Goal: Task Accomplishment & Management: Manage account settings

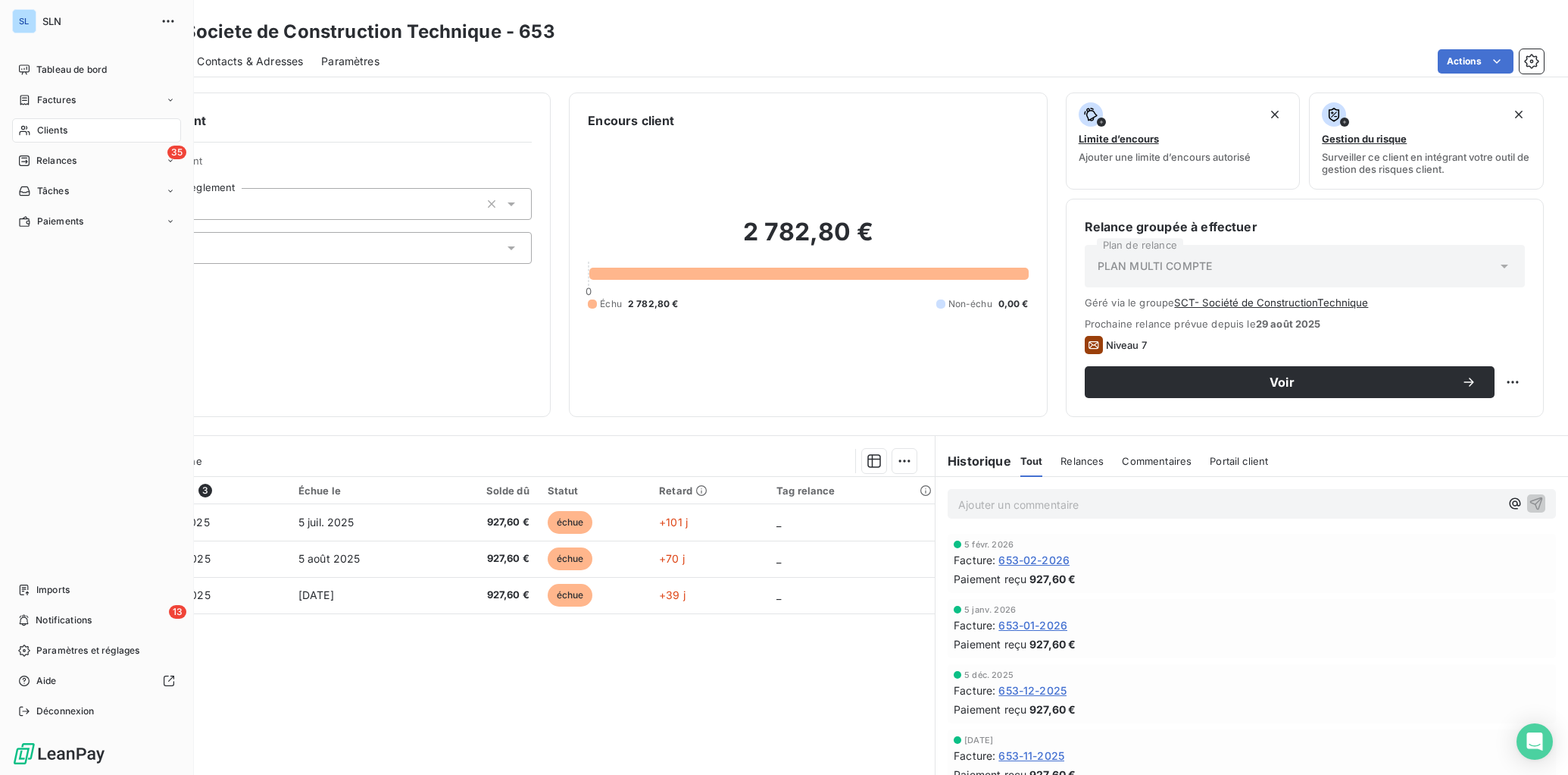
drag, startPoint x: 52, startPoint y: 127, endPoint x: 187, endPoint y: 191, distance: 149.4
click at [51, 127] on span "Clients" at bounding box center [52, 130] width 30 height 13
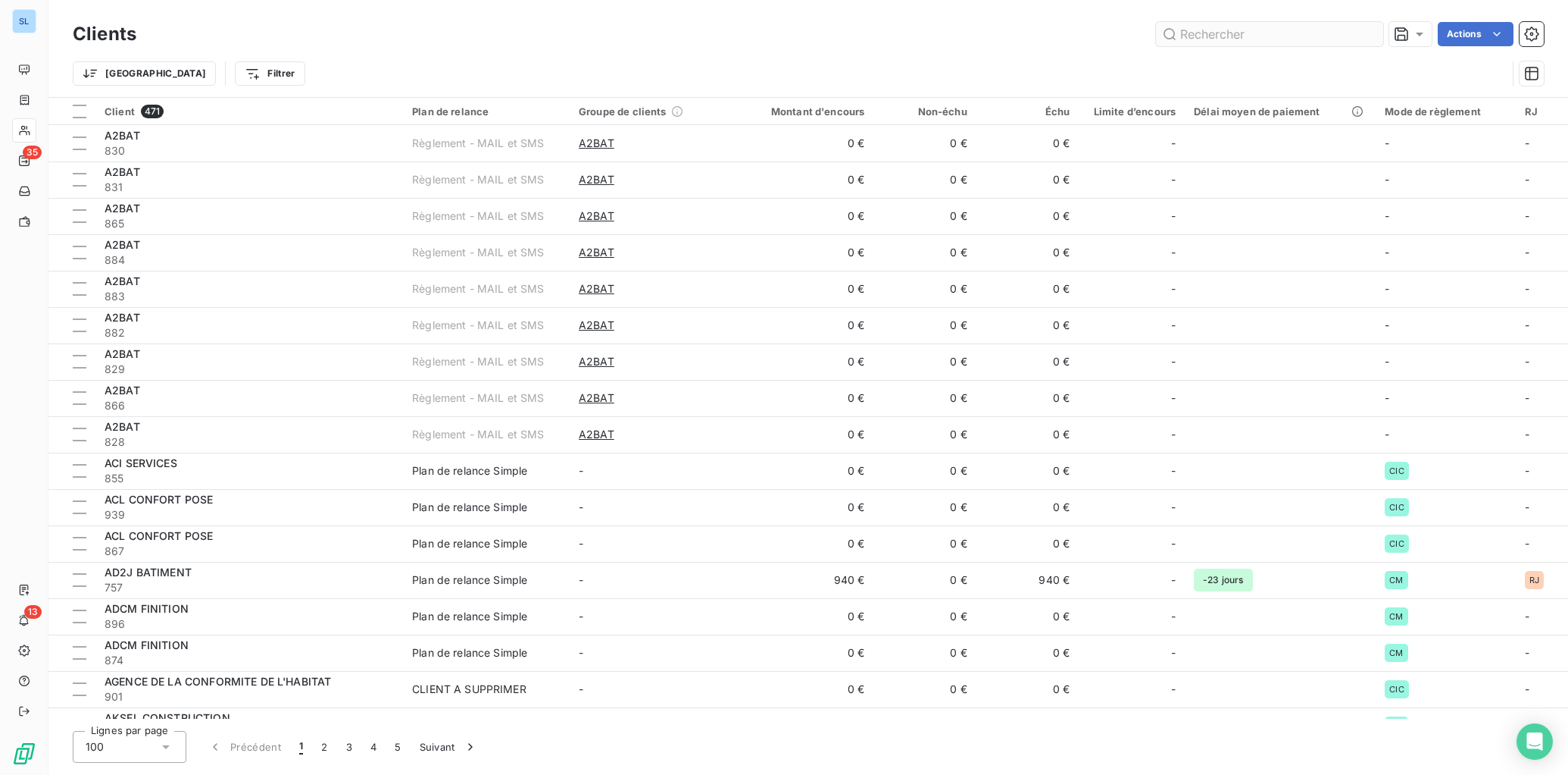
click at [1234, 40] on input "text" at bounding box center [1271, 34] width 228 height 24
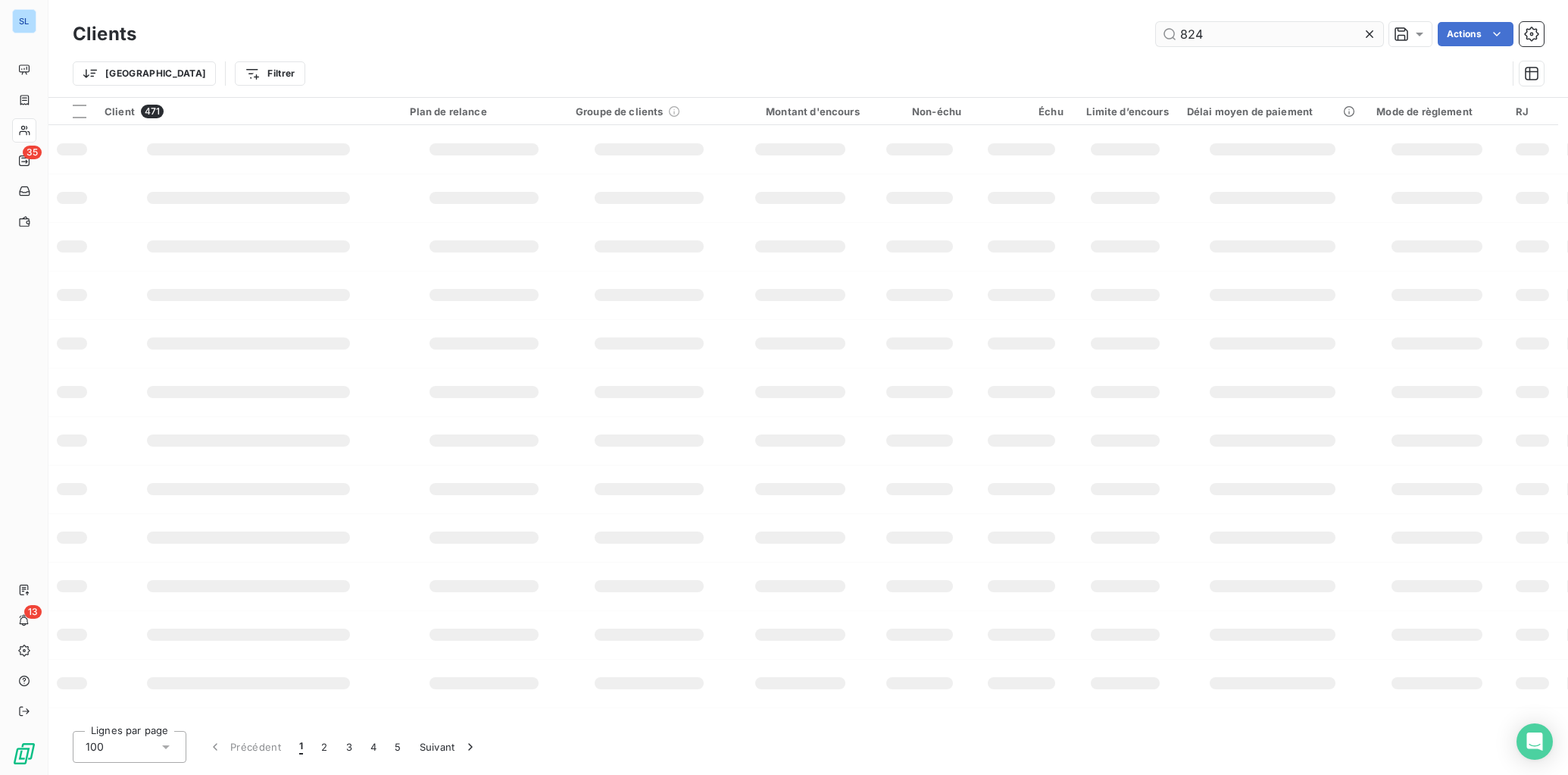
type input "824"
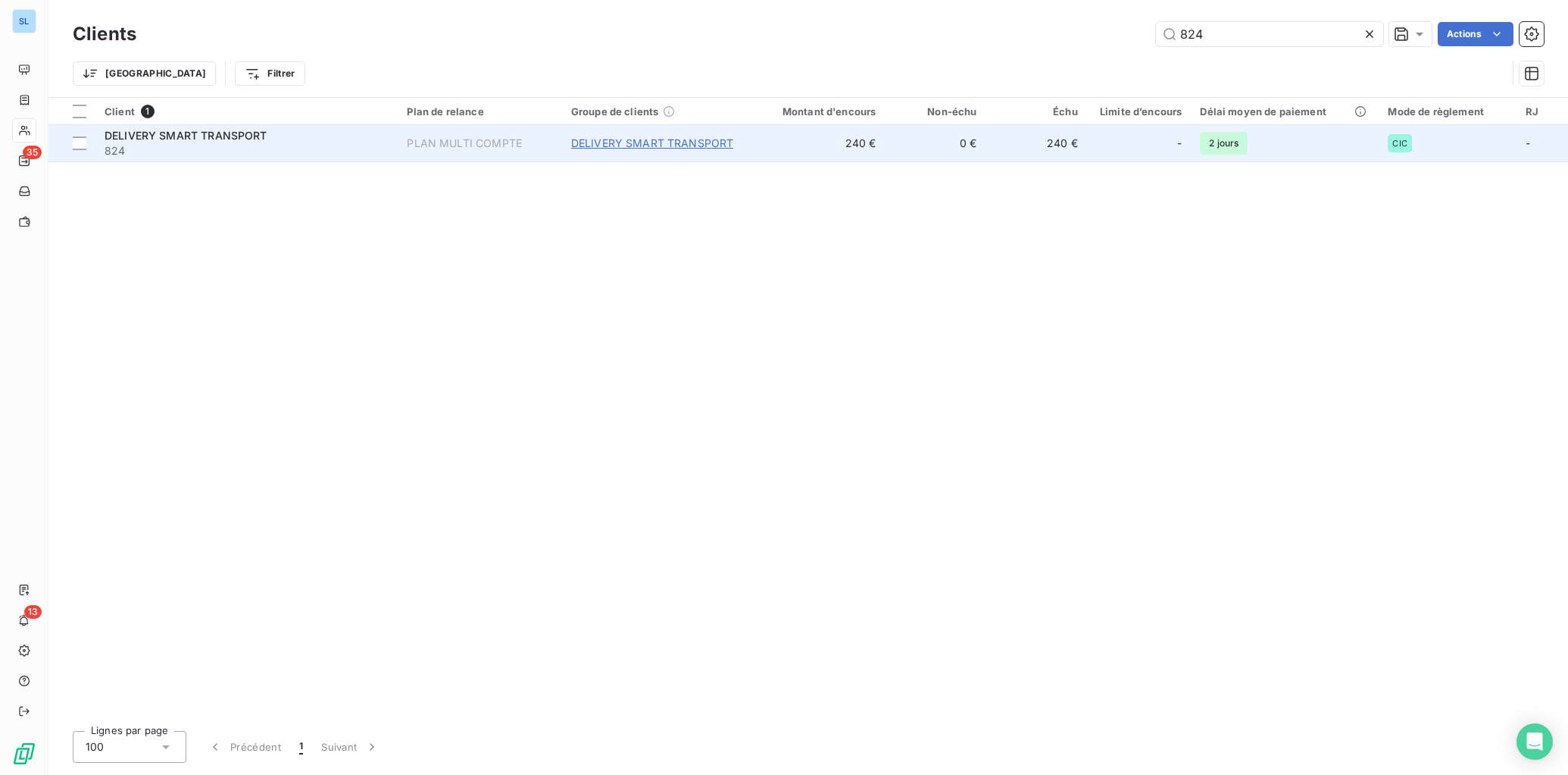
click at [664, 140] on span "DELIVERY SMART TRANSPORT" at bounding box center [652, 143] width 163 height 15
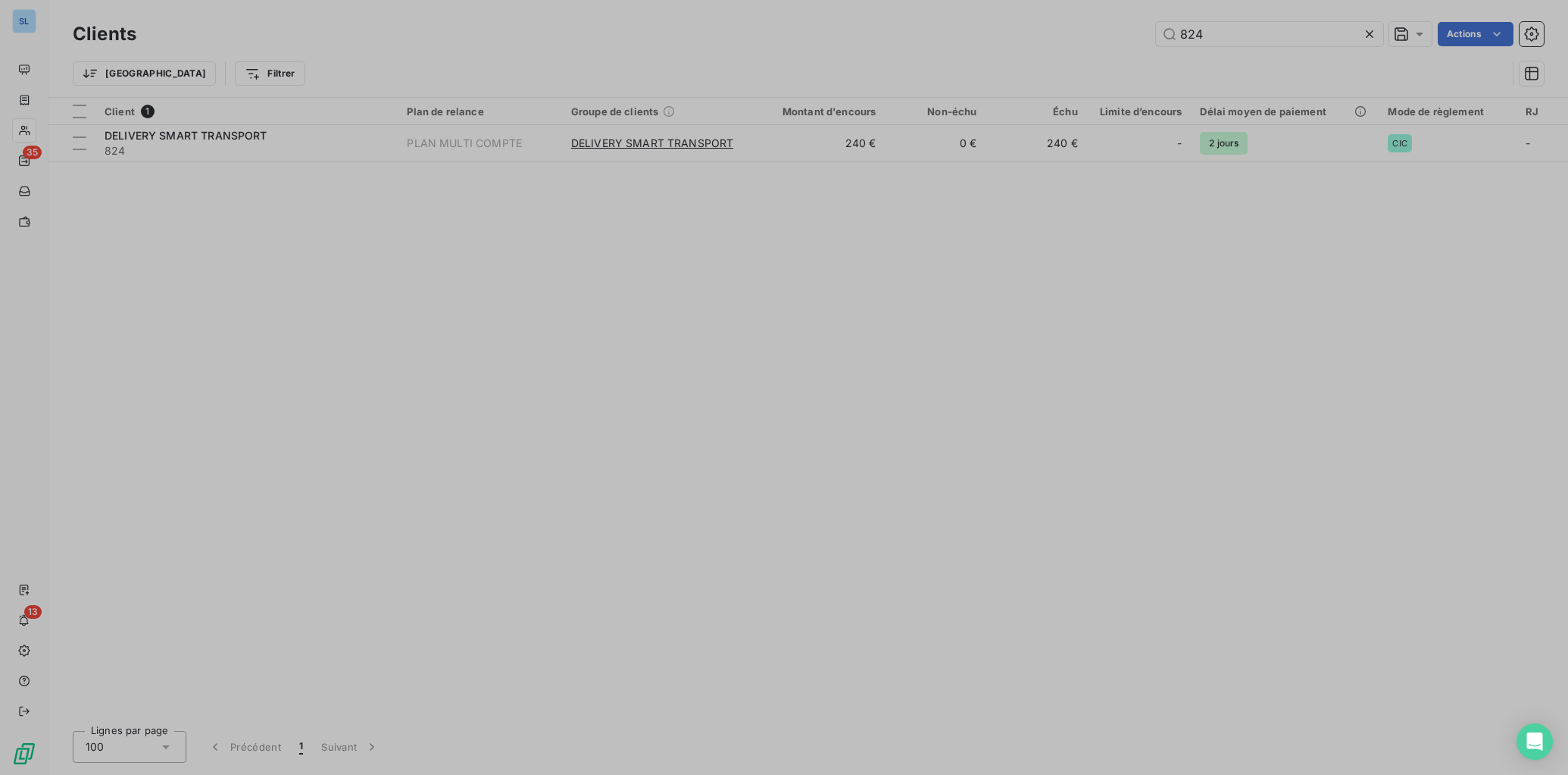
type input "DELIVERY SMART TRANSPORT"
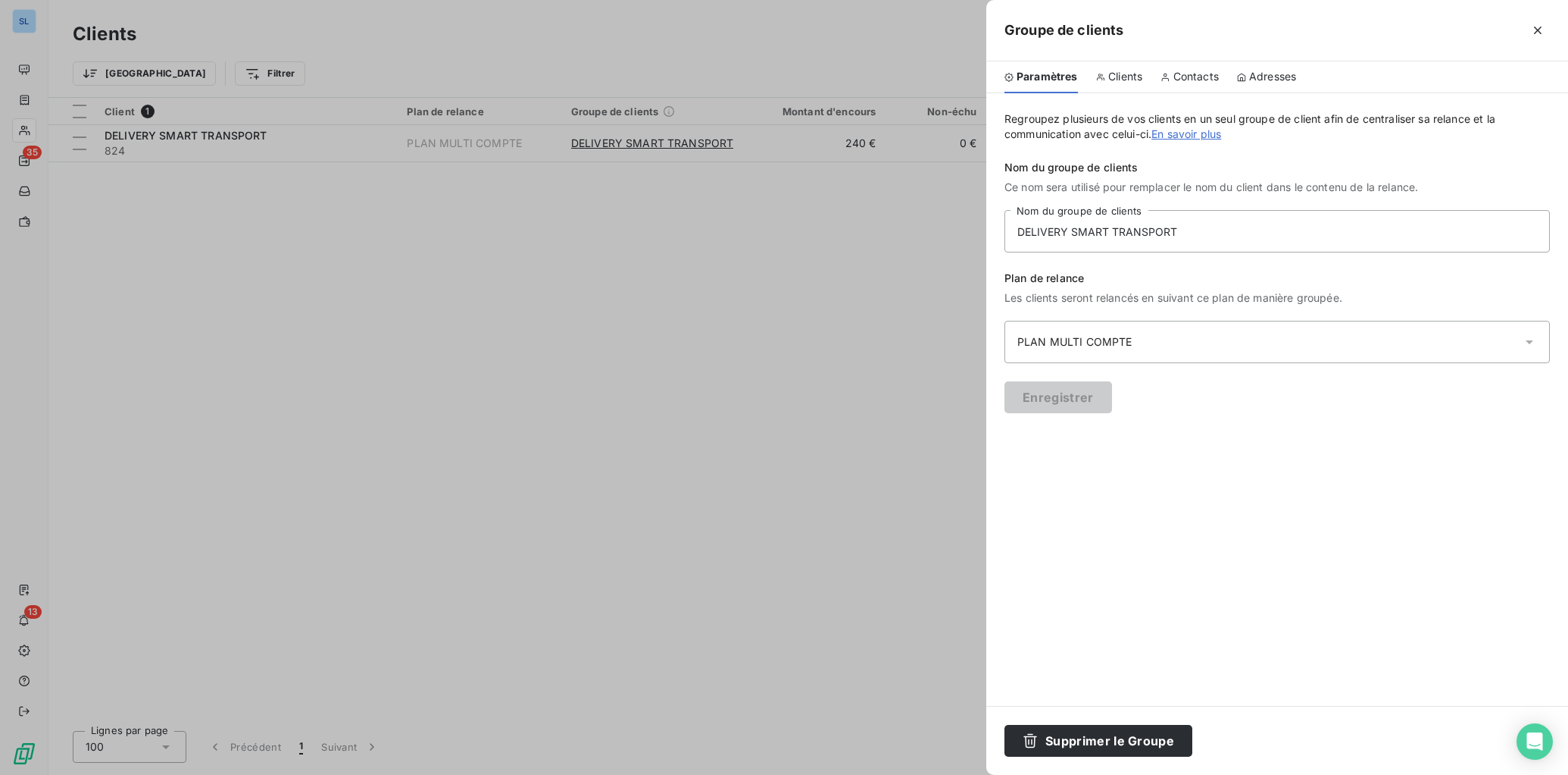
click at [360, 145] on div at bounding box center [784, 387] width 1568 height 775
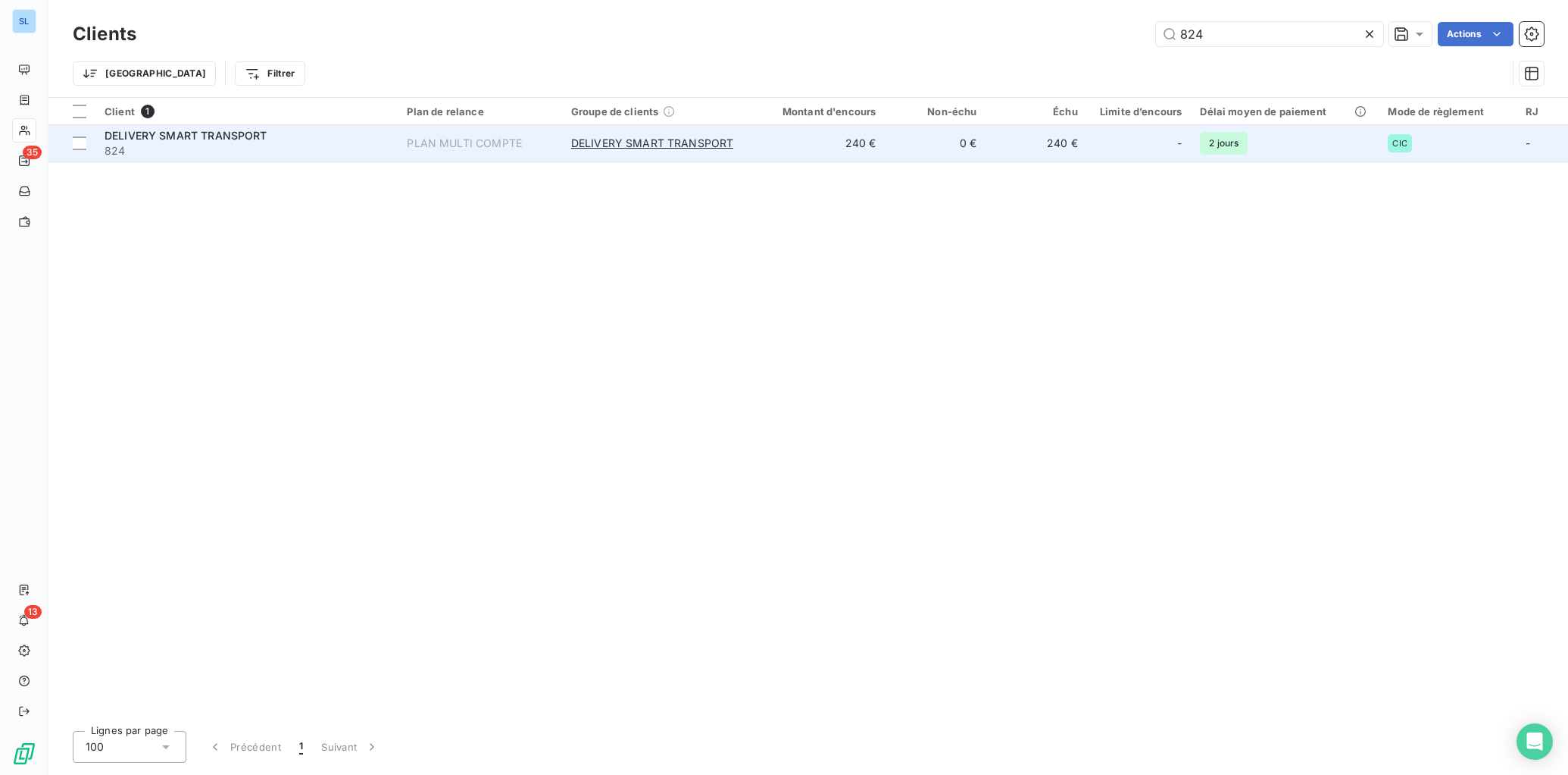
click at [178, 148] on span "824" at bounding box center [247, 151] width 284 height 15
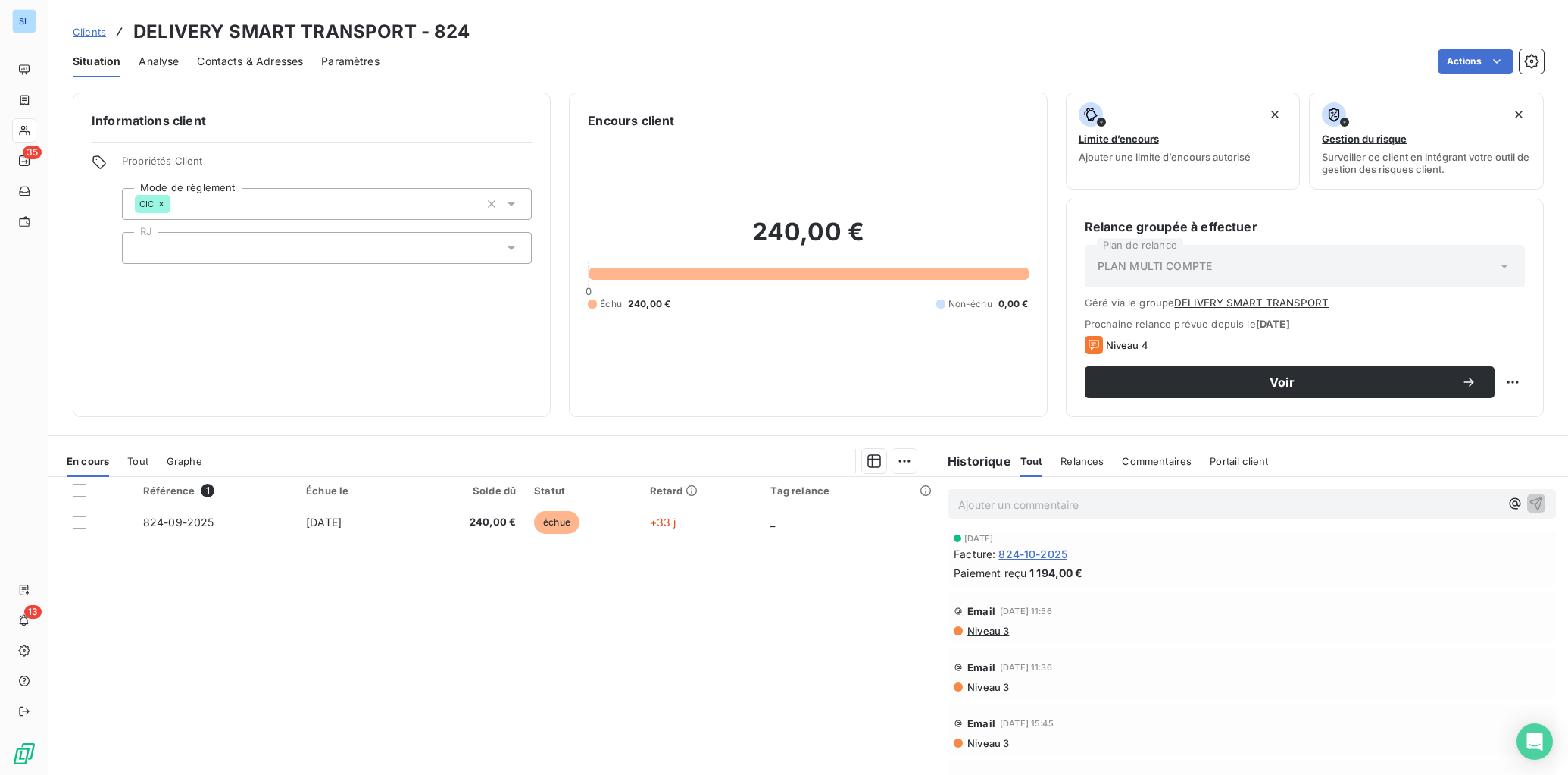
scroll to position [429, 0]
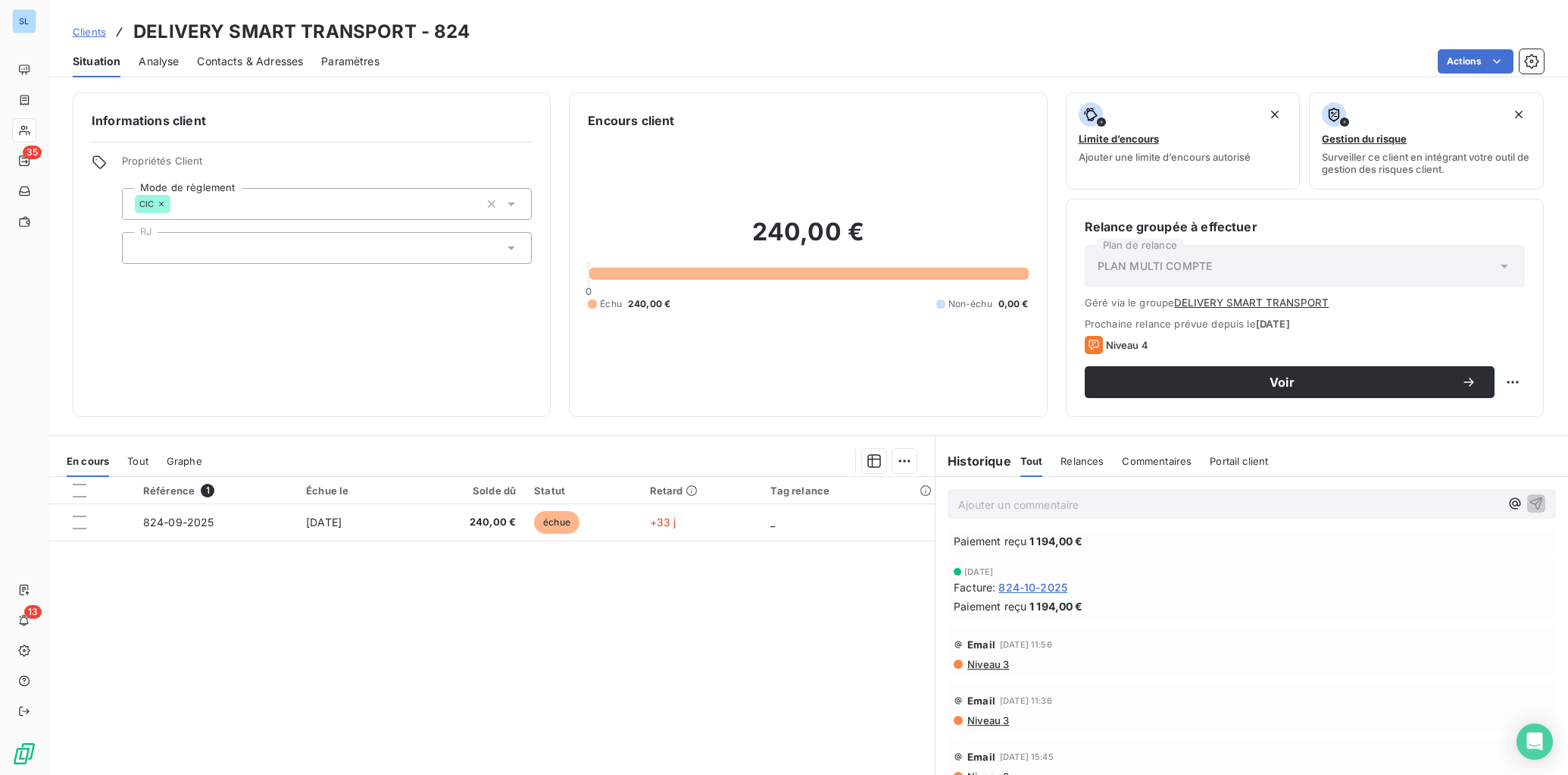
click at [1040, 588] on span "824-10-2025" at bounding box center [1032, 587] width 69 height 16
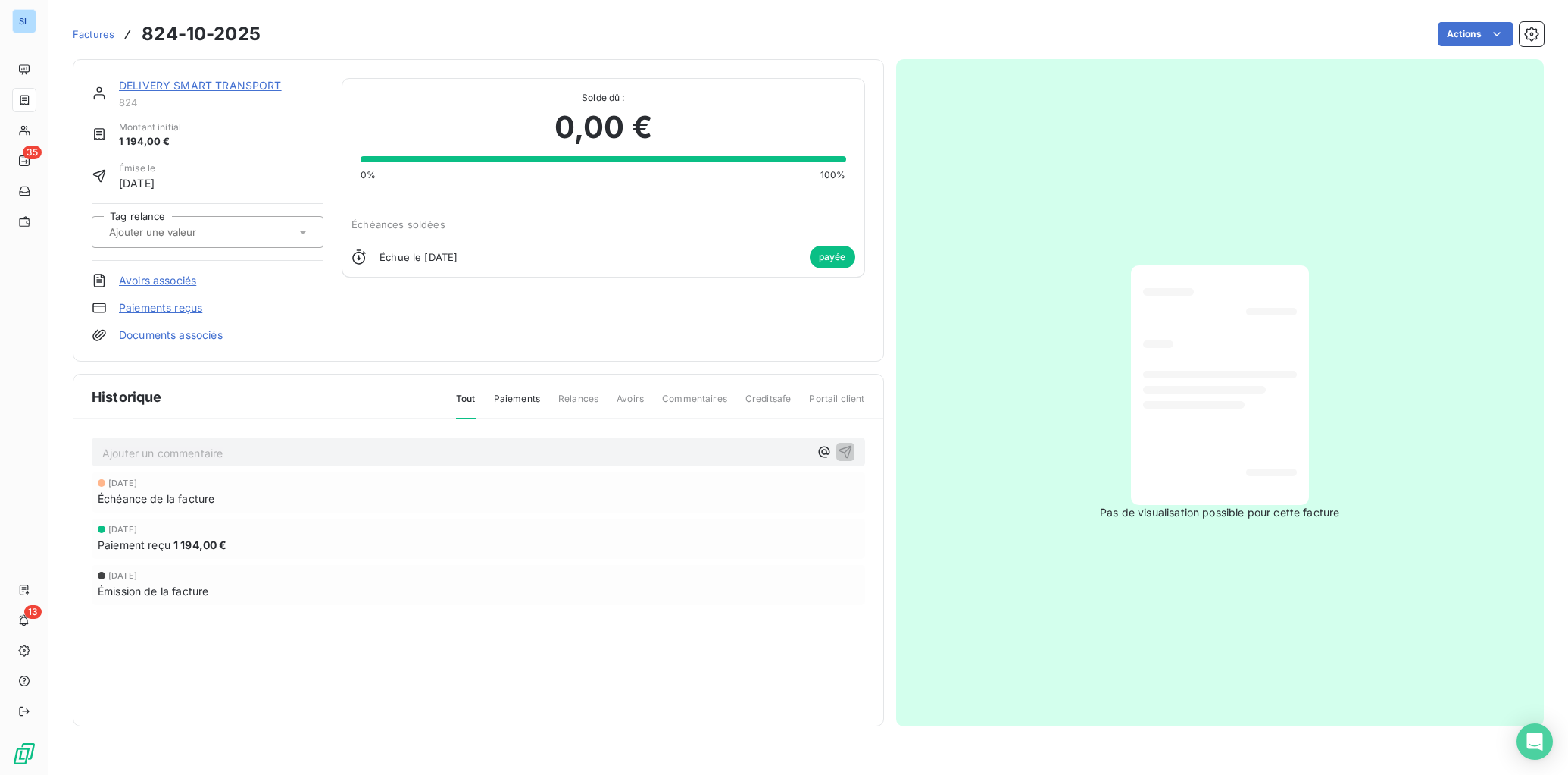
click at [150, 306] on link "Paiements reçus" at bounding box center [160, 308] width 84 height 15
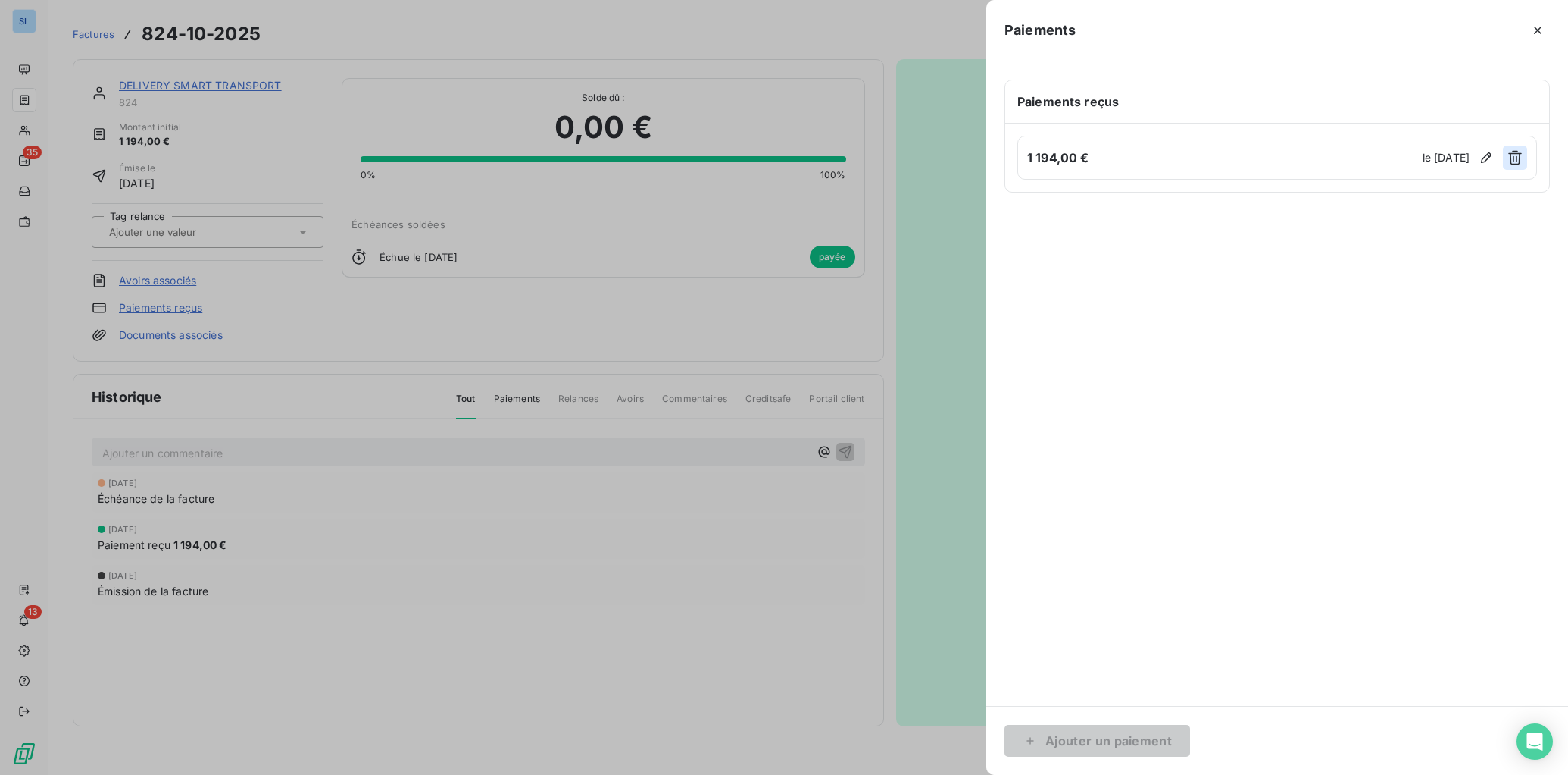
click at [1519, 157] on icon "button" at bounding box center [1515, 157] width 13 height 14
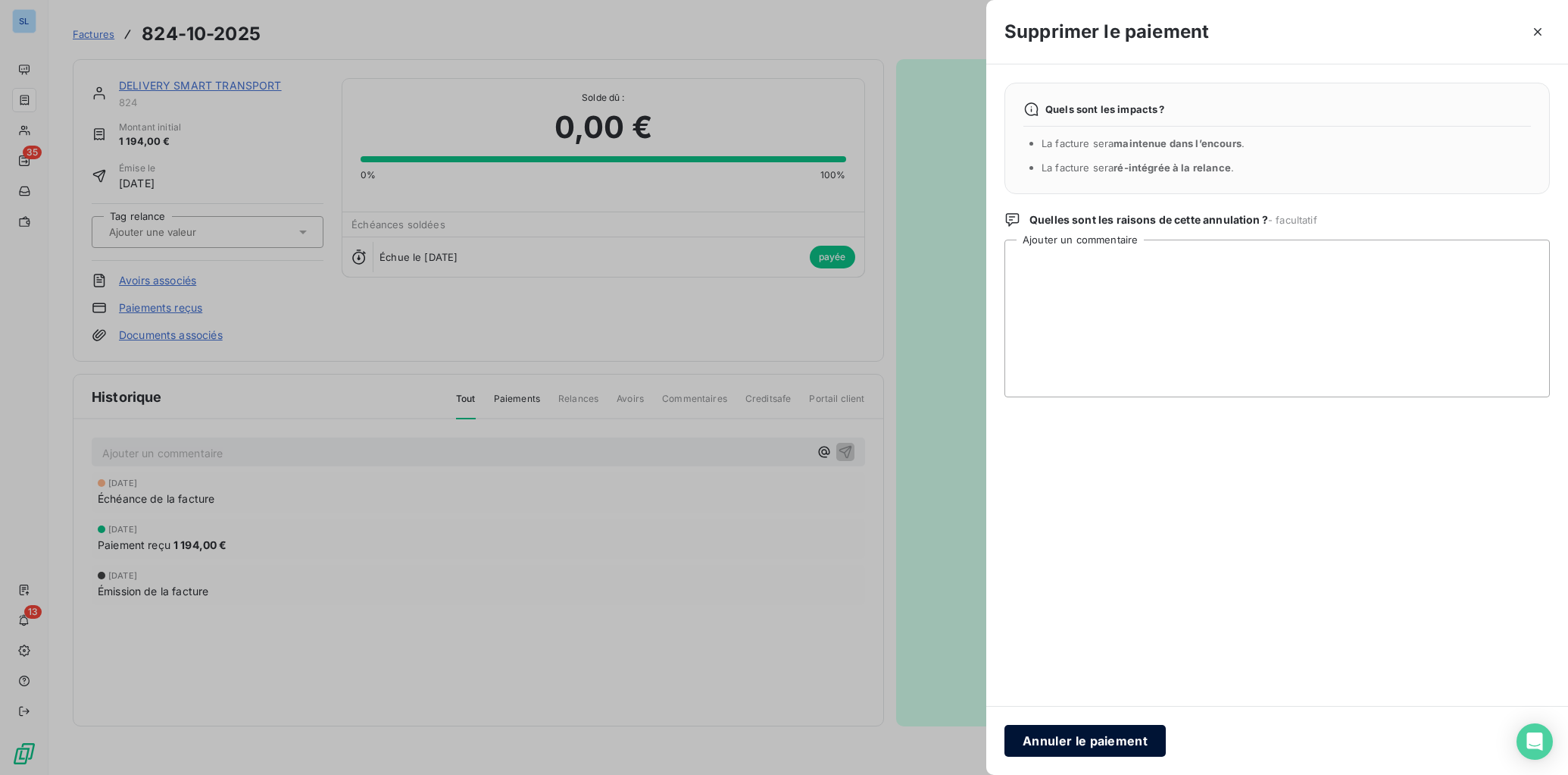
click at [1105, 741] on button "Annuler le paiement" at bounding box center [1085, 741] width 161 height 32
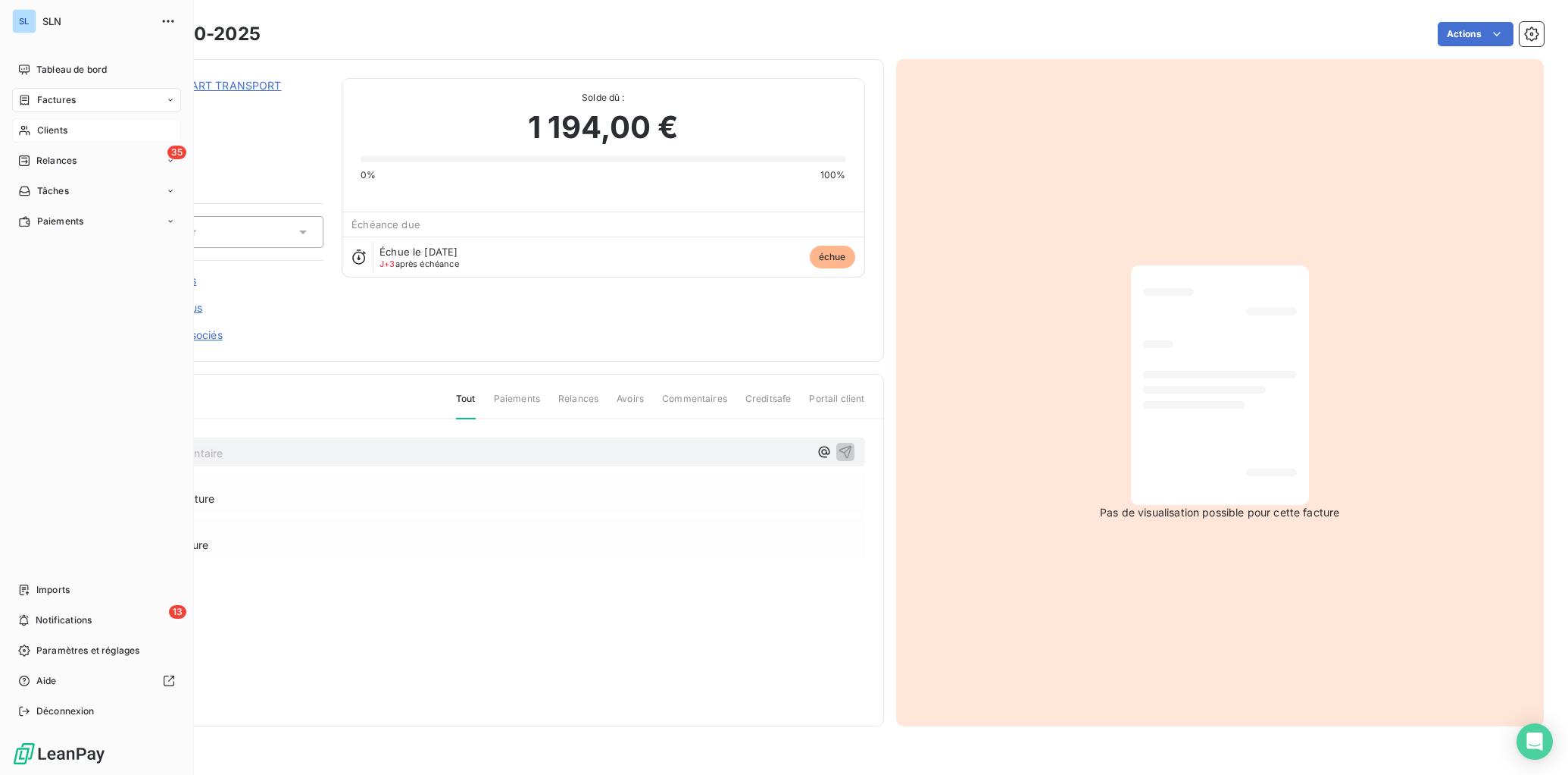
click at [40, 137] on span "Clients" at bounding box center [52, 130] width 30 height 13
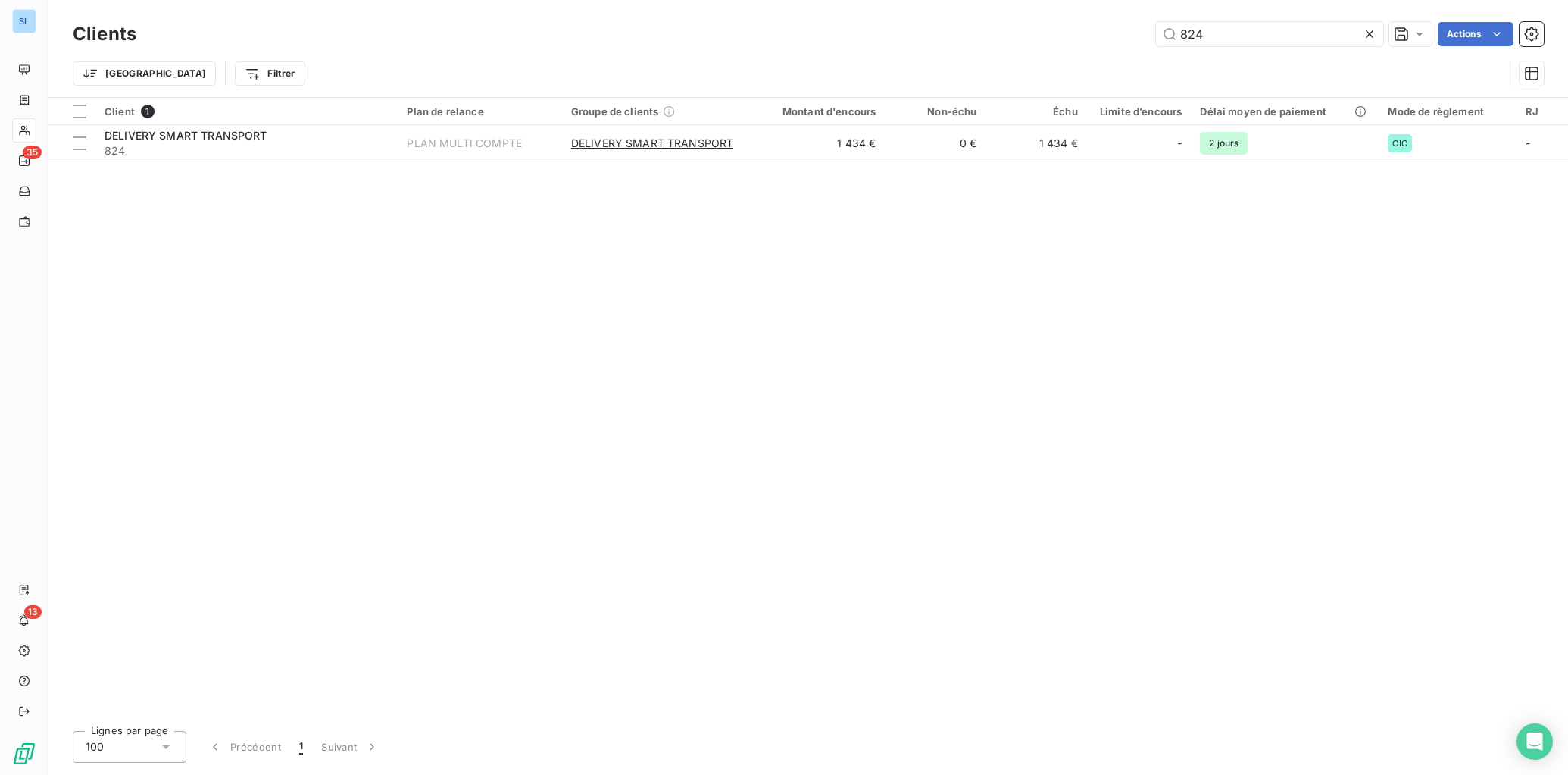
drag, startPoint x: 1221, startPoint y: 37, endPoint x: 1100, endPoint y: 33, distance: 121.1
click at [1104, 33] on div "824 Actions" at bounding box center [849, 34] width 1389 height 24
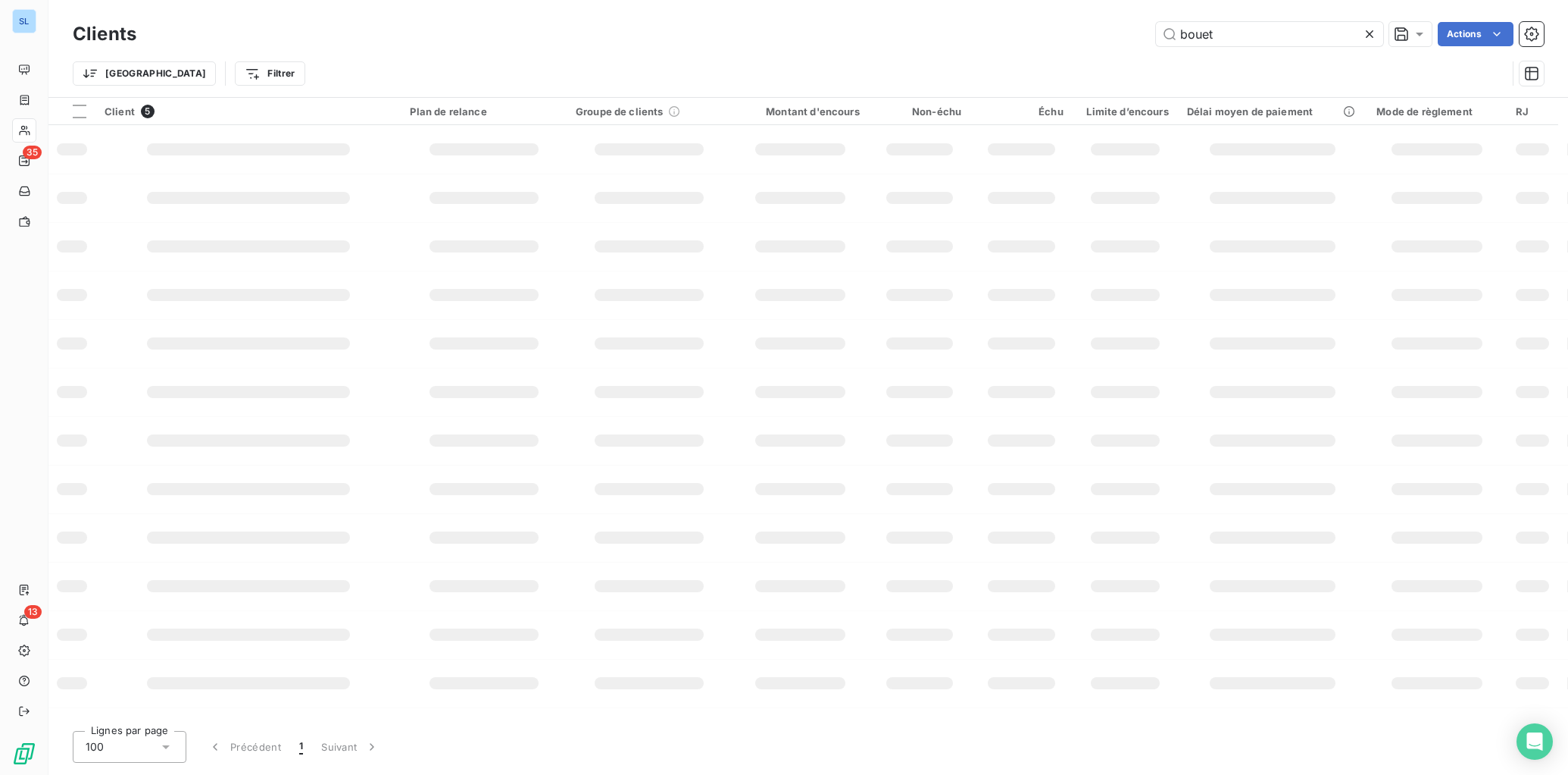
type input "bouet"
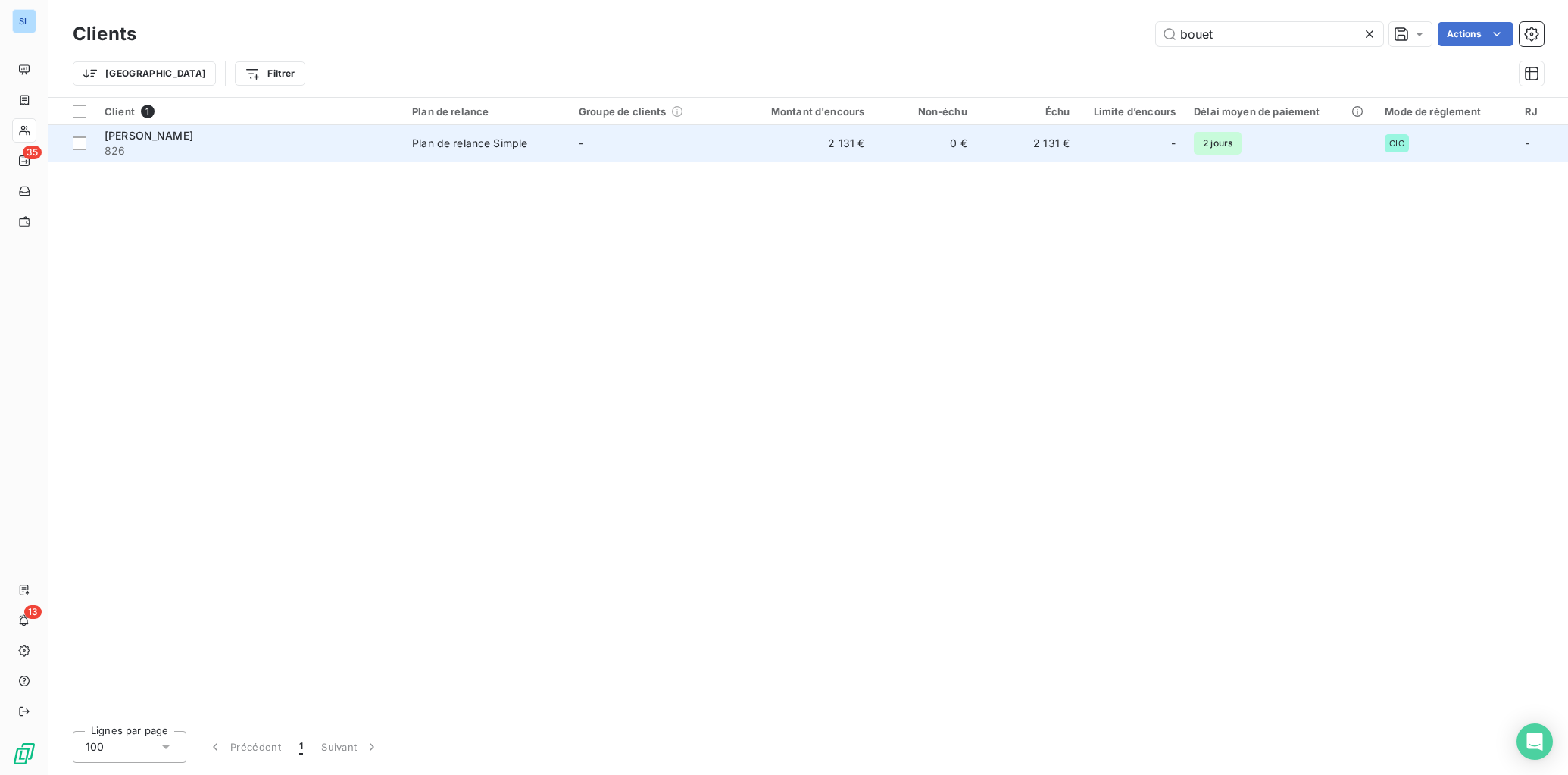
click at [229, 138] on div "[PERSON_NAME]" at bounding box center [249, 136] width 290 height 15
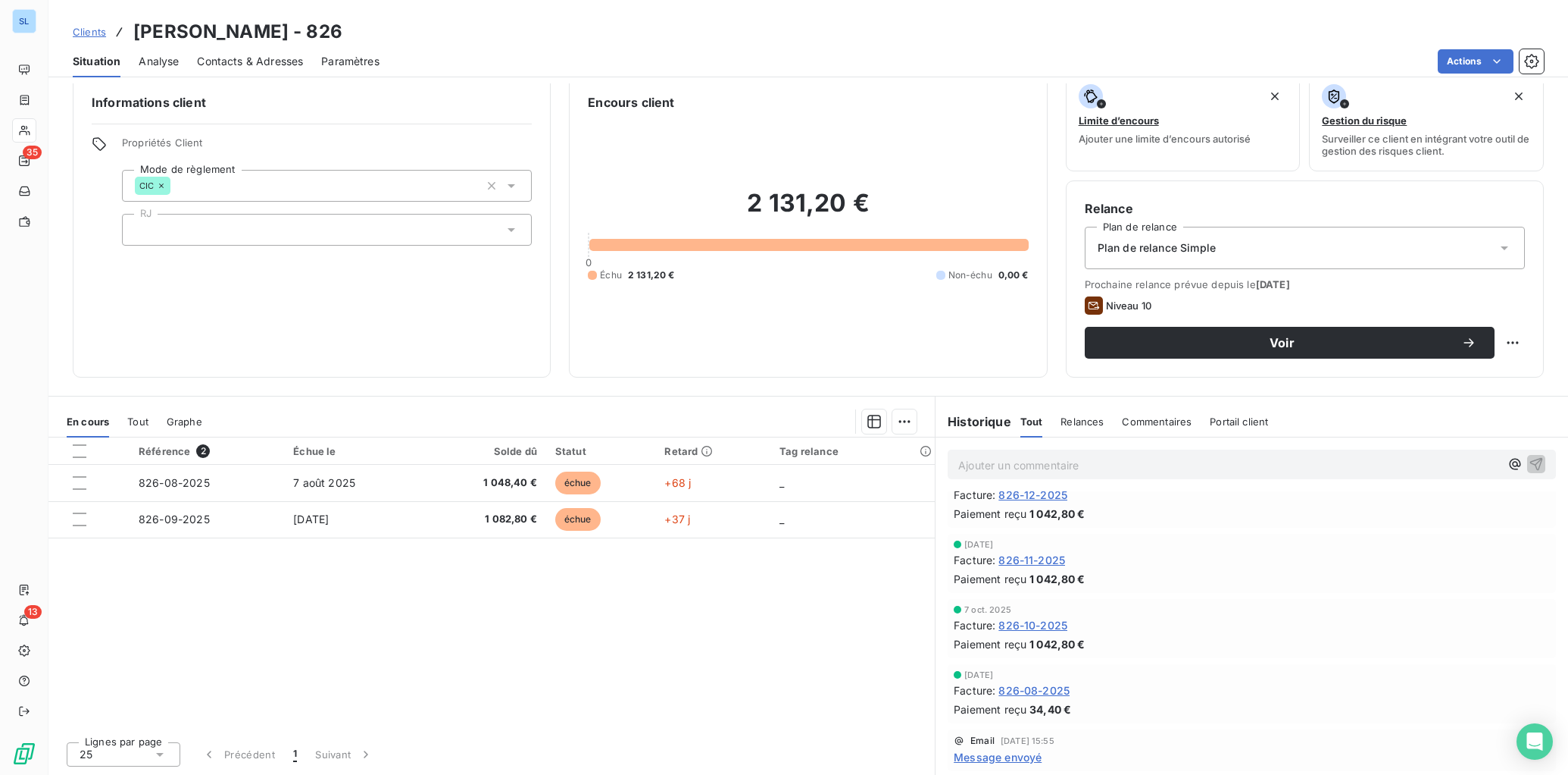
scroll to position [1854, 0]
click at [1051, 625] on span "826-10-2025" at bounding box center [1032, 622] width 69 height 16
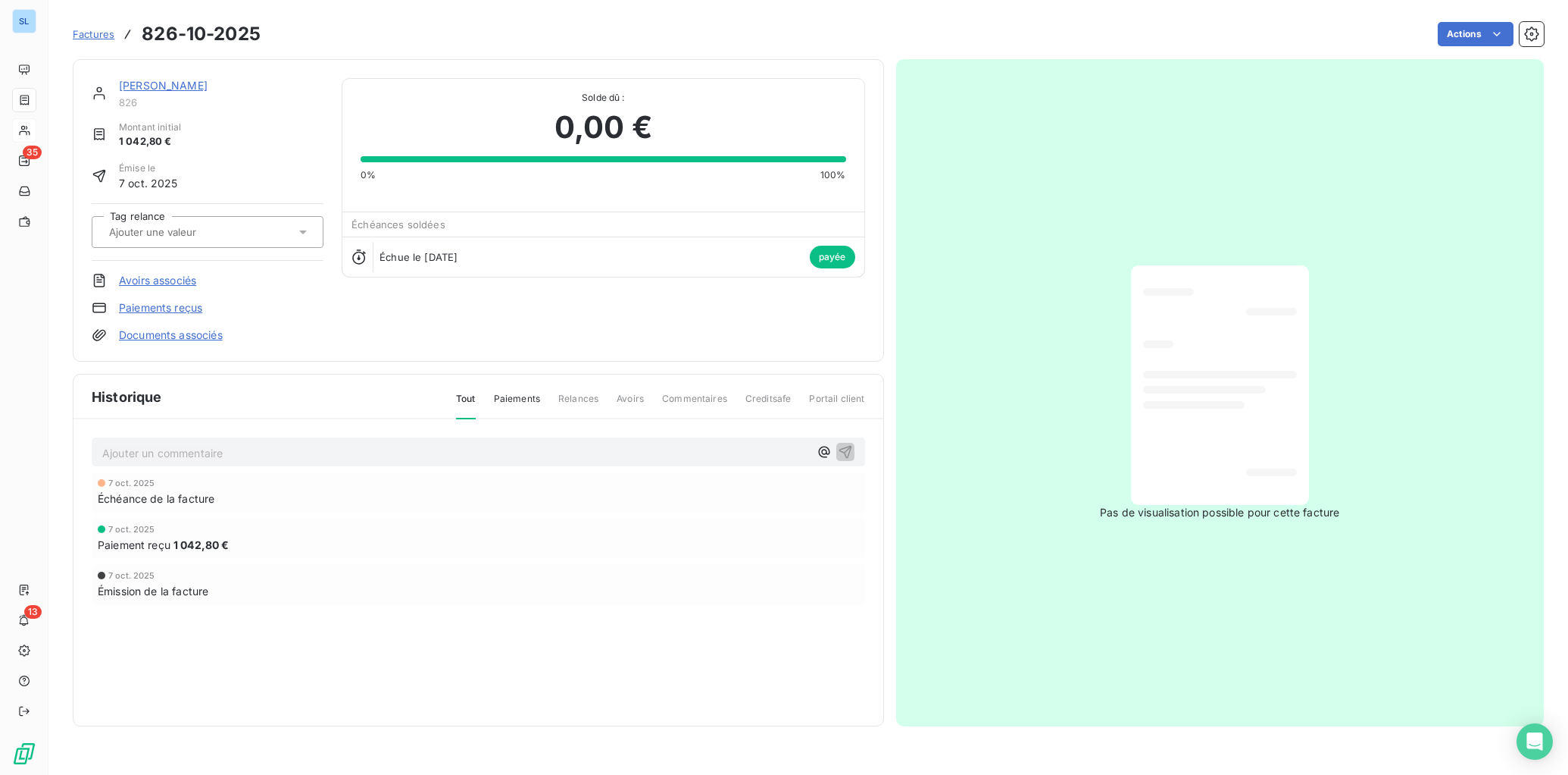
click at [184, 305] on link "Paiements reçus" at bounding box center [160, 308] width 84 height 15
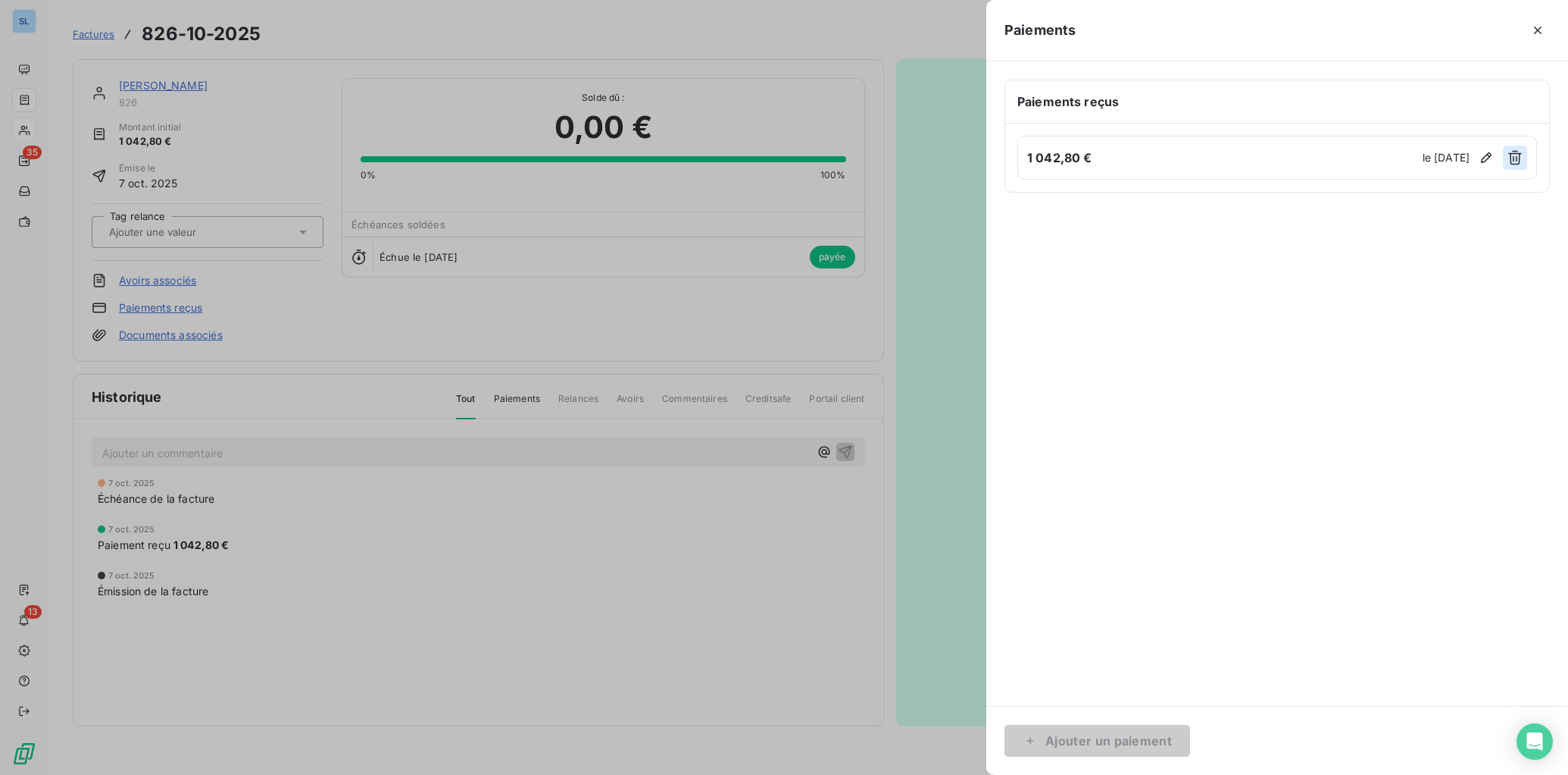
click at [1516, 158] on icon "button" at bounding box center [1515, 157] width 13 height 14
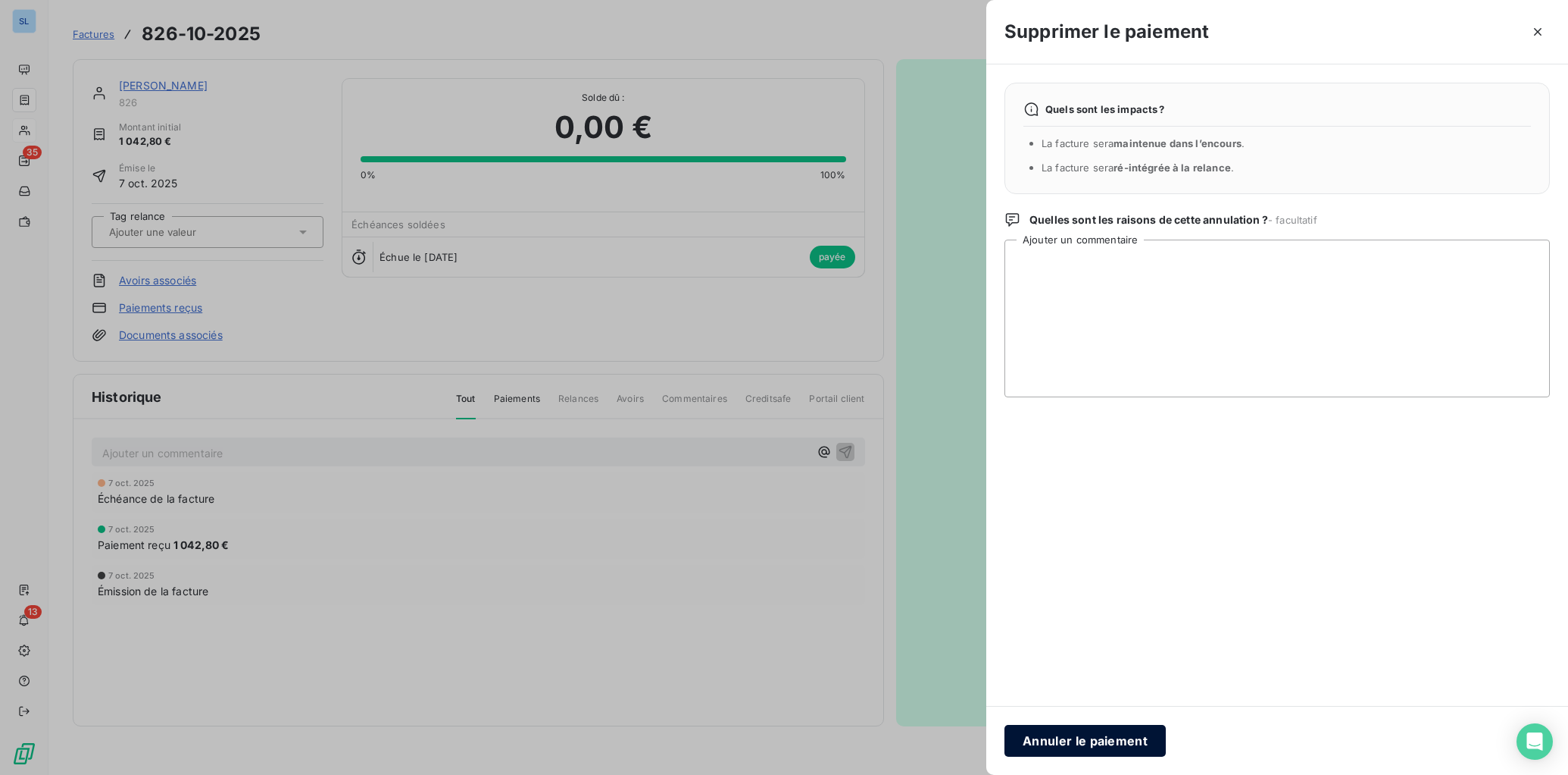
click at [1124, 732] on button "Annuler le paiement" at bounding box center [1085, 741] width 161 height 32
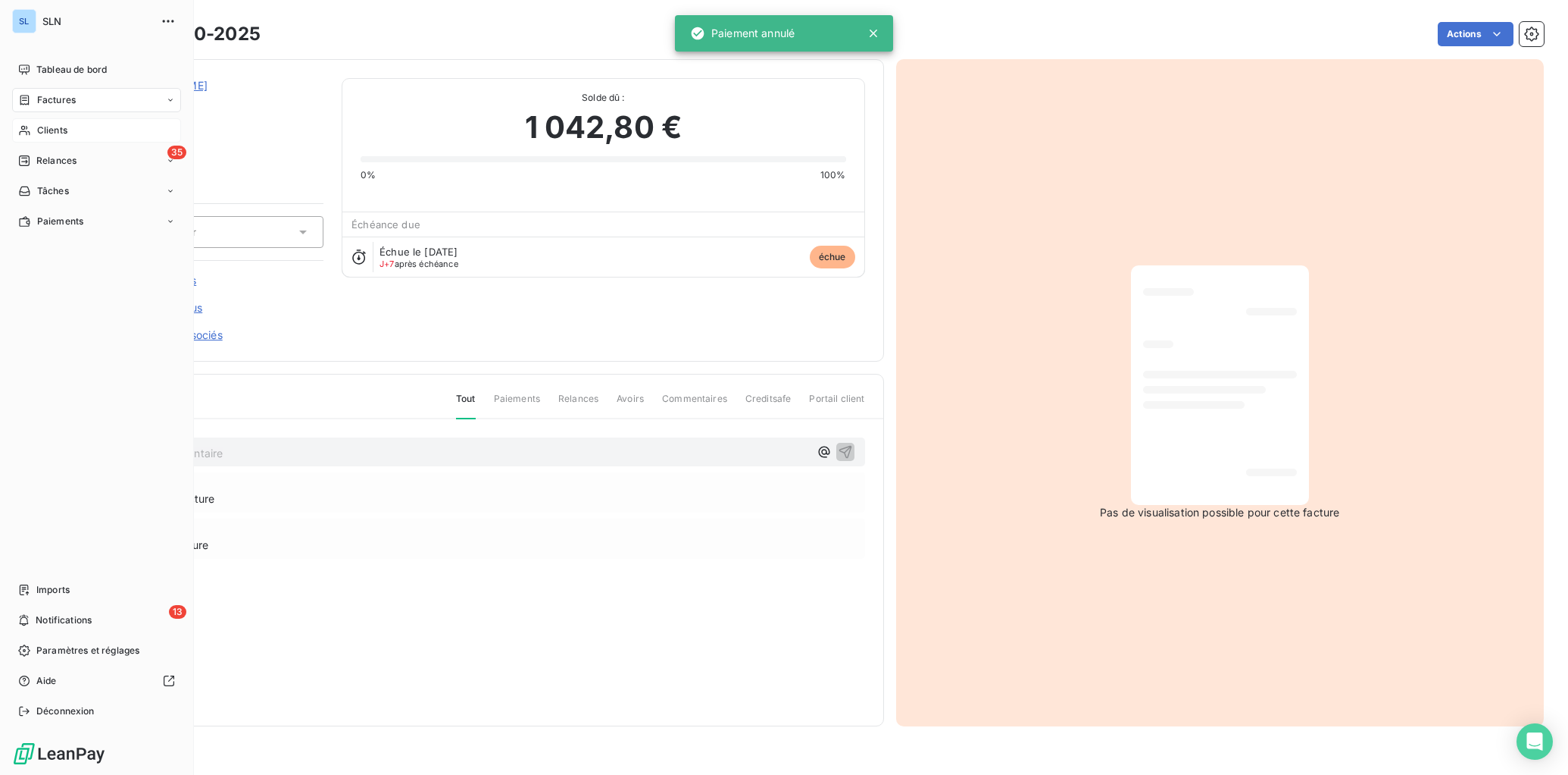
click at [41, 133] on span "Clients" at bounding box center [52, 130] width 30 height 13
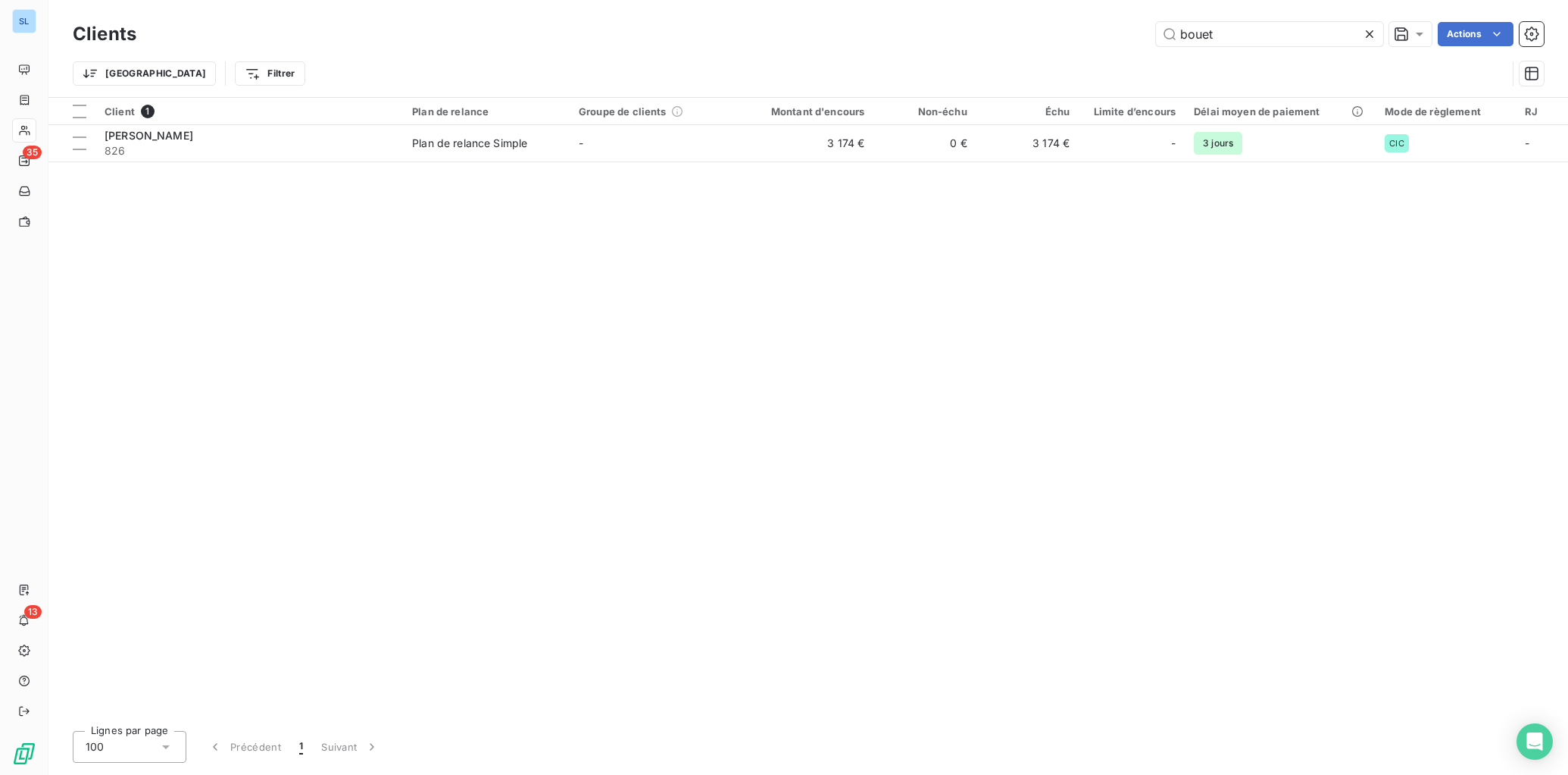
drag, startPoint x: 1273, startPoint y: 36, endPoint x: 953, endPoint y: 21, distance: 320.4
click at [958, 22] on div "Clients bouet Actions" at bounding box center [808, 34] width 1471 height 32
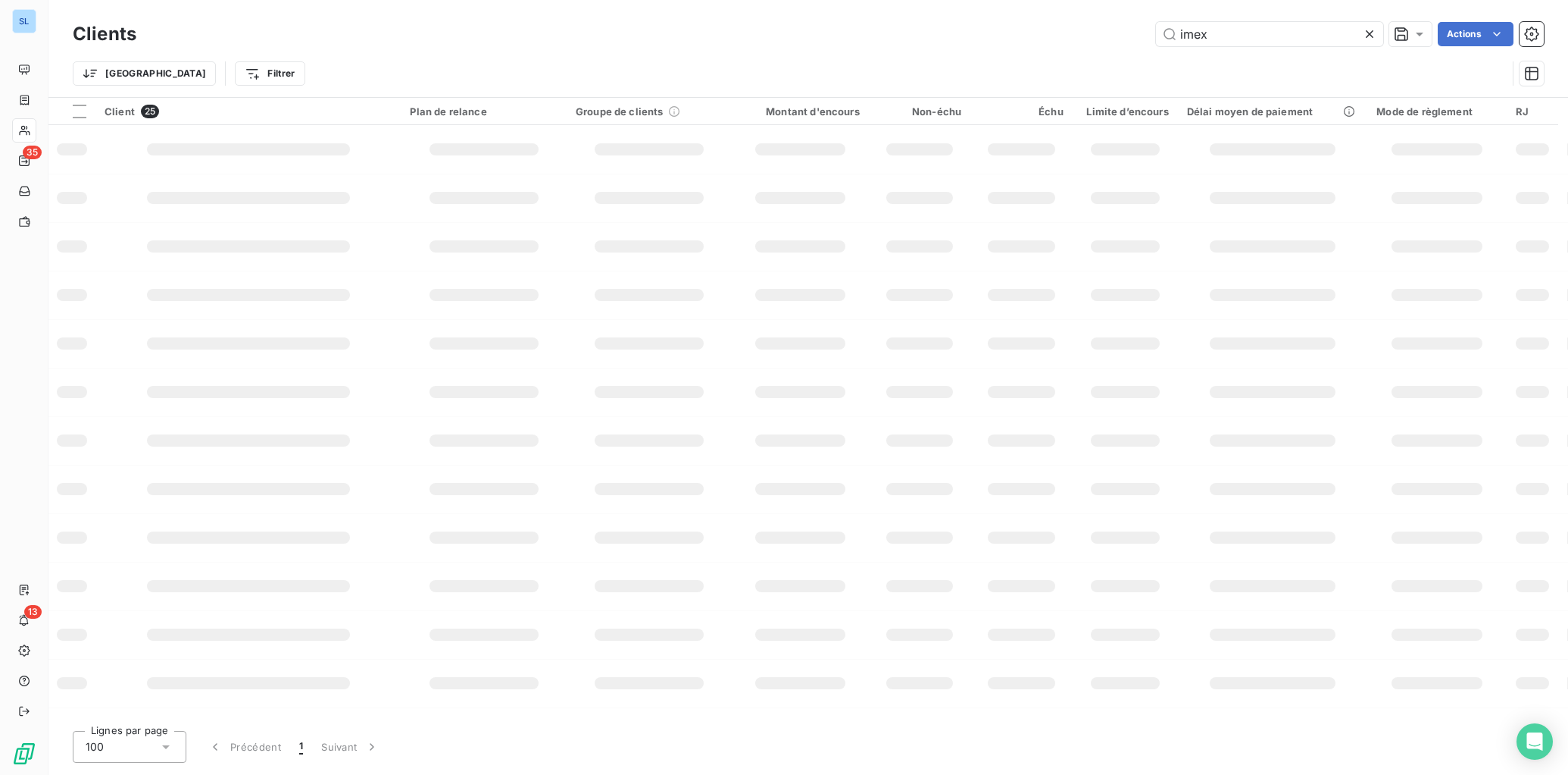
type input "imex"
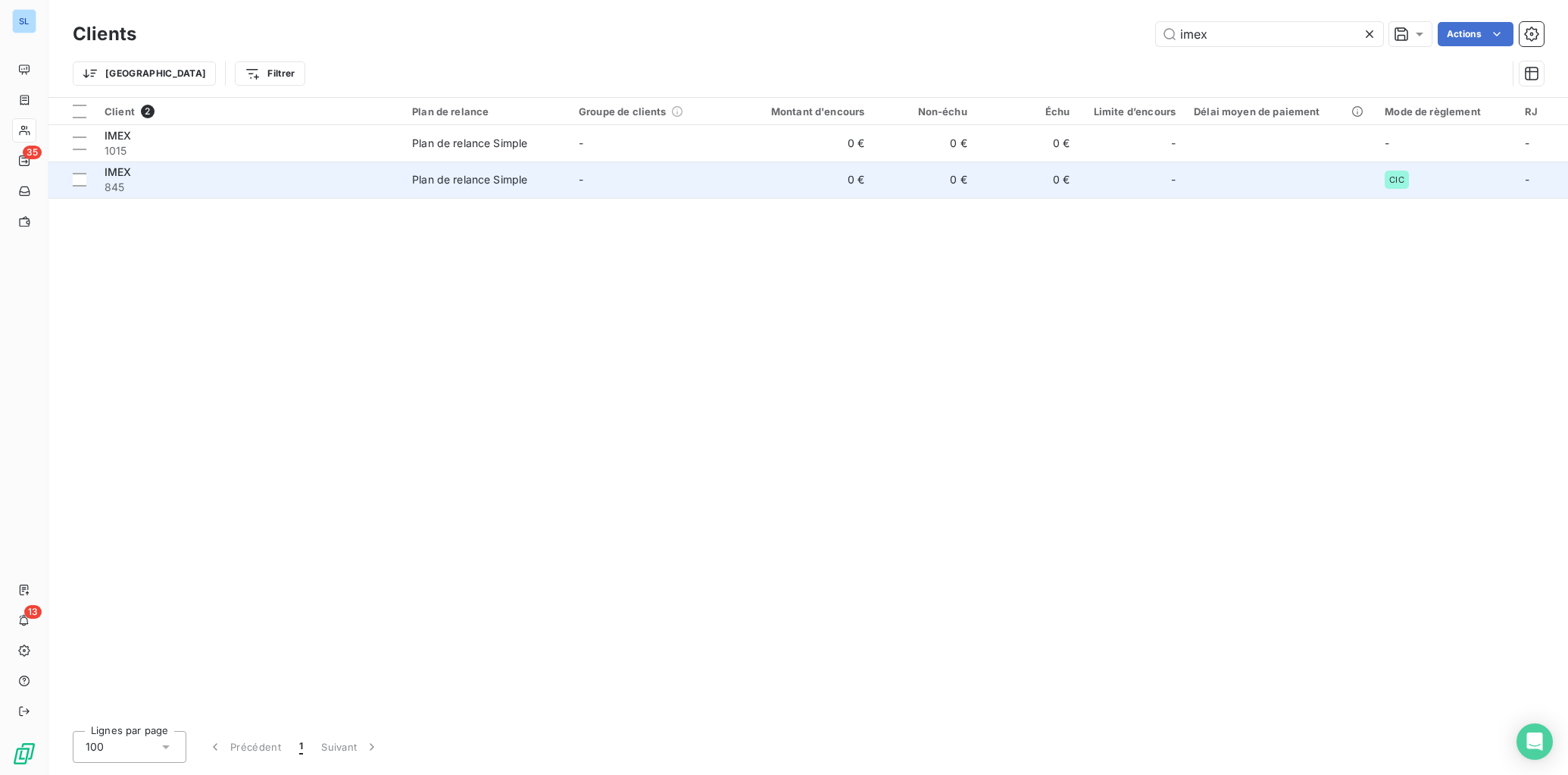
click at [280, 190] on span "845" at bounding box center [249, 187] width 290 height 15
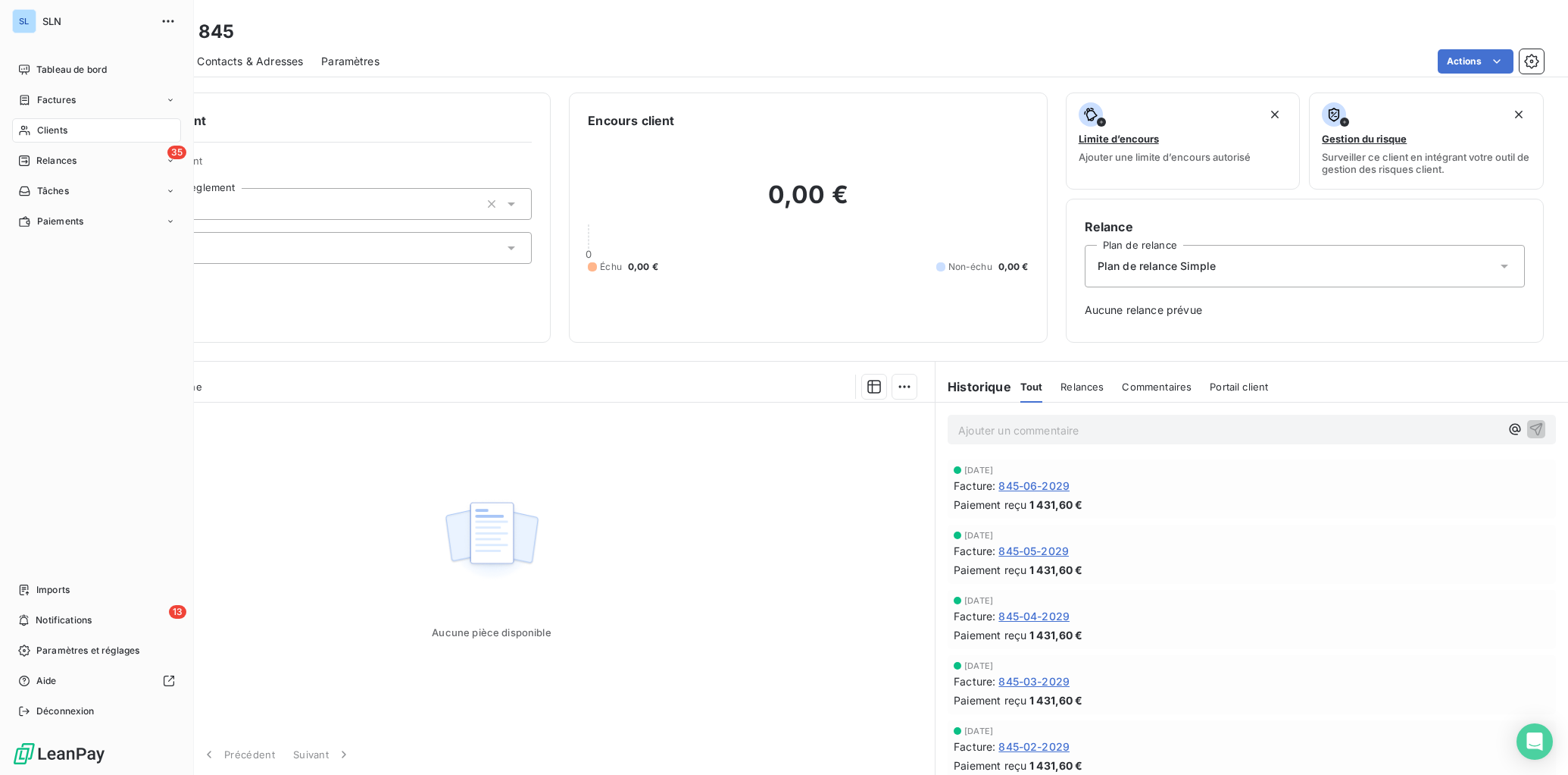
click at [67, 130] on span "Clients" at bounding box center [52, 130] width 30 height 13
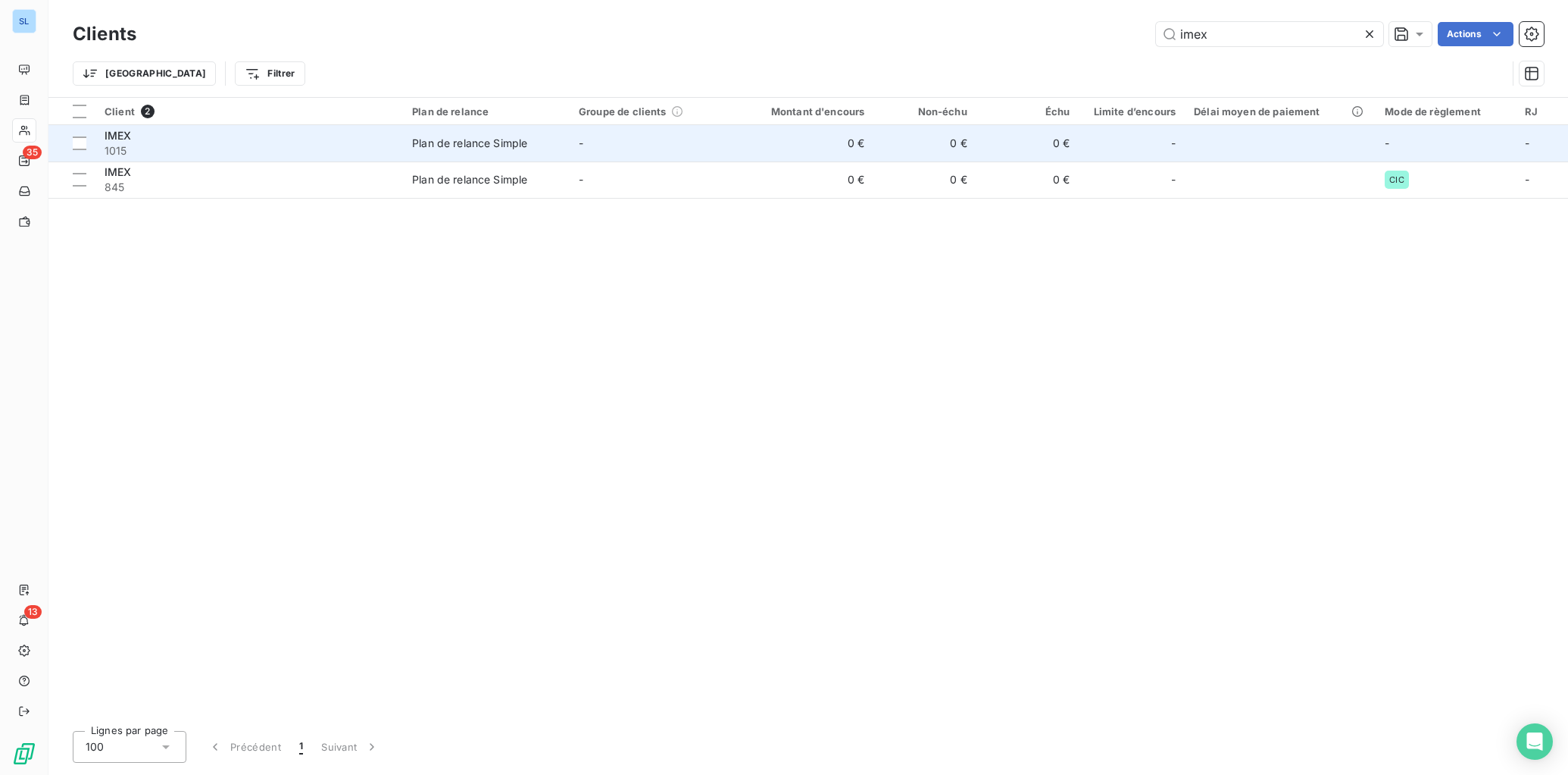
click at [270, 155] on span "1015" at bounding box center [249, 151] width 290 height 15
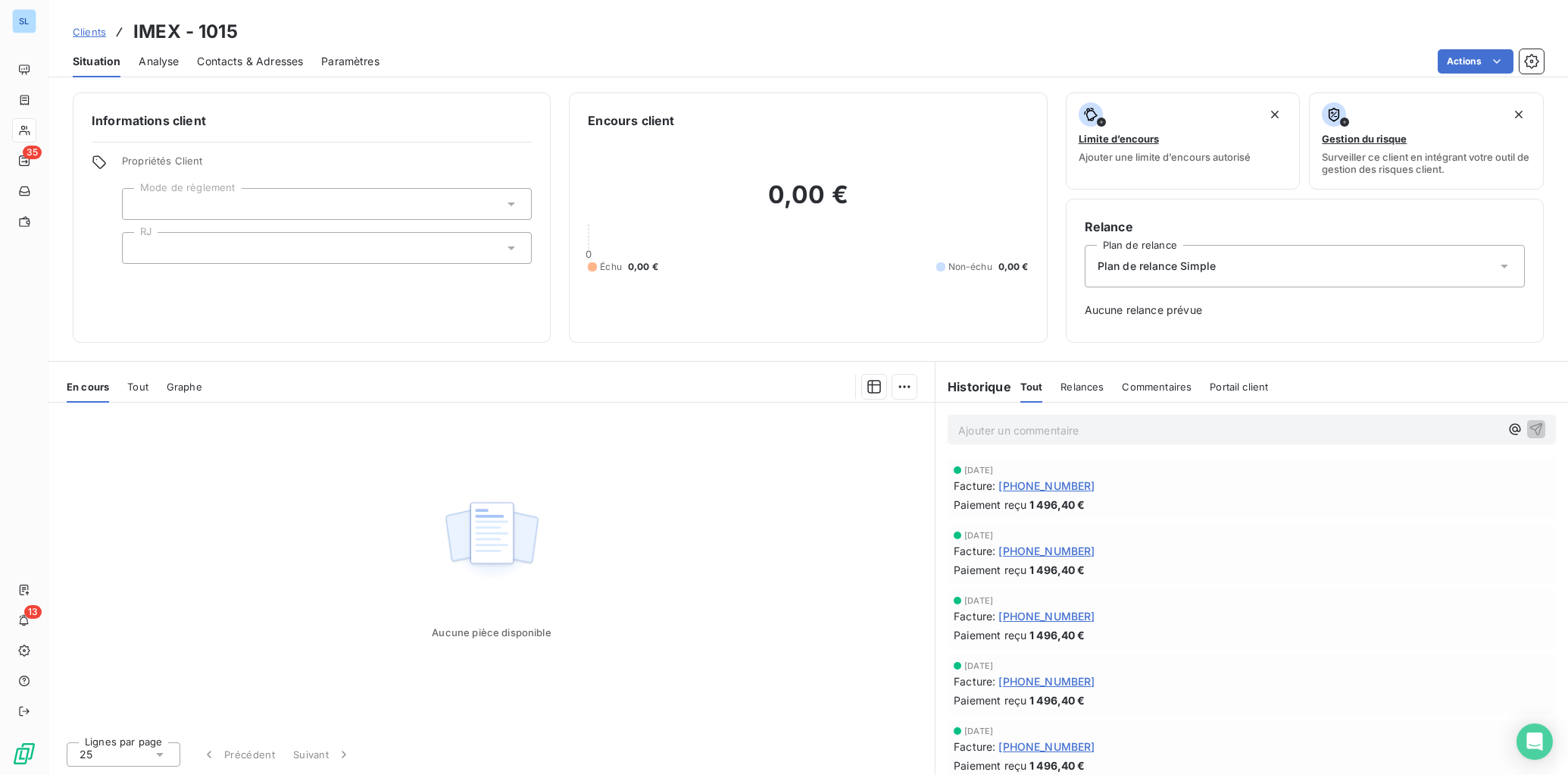
click at [1018, 428] on p "Ajouter un commentaire ﻿" at bounding box center [1229, 430] width 542 height 19
click at [1539, 426] on icon "button" at bounding box center [1537, 428] width 13 height 13
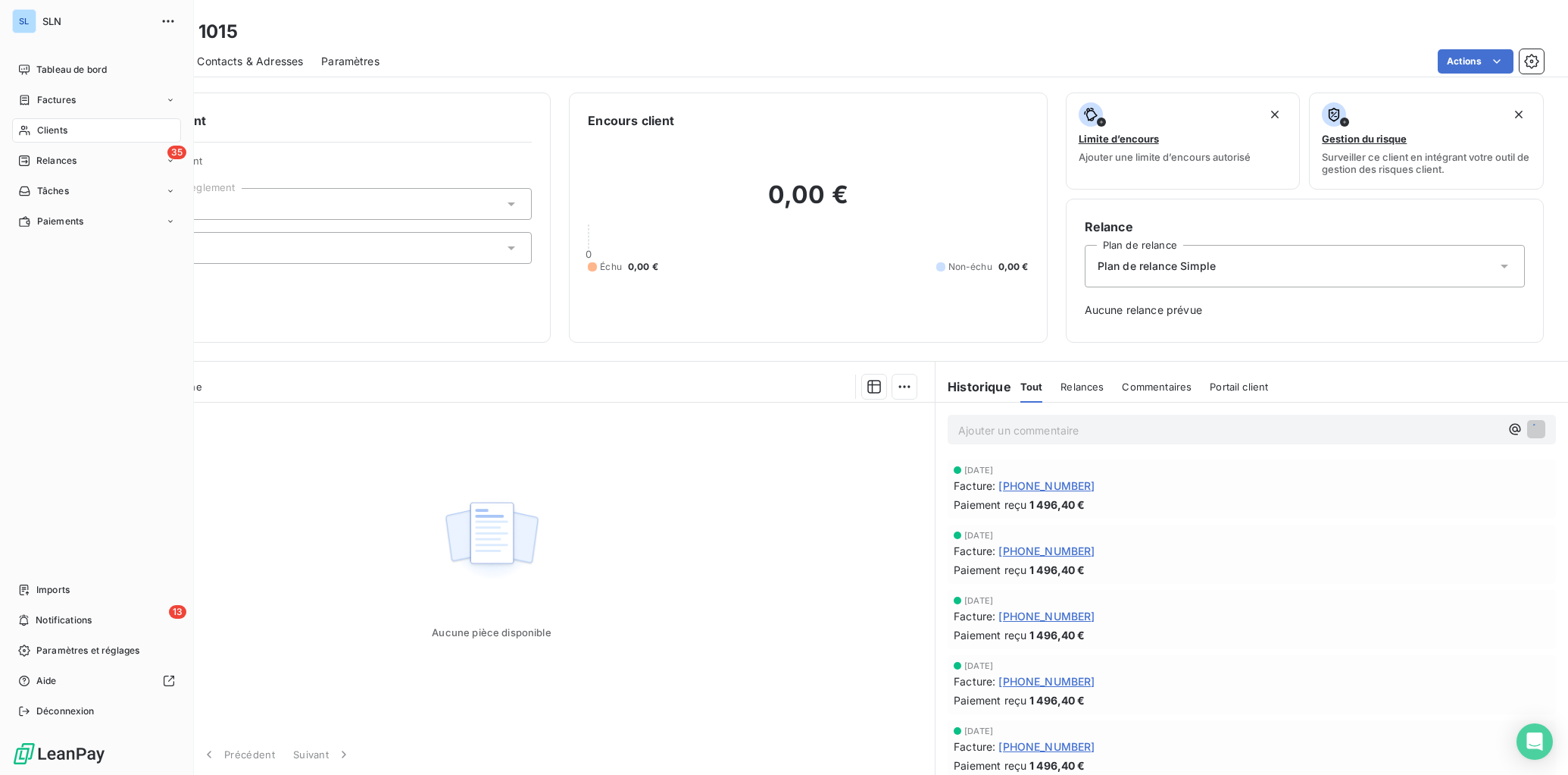
drag, startPoint x: 42, startPoint y: 134, endPoint x: 151, endPoint y: 138, distance: 109.1
click at [42, 134] on span "Clients" at bounding box center [52, 130] width 30 height 13
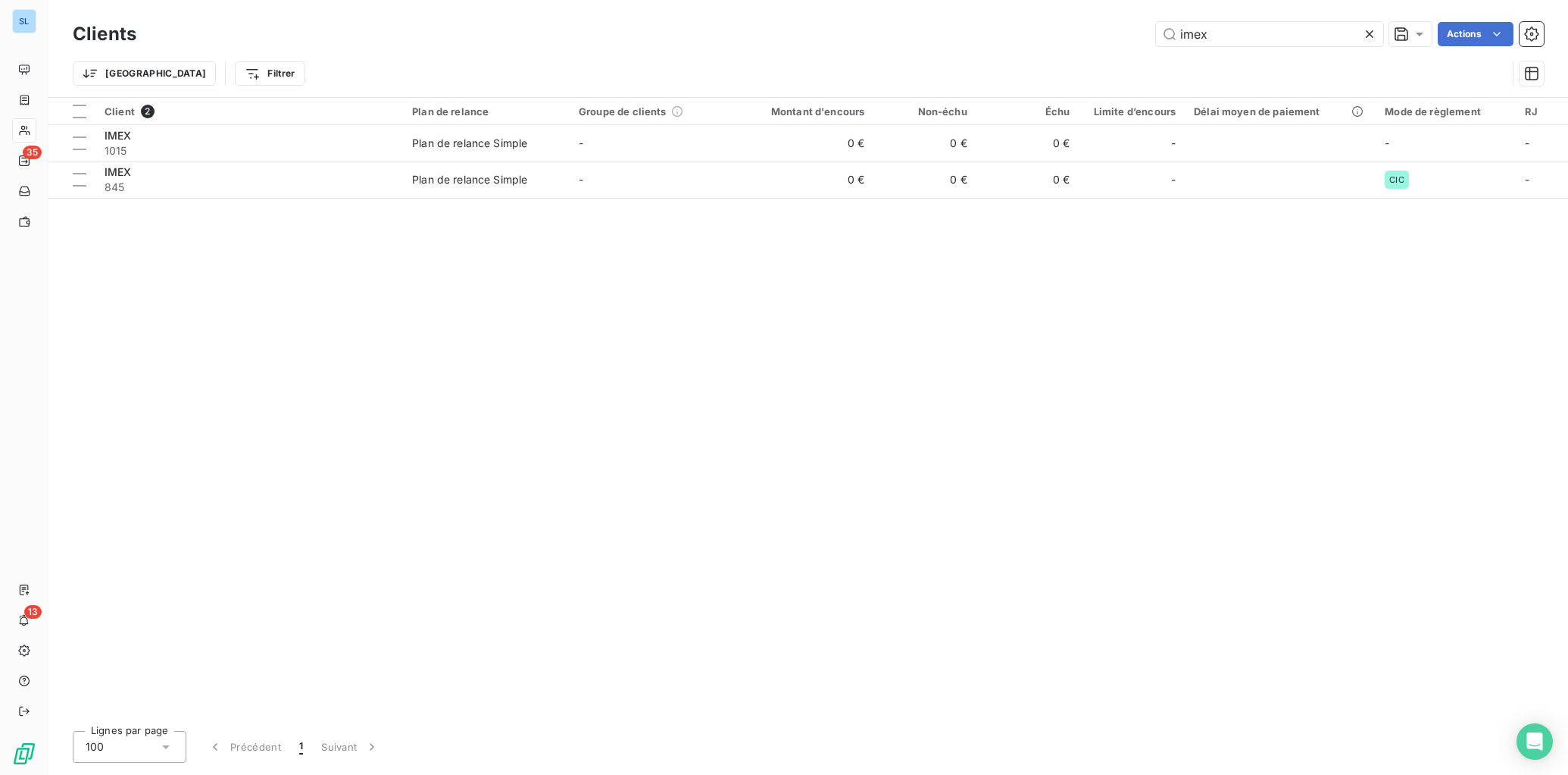
drag, startPoint x: 1255, startPoint y: 33, endPoint x: 988, endPoint y: 8, distance: 268.2
click at [1000, 11] on div "Clients imex Actions Trier Filtrer" at bounding box center [808, 48] width 1520 height 97
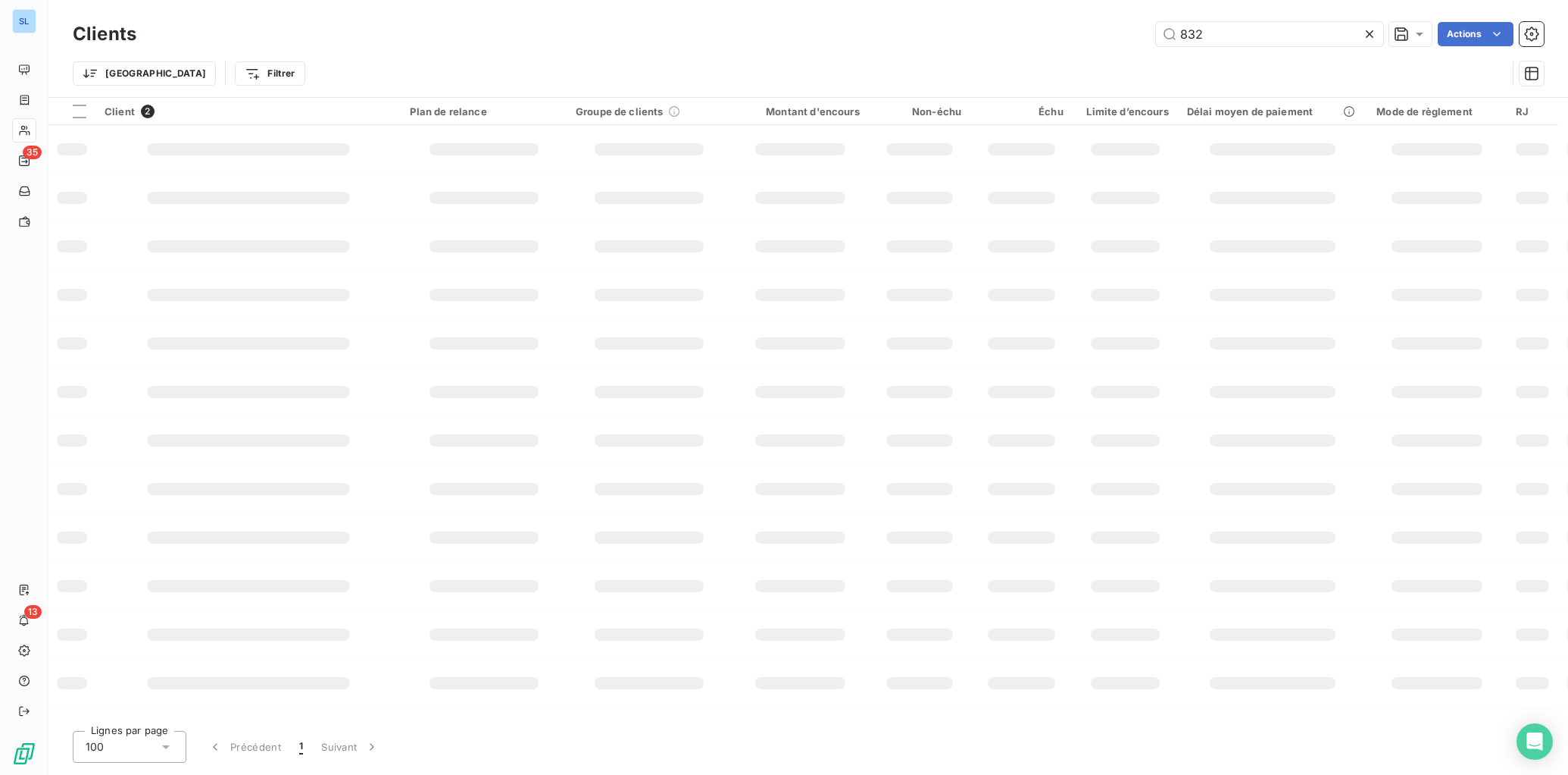
type input "832"
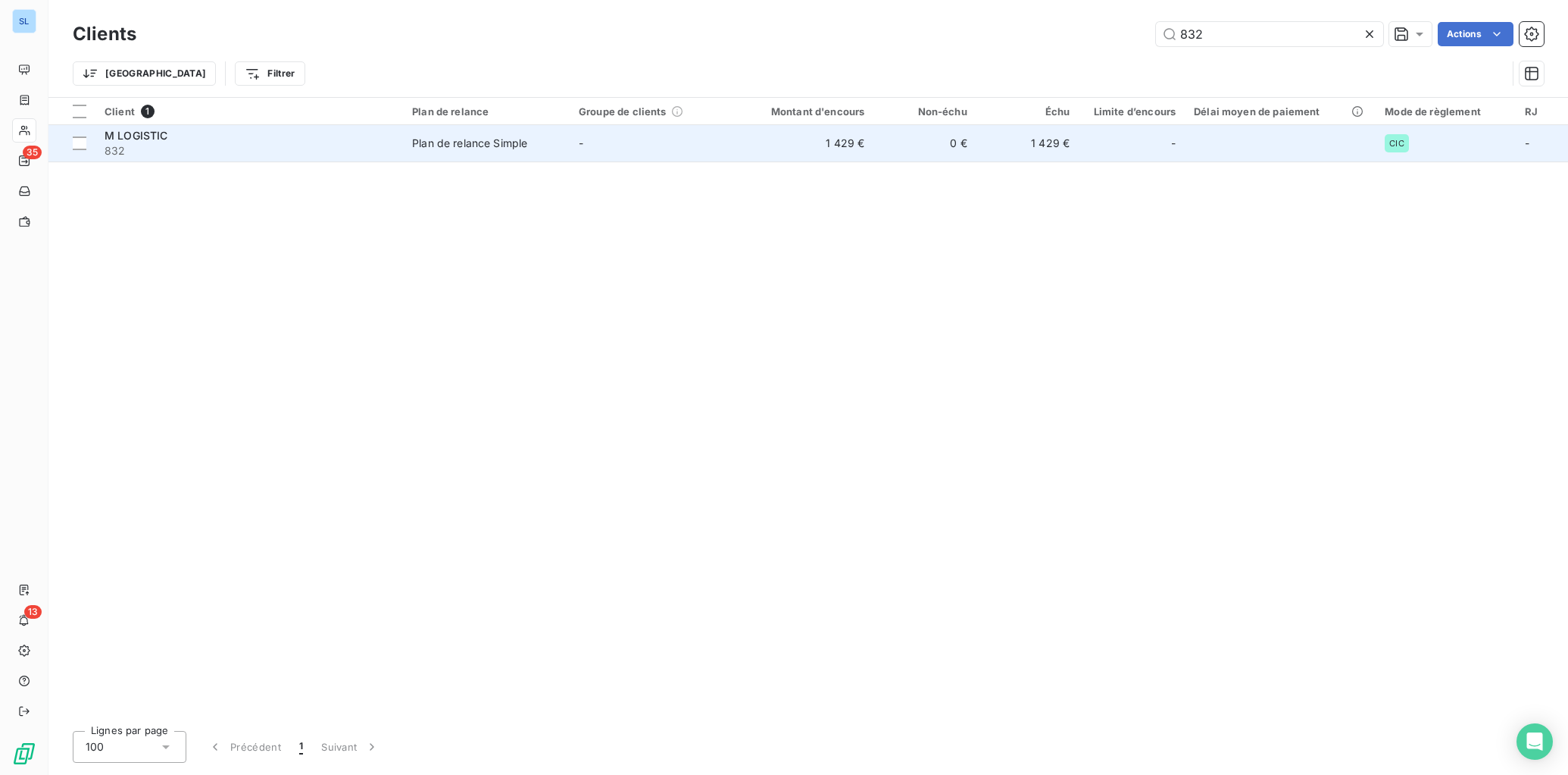
click at [312, 156] on span "832" at bounding box center [249, 151] width 290 height 15
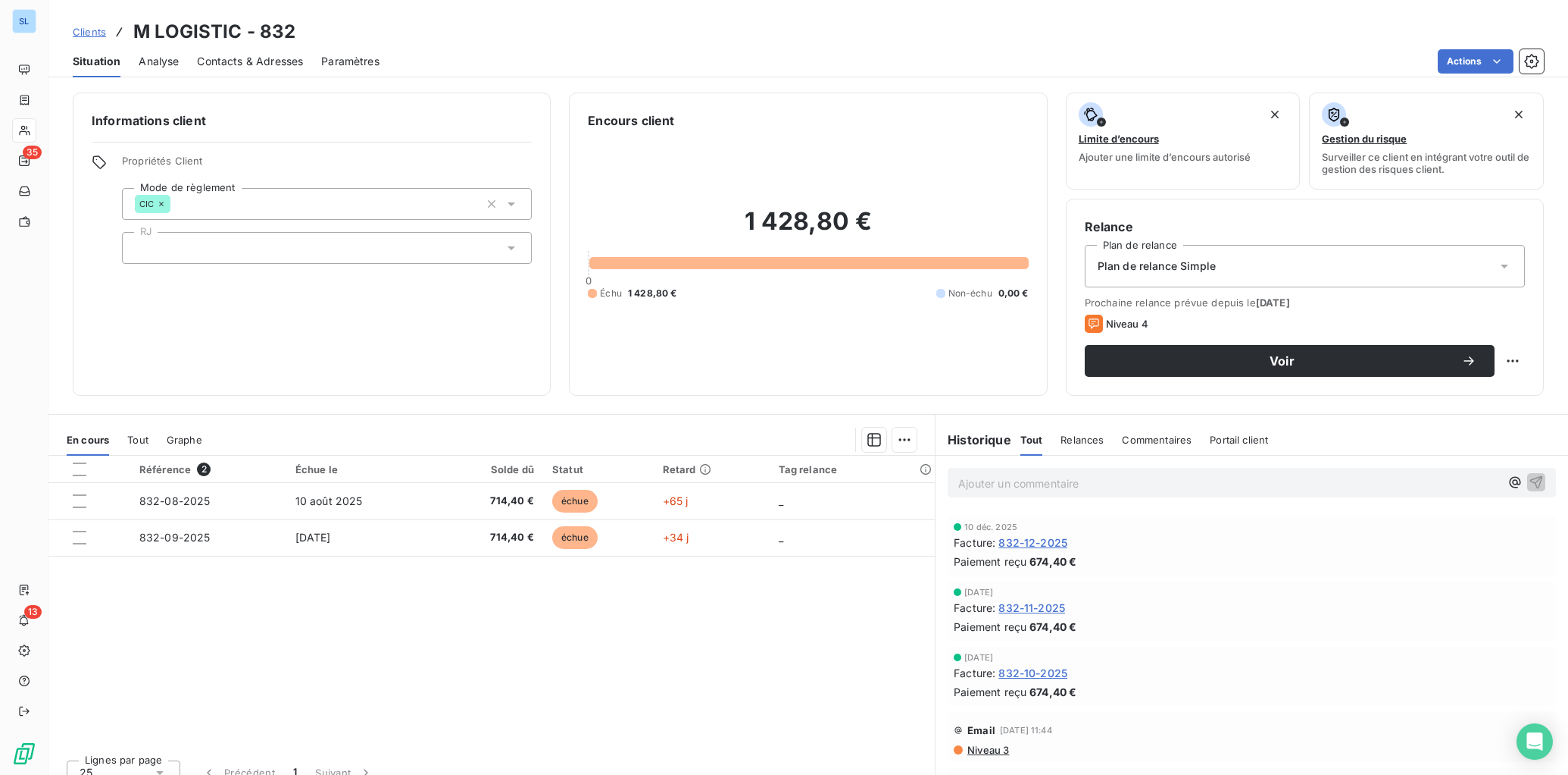
scroll to position [1099, 0]
click at [1045, 679] on span "832-10-2025" at bounding box center [1032, 678] width 69 height 16
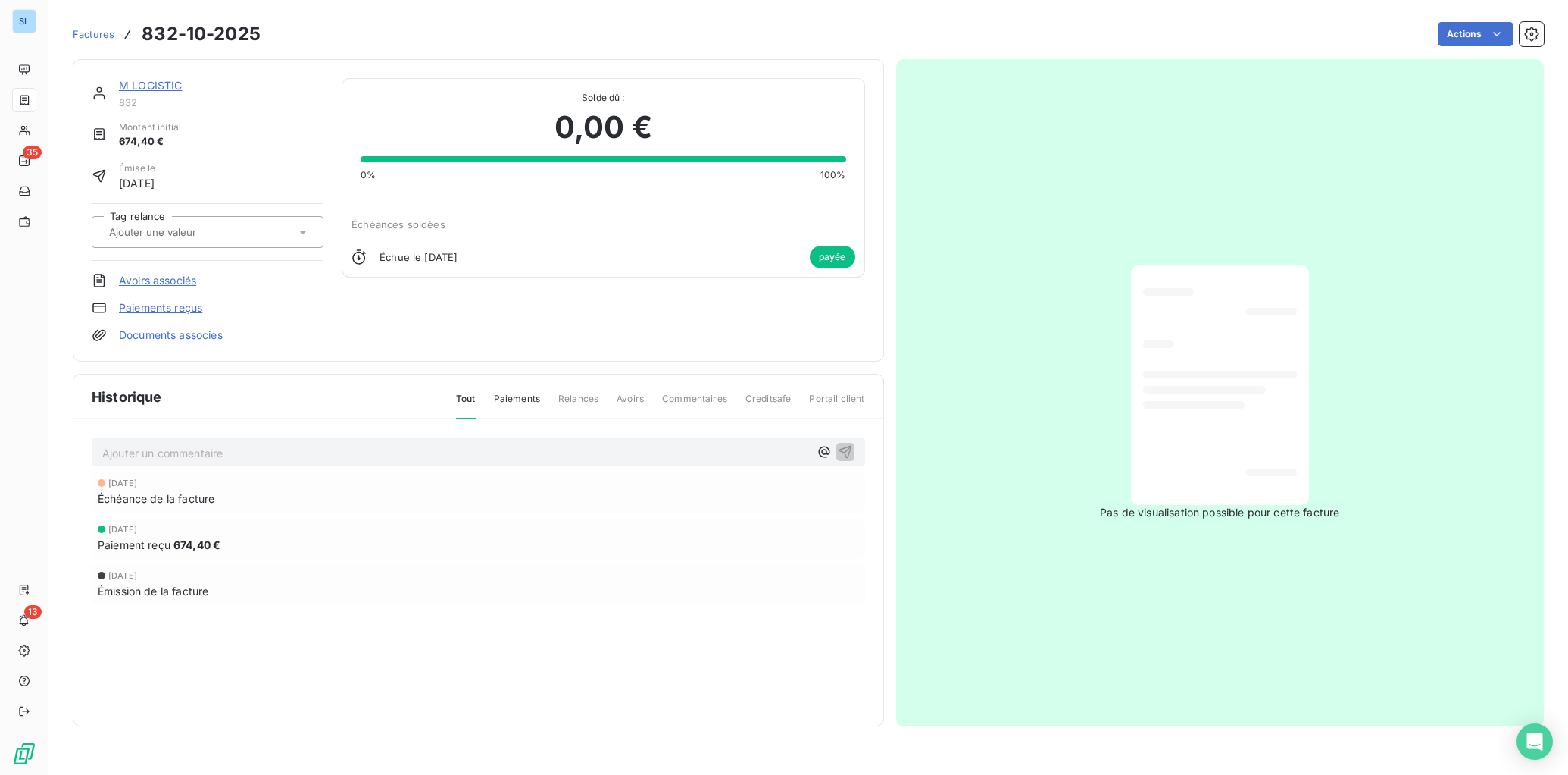
click at [181, 311] on link "Paiements reçus" at bounding box center [160, 308] width 84 height 15
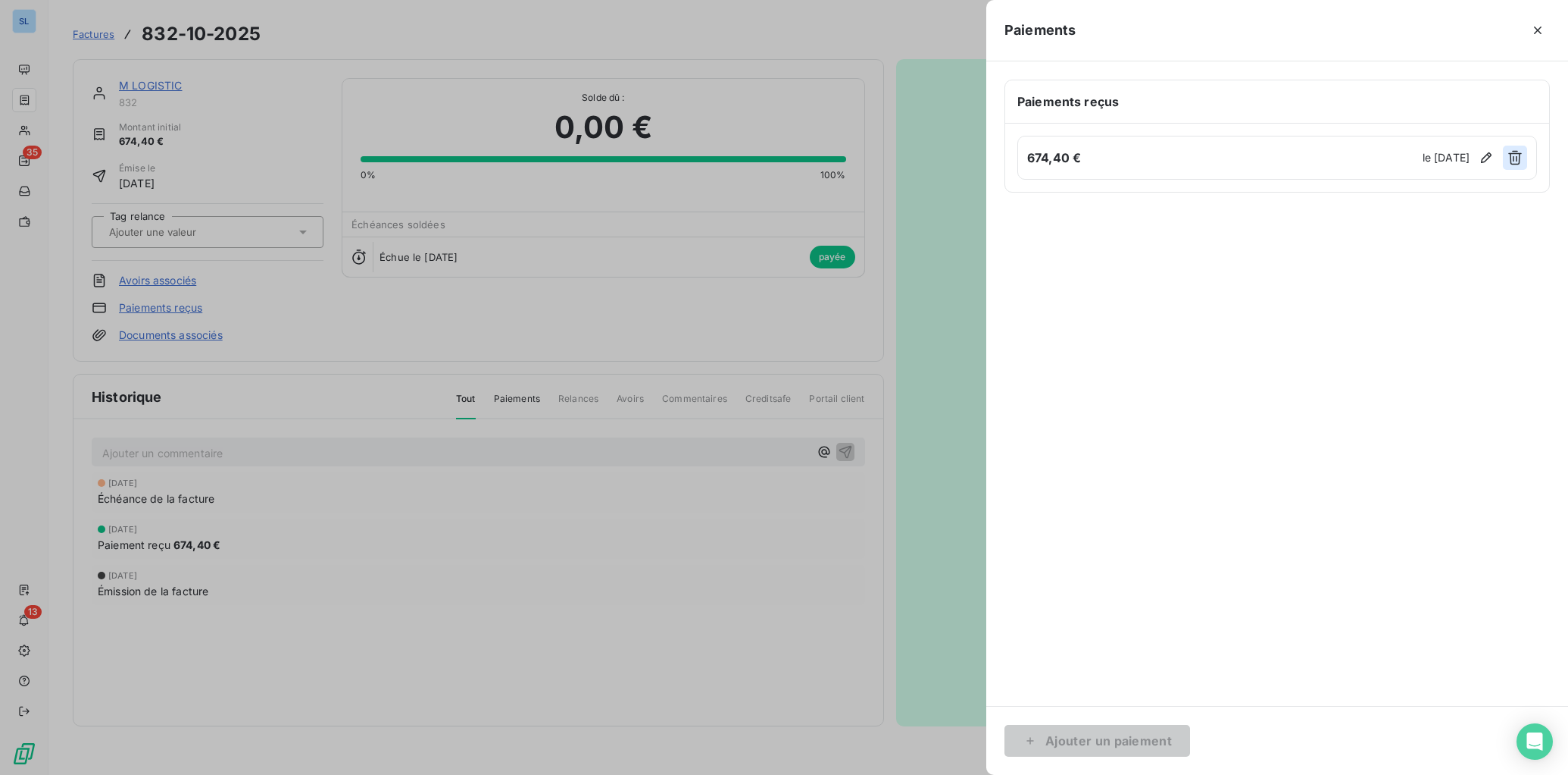
click at [1513, 163] on icon "button" at bounding box center [1515, 157] width 15 height 15
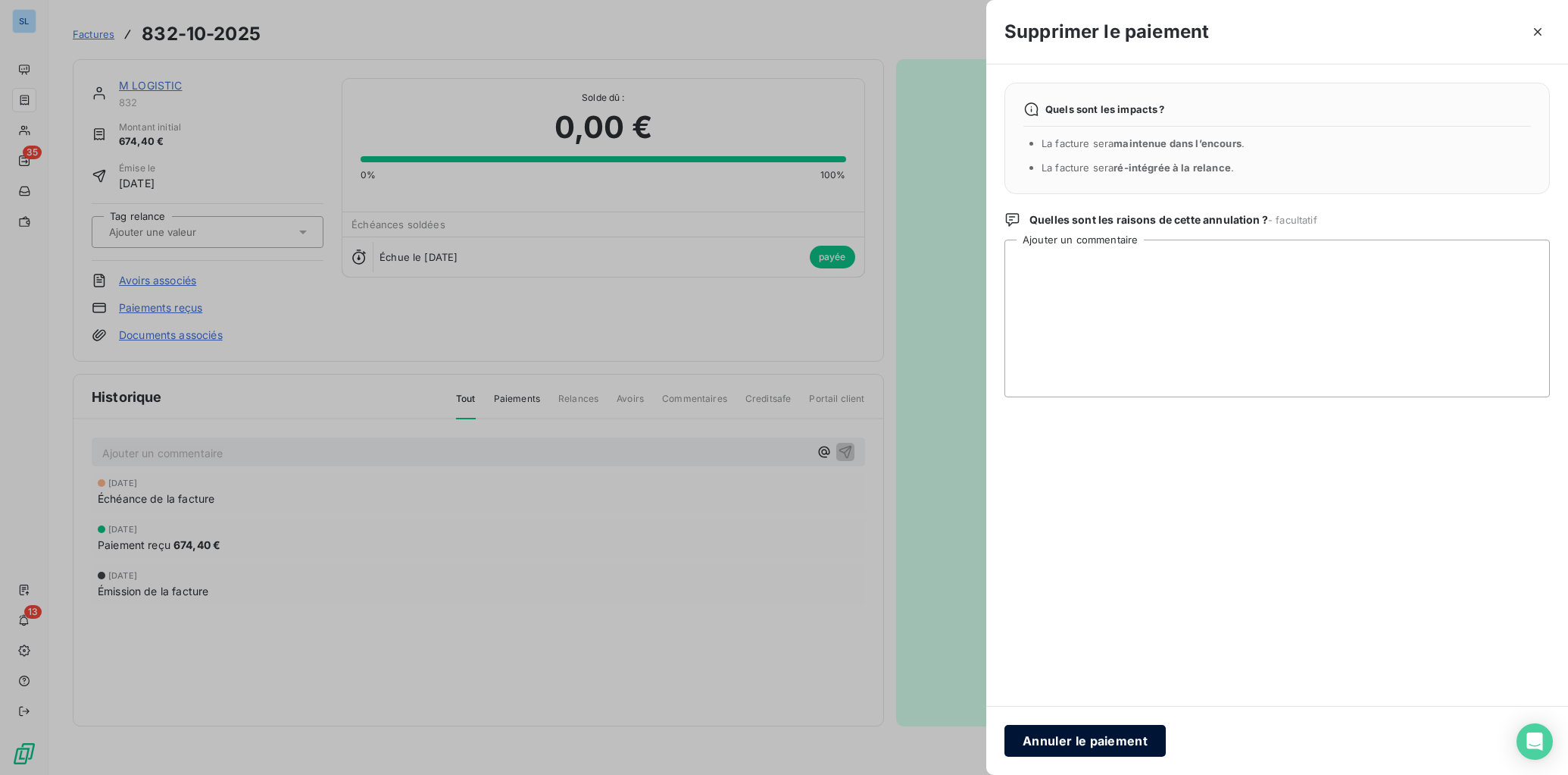
click at [1094, 737] on button "Annuler le paiement" at bounding box center [1085, 741] width 161 height 32
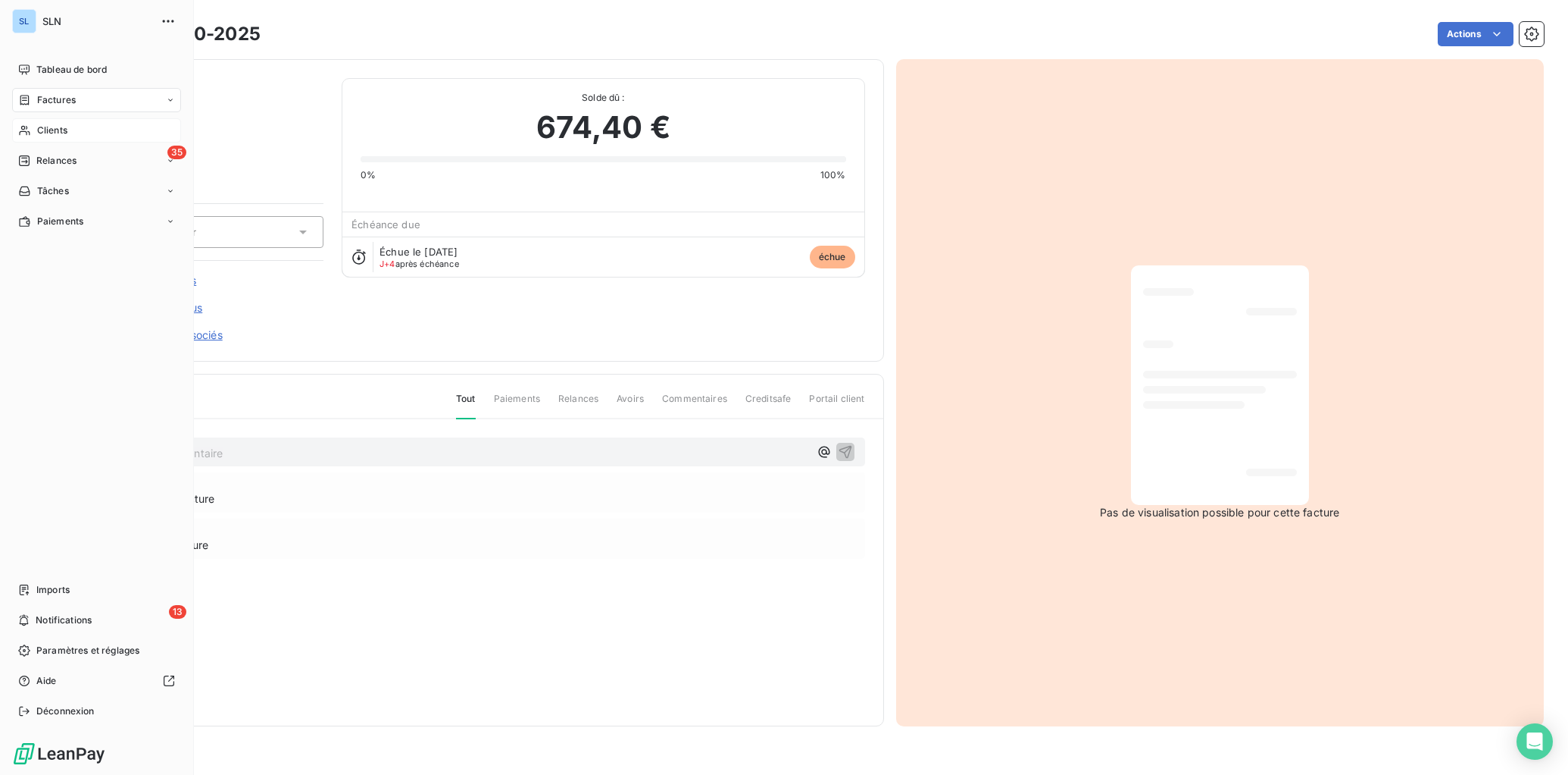
click at [38, 133] on span "Clients" at bounding box center [52, 130] width 30 height 13
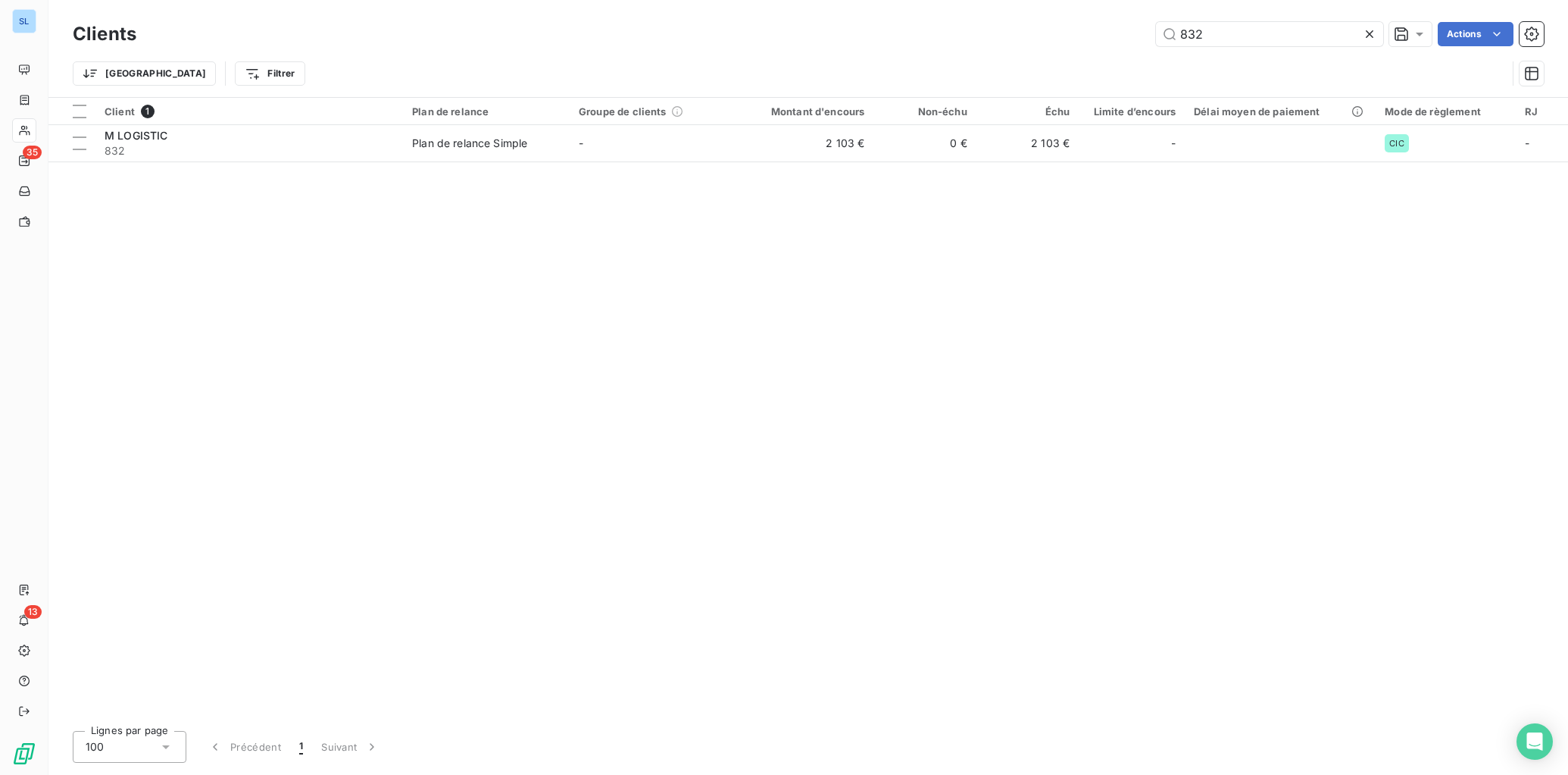
drag, startPoint x: 1216, startPoint y: 33, endPoint x: 1016, endPoint y: 30, distance: 200.0
click at [1017, 27] on div "832 Actions" at bounding box center [849, 34] width 1389 height 24
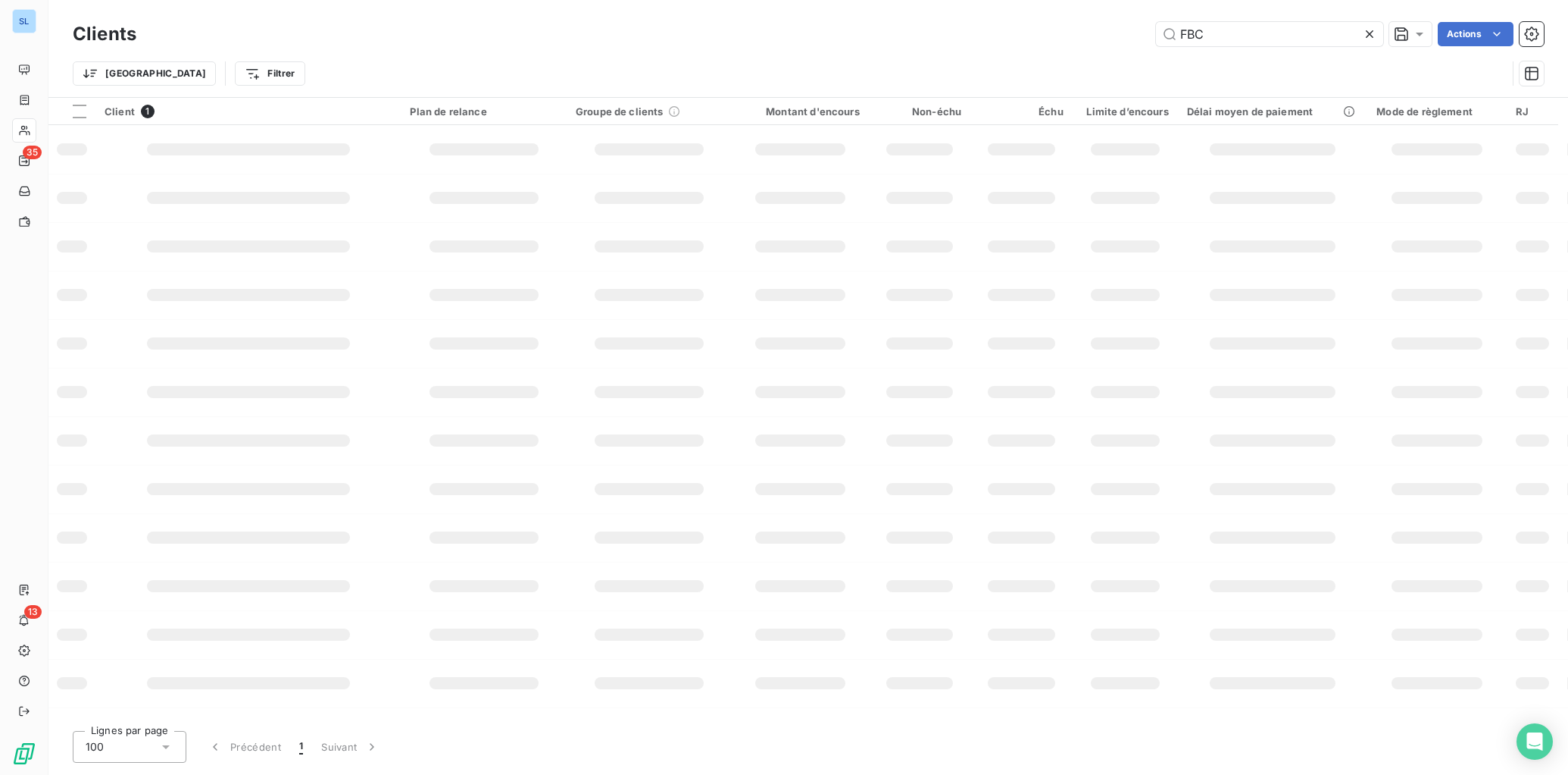
type input "FBC"
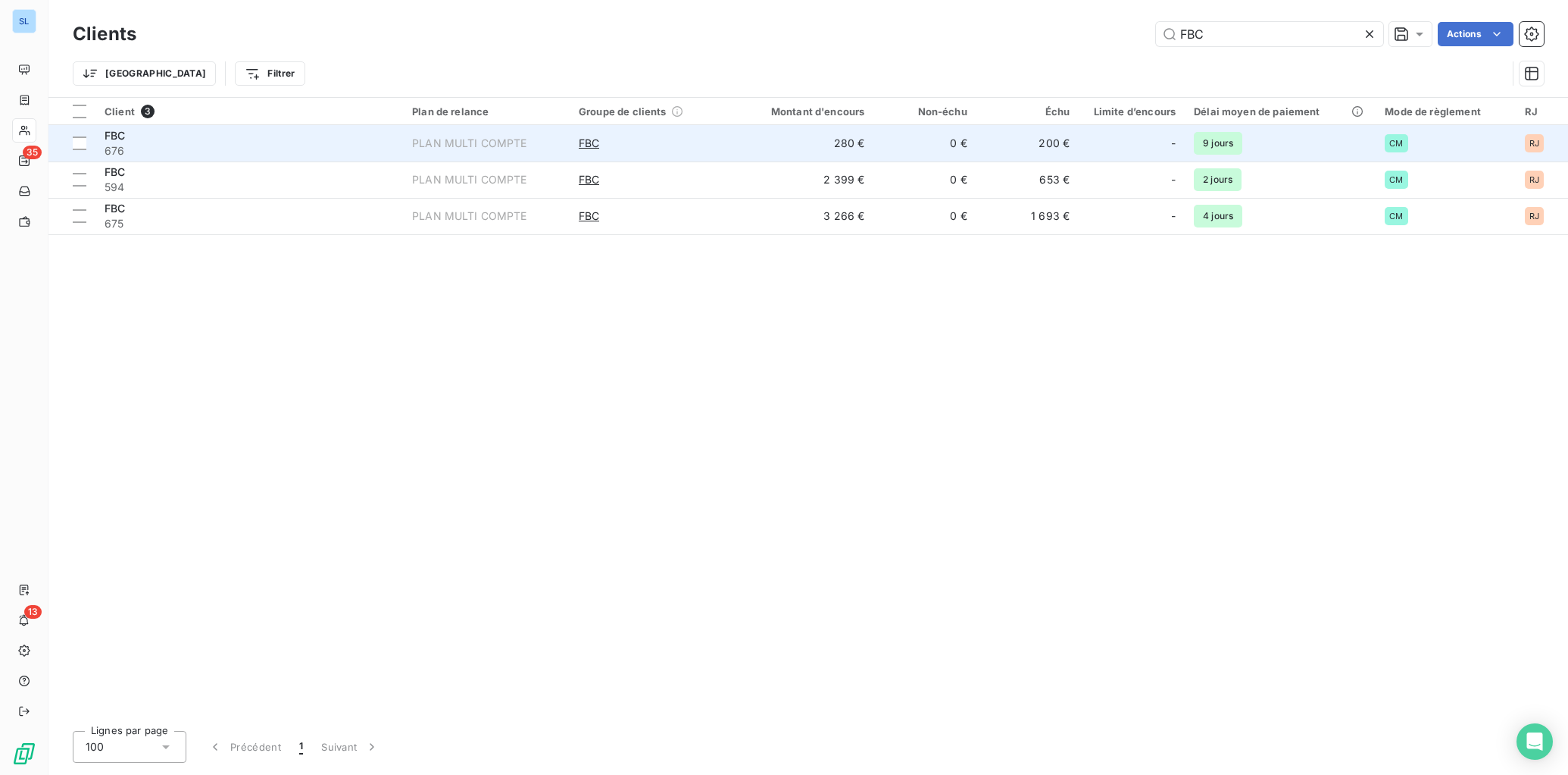
click at [230, 146] on span "676" at bounding box center [249, 151] width 290 height 15
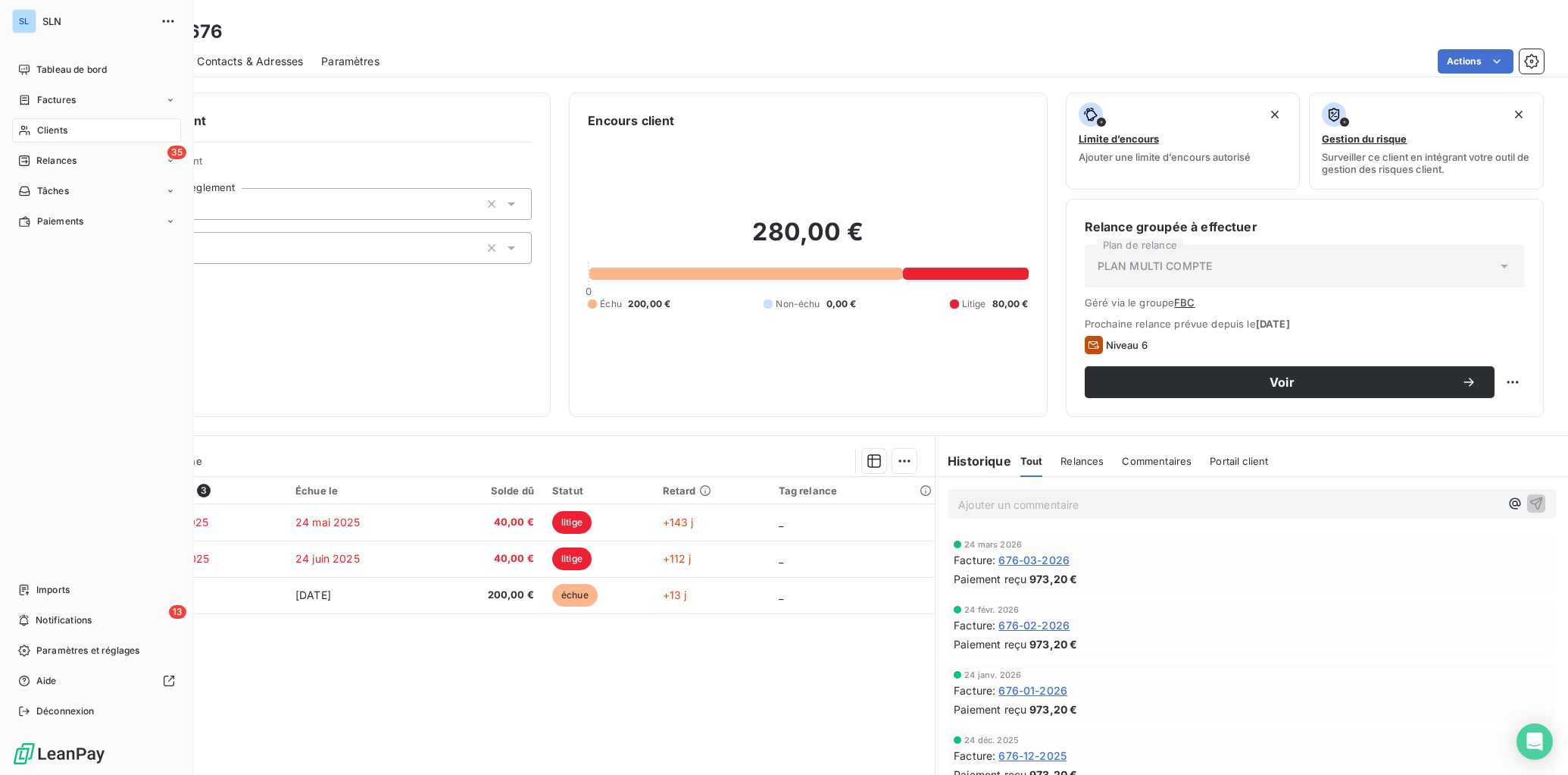
click at [56, 137] on span "Clients" at bounding box center [52, 130] width 30 height 13
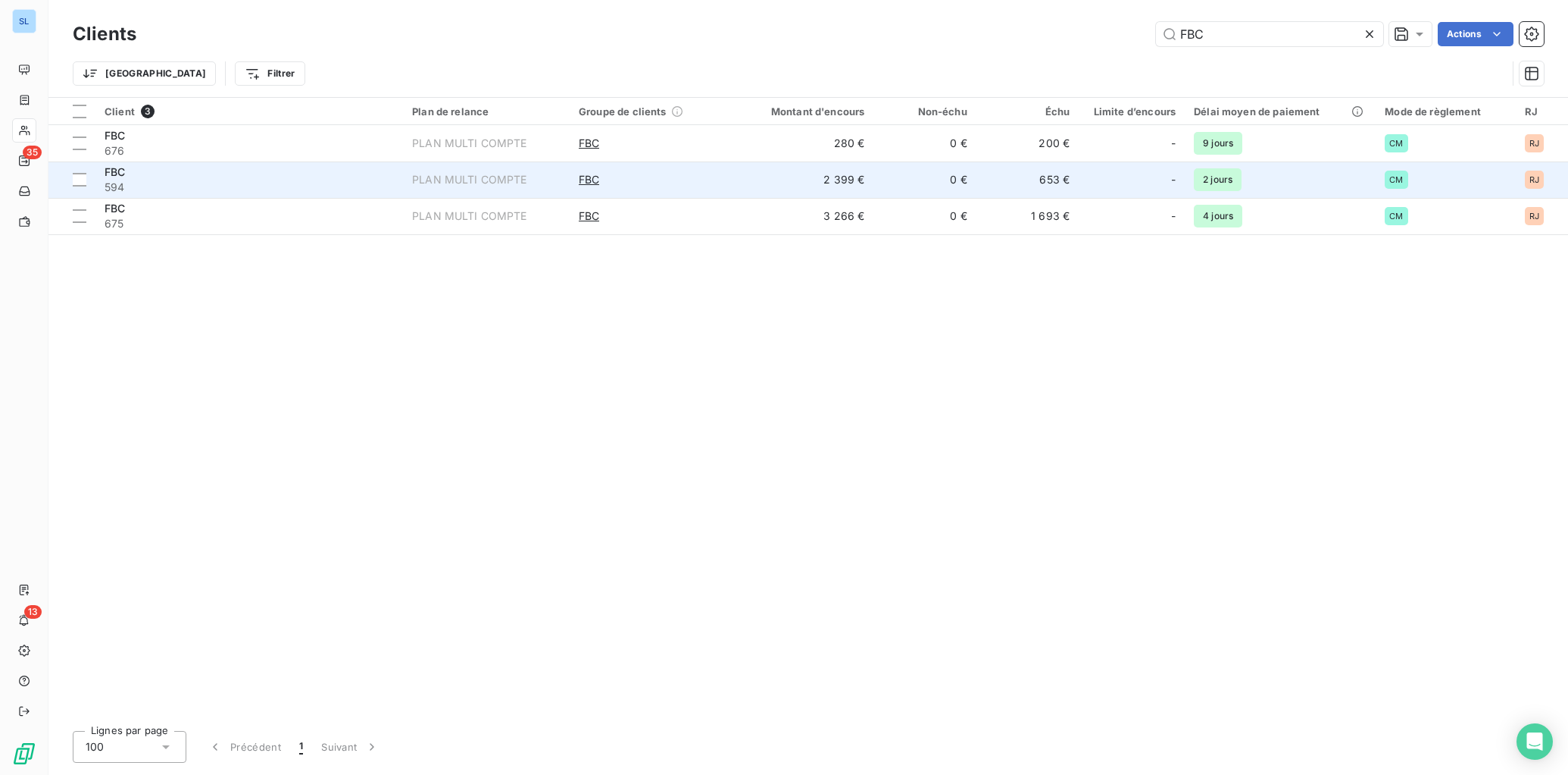
click at [318, 186] on span "594" at bounding box center [249, 187] width 290 height 15
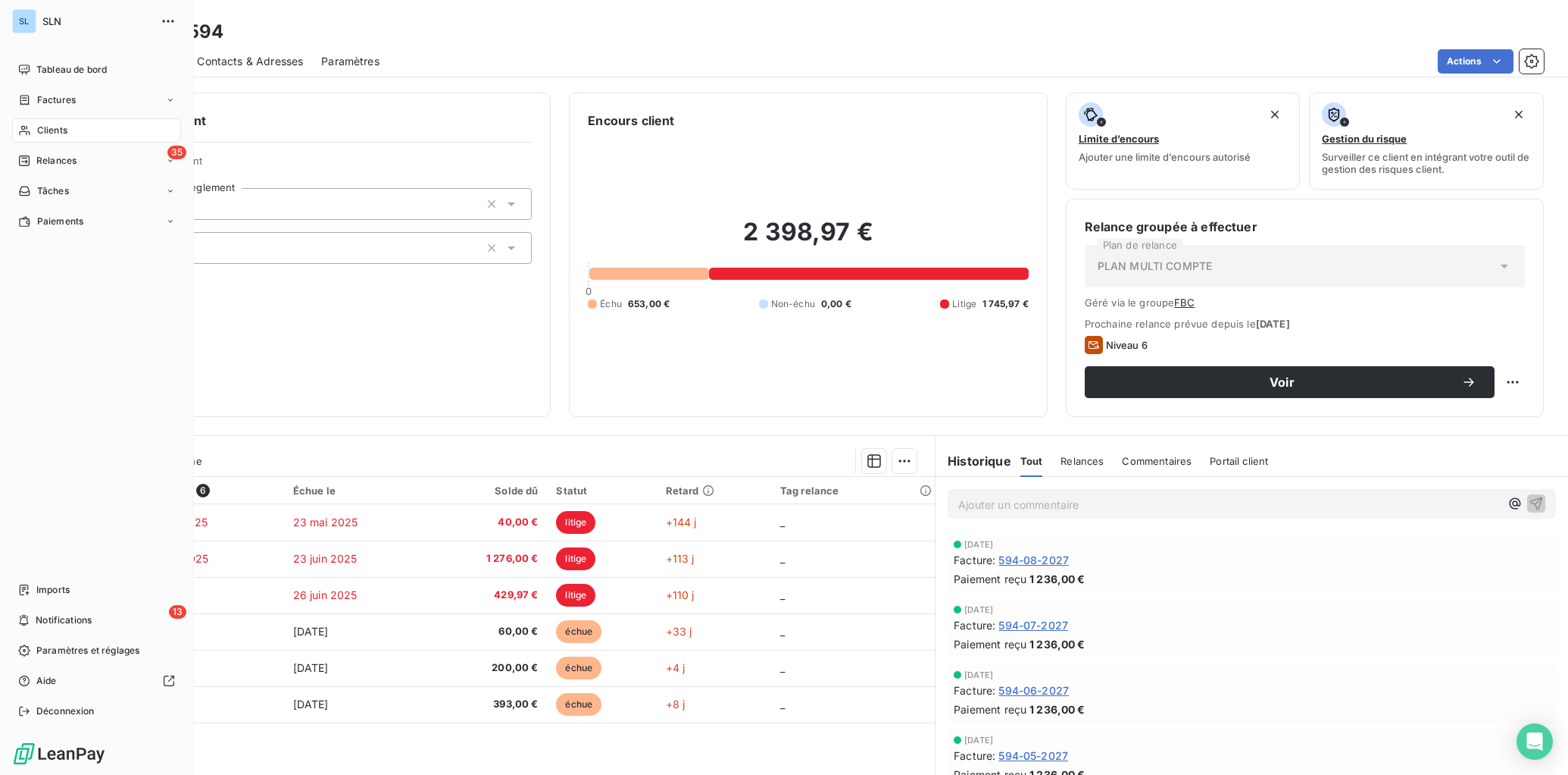
drag, startPoint x: 50, startPoint y: 129, endPoint x: 63, endPoint y: 142, distance: 18.4
click at [50, 129] on span "Clients" at bounding box center [52, 130] width 30 height 13
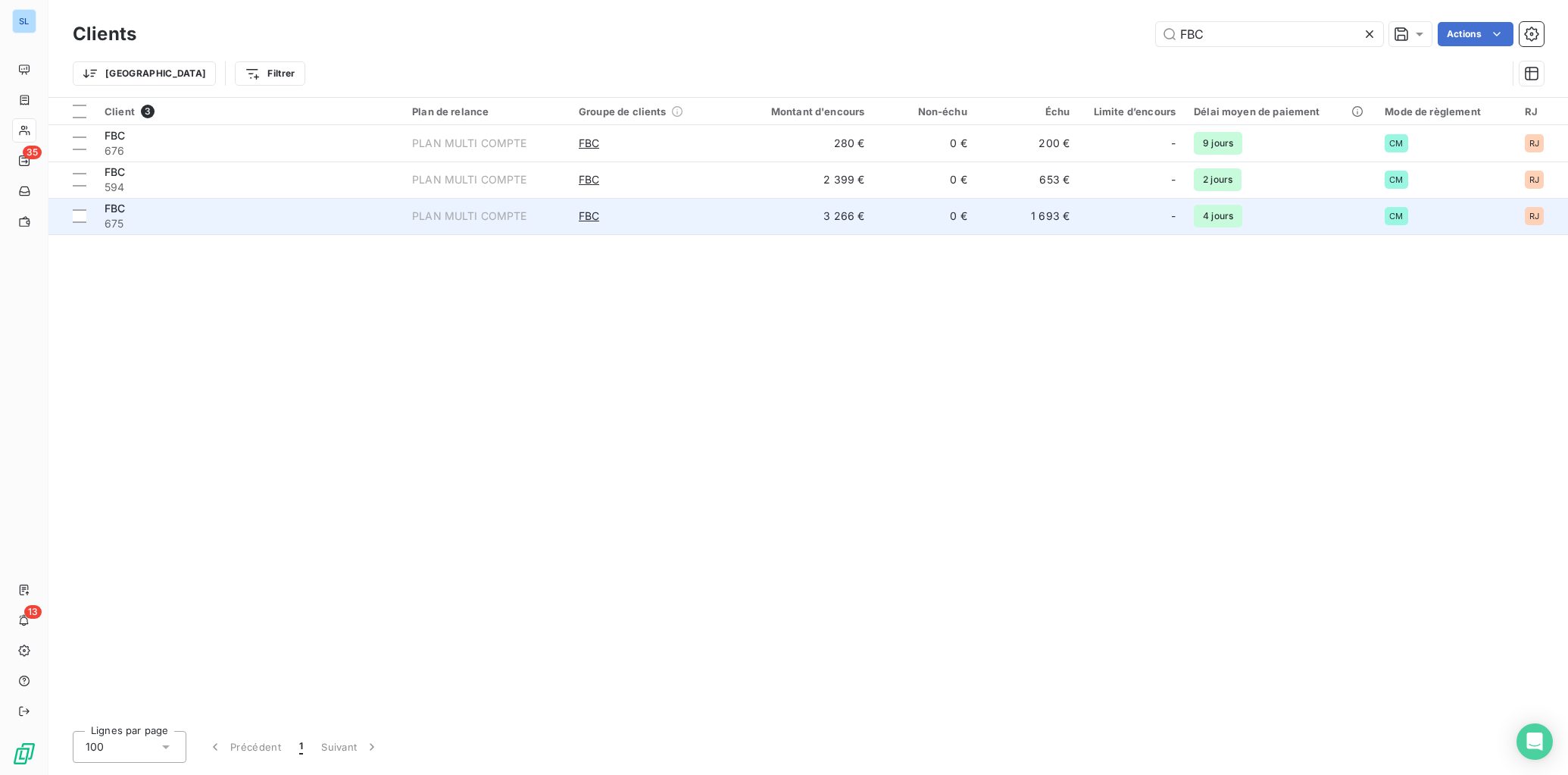
drag, startPoint x: 276, startPoint y: 220, endPoint x: 283, endPoint y: 226, distance: 9.2
click at [276, 220] on span "675" at bounding box center [249, 223] width 290 height 15
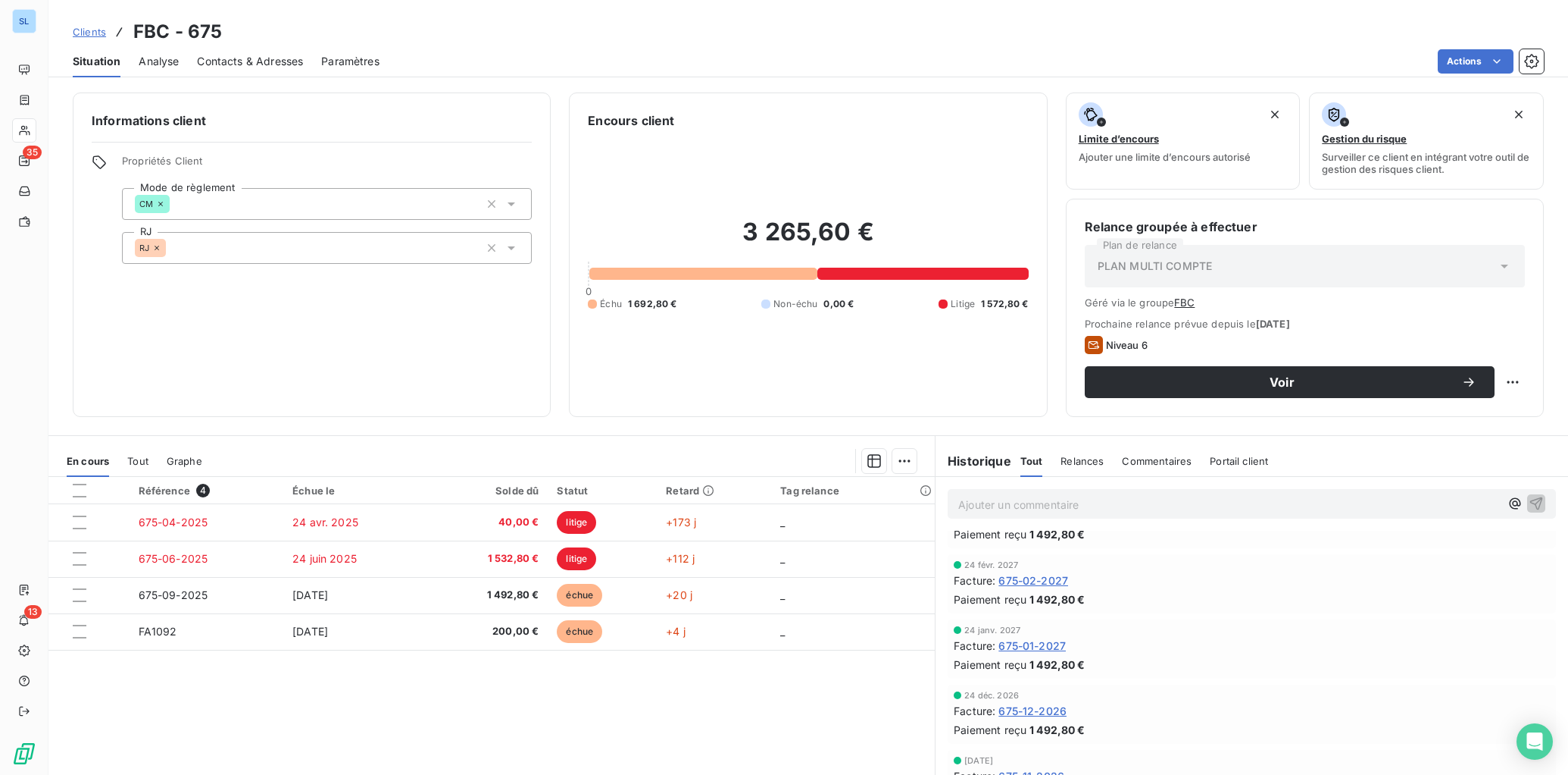
scroll to position [49, 0]
click at [1134, 469] on div "Commentaires" at bounding box center [1157, 461] width 70 height 32
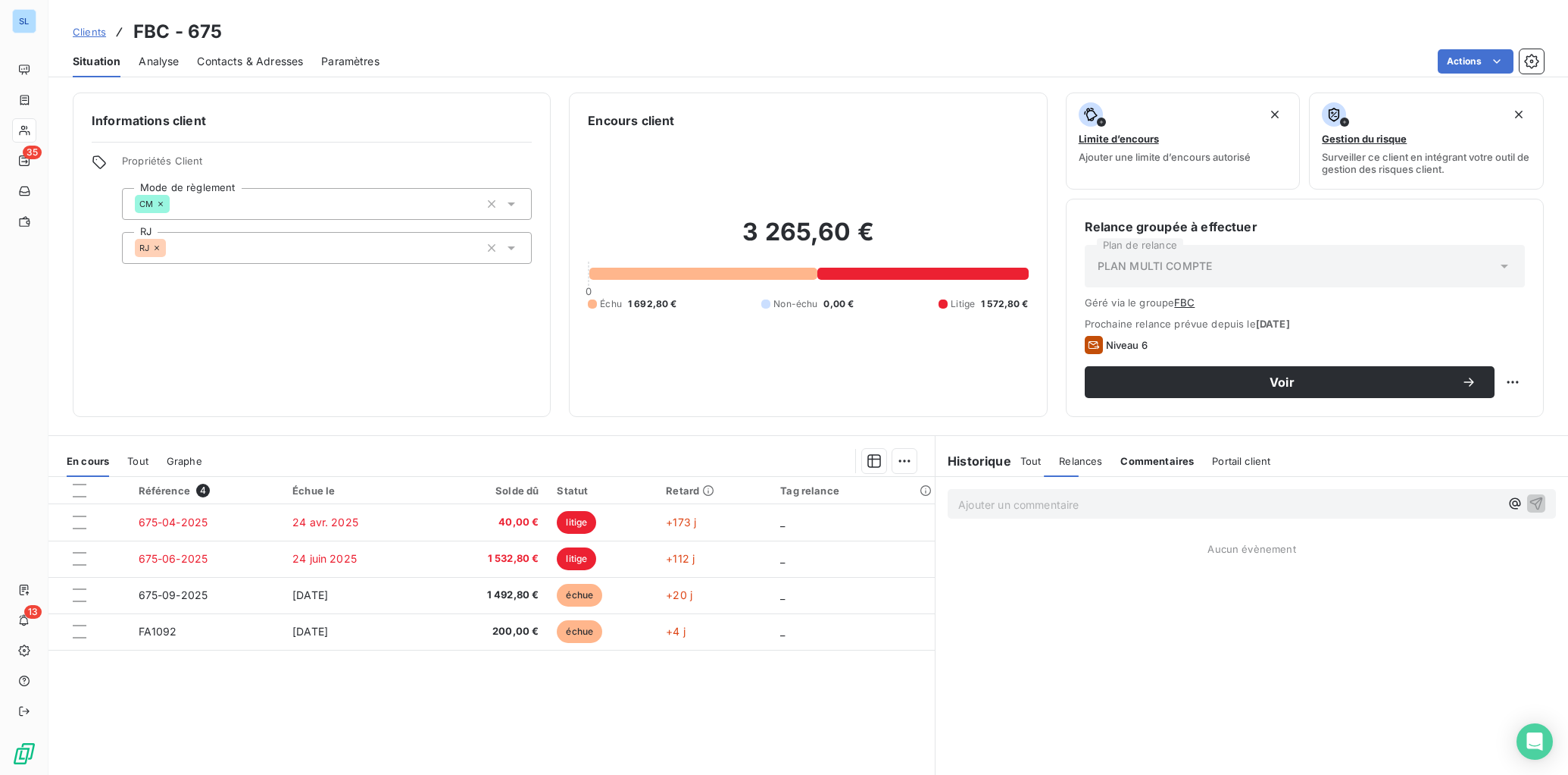
scroll to position [0, 0]
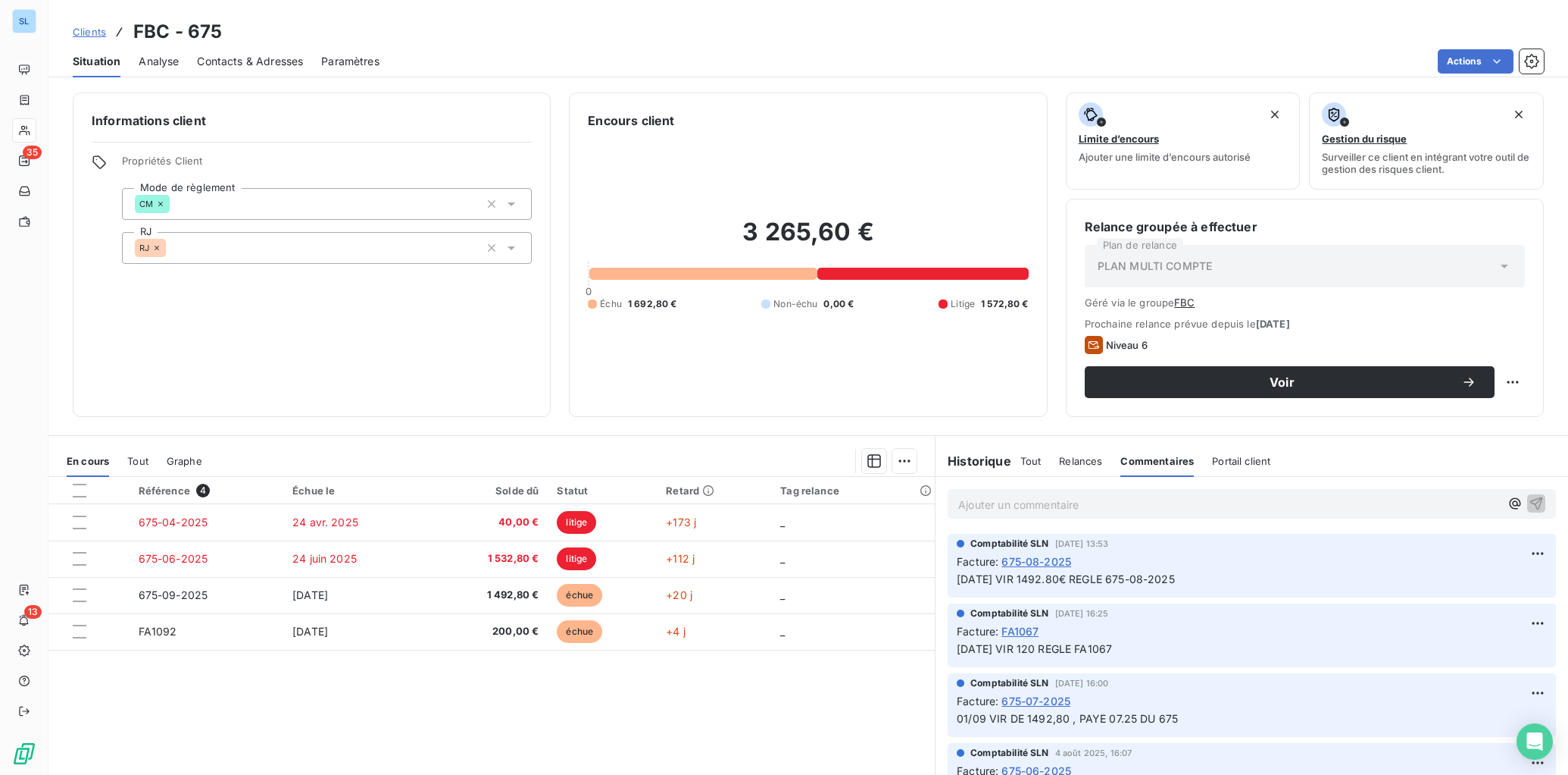
click at [1010, 498] on p "Ajouter un commentaire ﻿" at bounding box center [1229, 505] width 542 height 19
click at [1109, 506] on span "[DATE] VIR 1492.80 REGLE 09-2025" at bounding box center [1051, 503] width 187 height 13
click at [1535, 500] on icon "button" at bounding box center [1537, 503] width 15 height 15
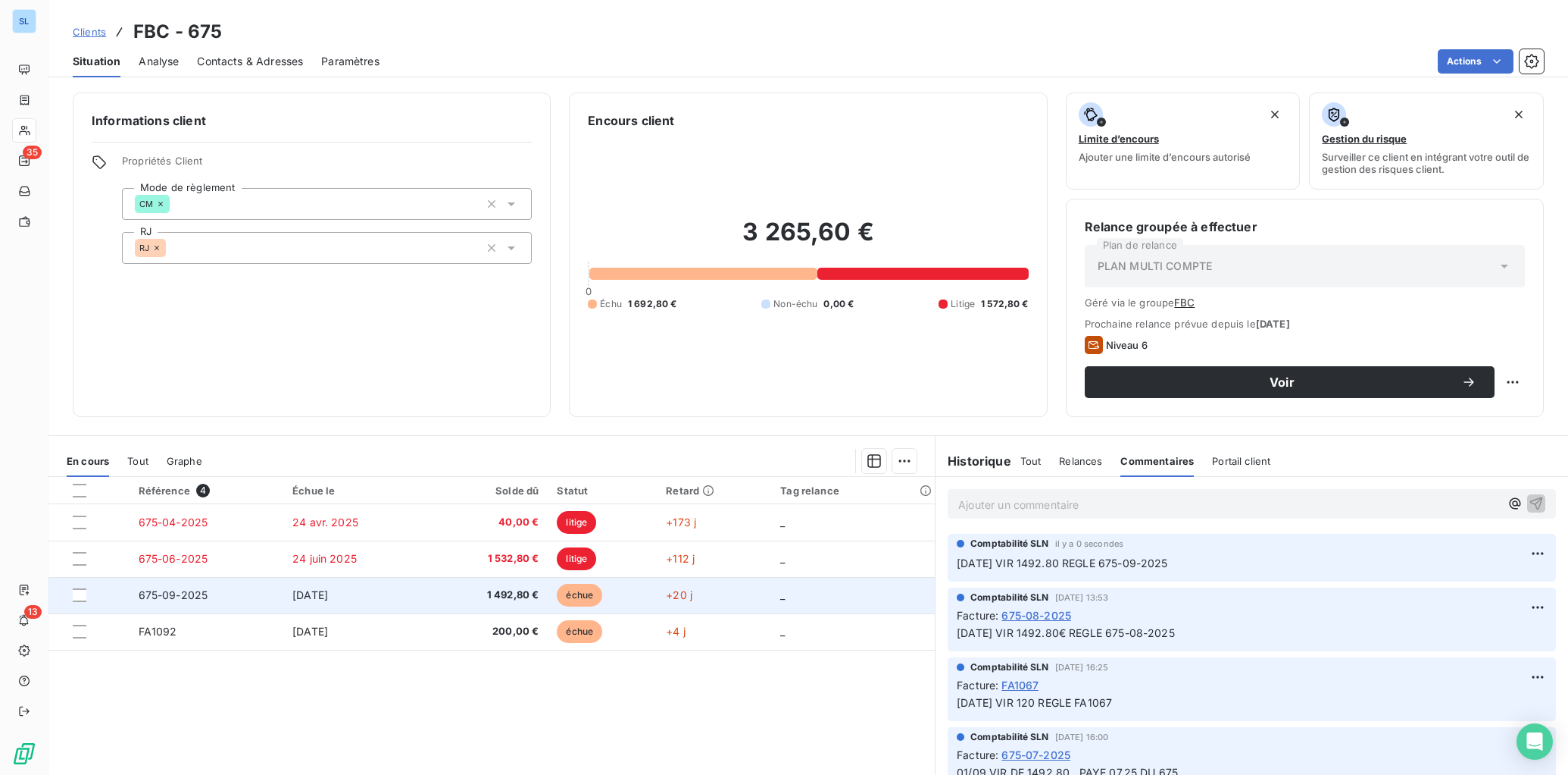
click at [223, 593] on td "675-09-2025" at bounding box center [207, 595] width 154 height 37
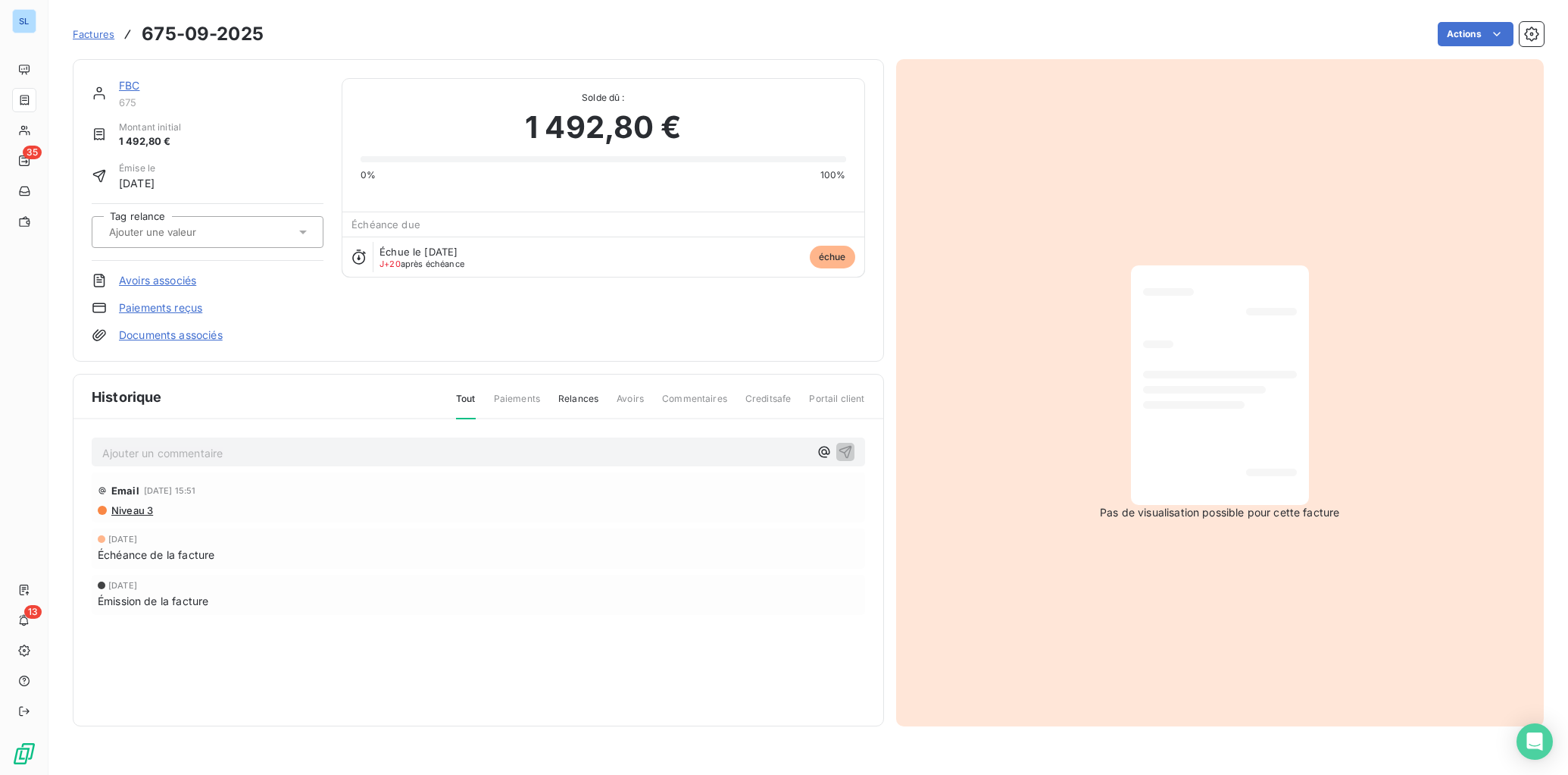
click at [179, 310] on link "Paiements reçus" at bounding box center [160, 308] width 84 height 15
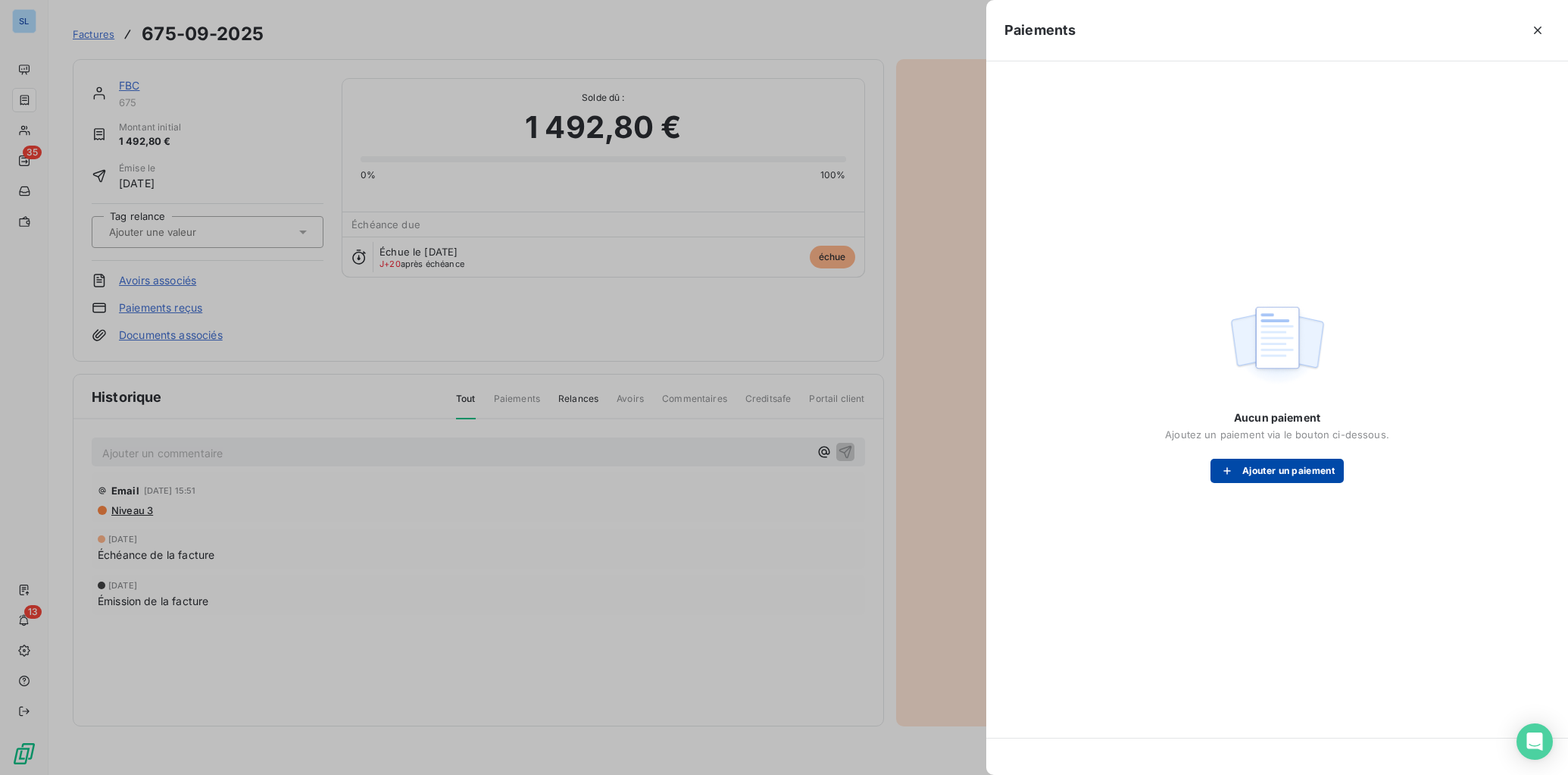
click at [1272, 476] on button "Ajouter un paiement" at bounding box center [1277, 471] width 134 height 24
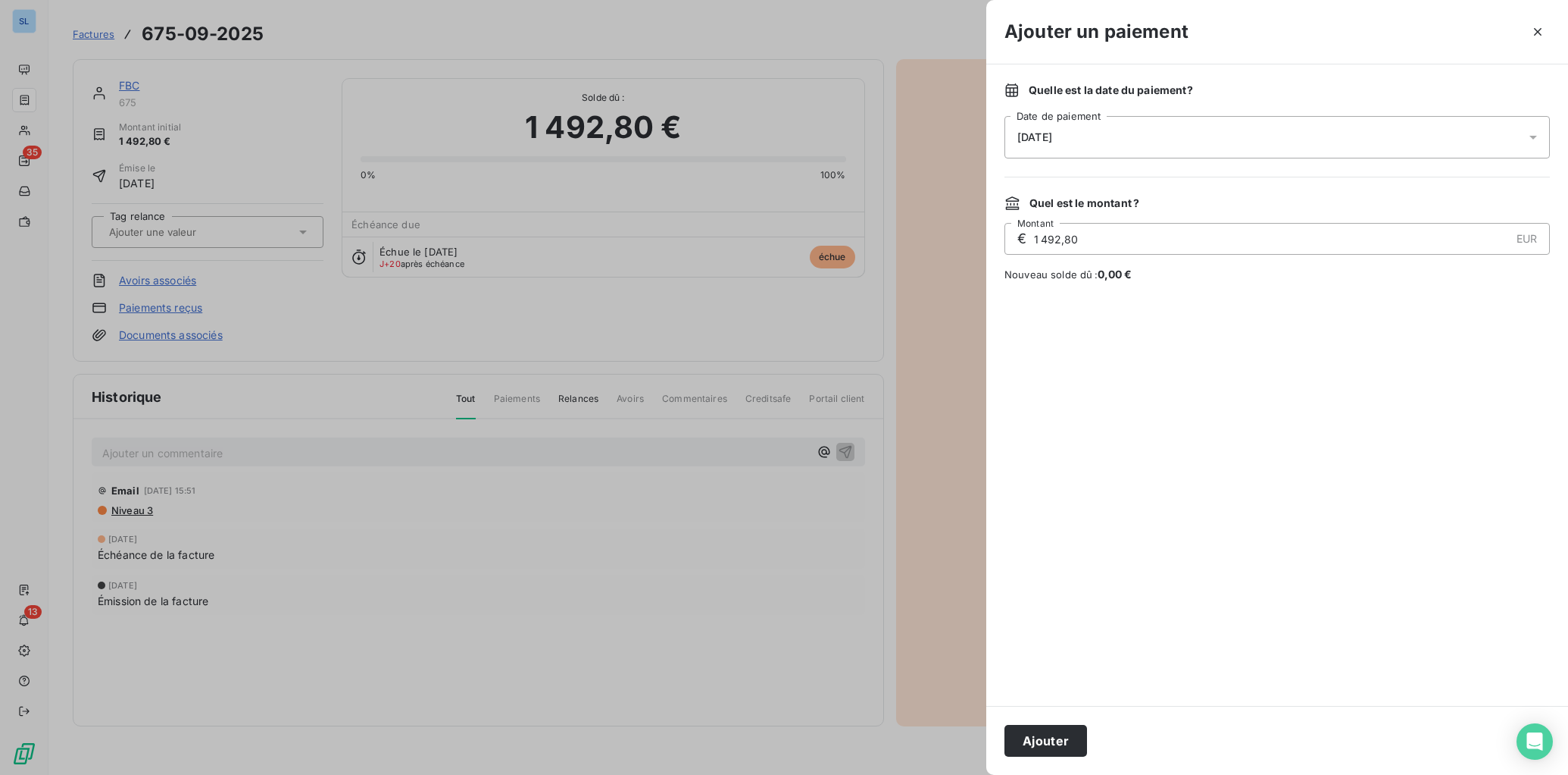
click at [1021, 136] on span "[DATE]" at bounding box center [1034, 137] width 35 height 12
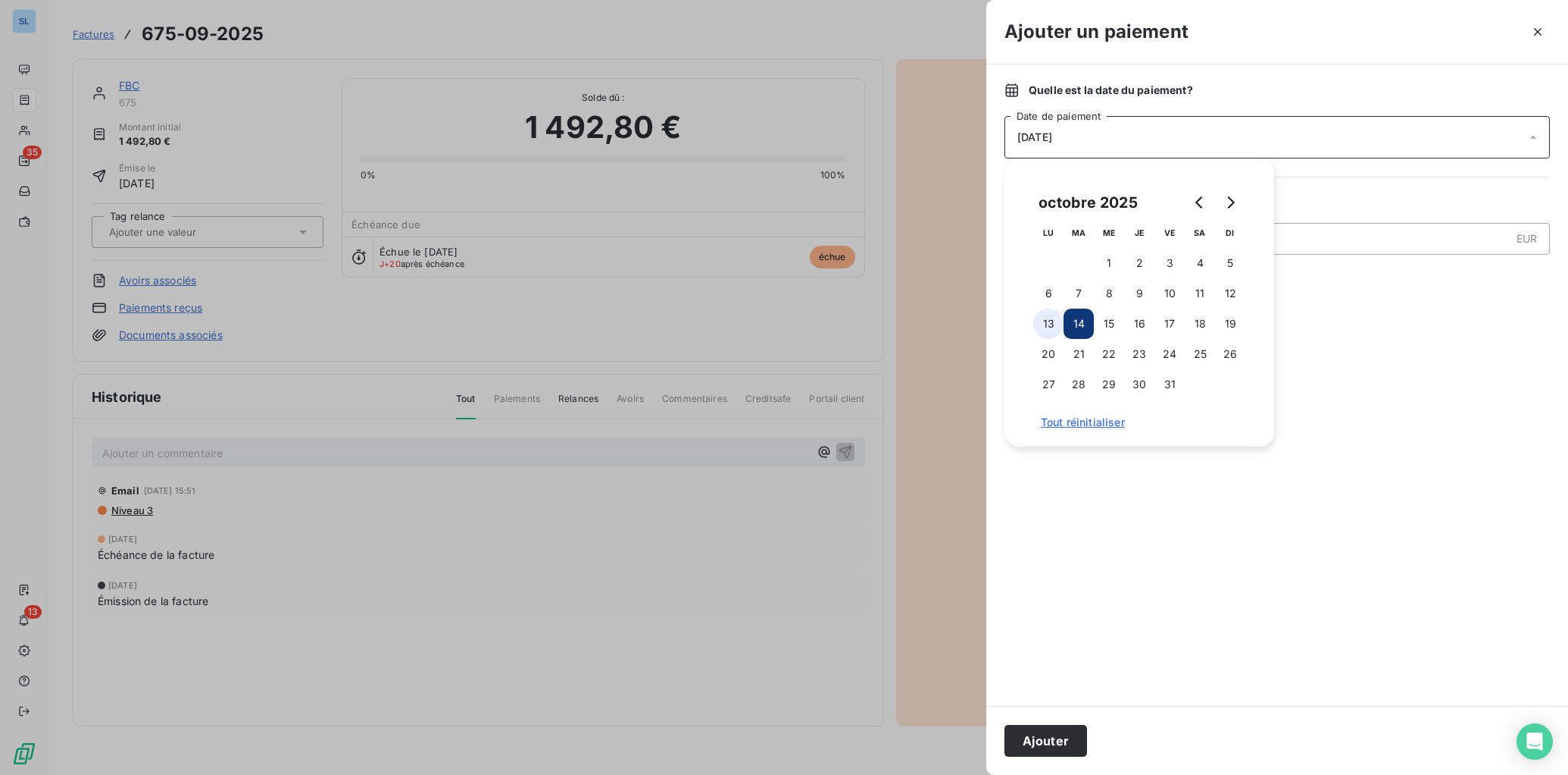
click at [1048, 323] on button "13" at bounding box center [1048, 324] width 30 height 30
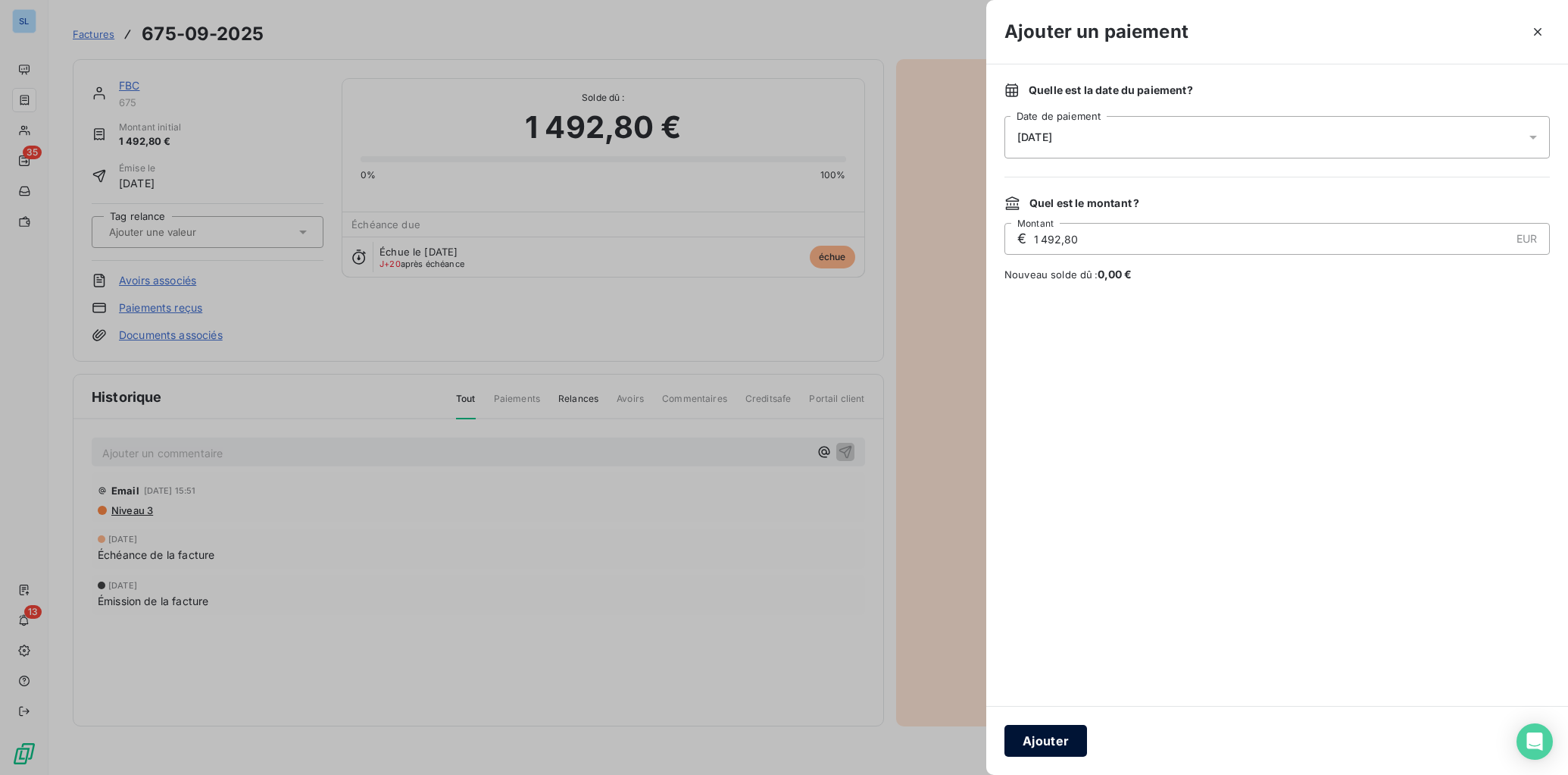
click at [1054, 738] on button "Ajouter" at bounding box center [1047, 741] width 83 height 32
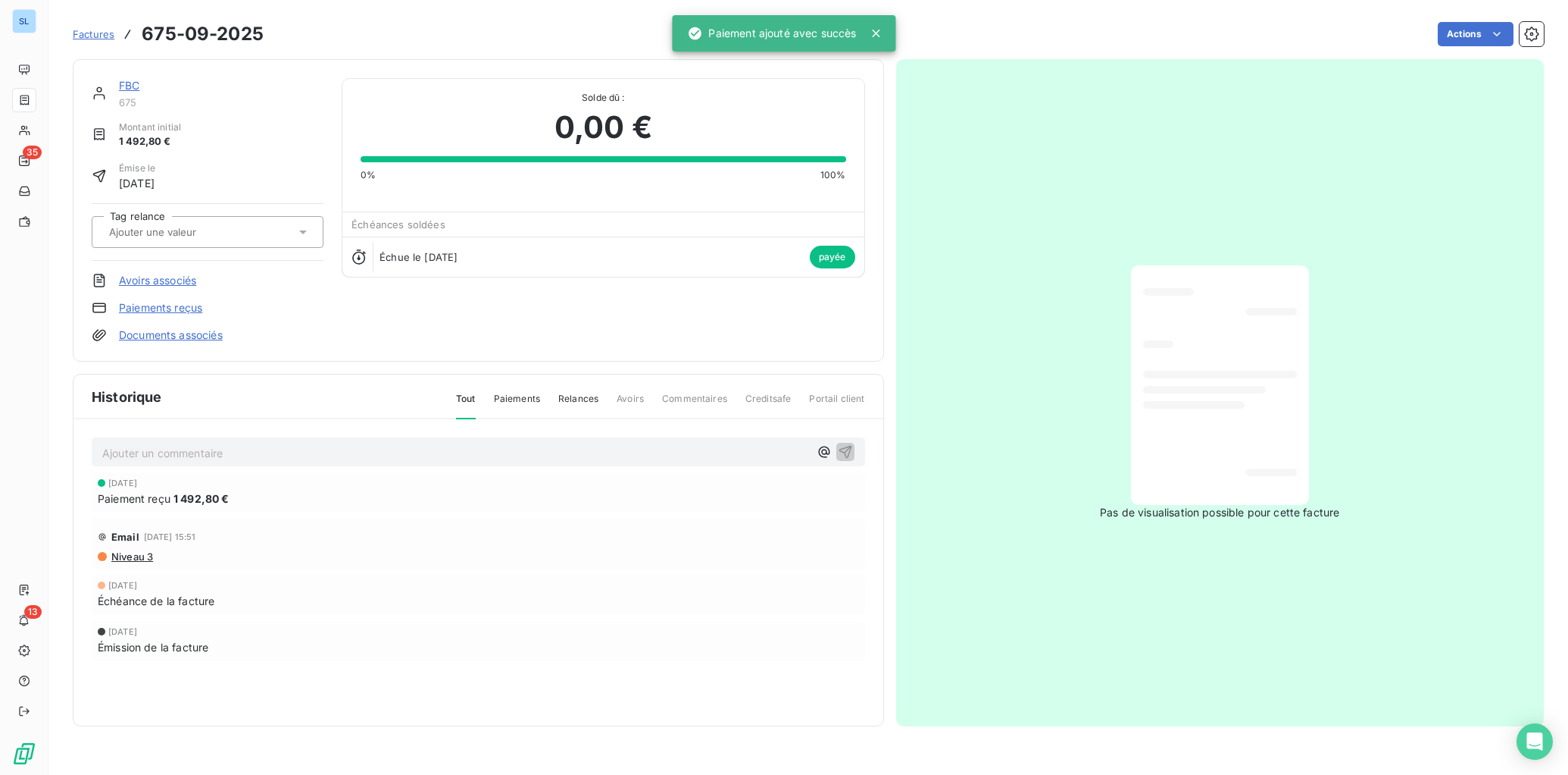
click at [127, 88] on link "FBC" at bounding box center [129, 86] width 21 height 13
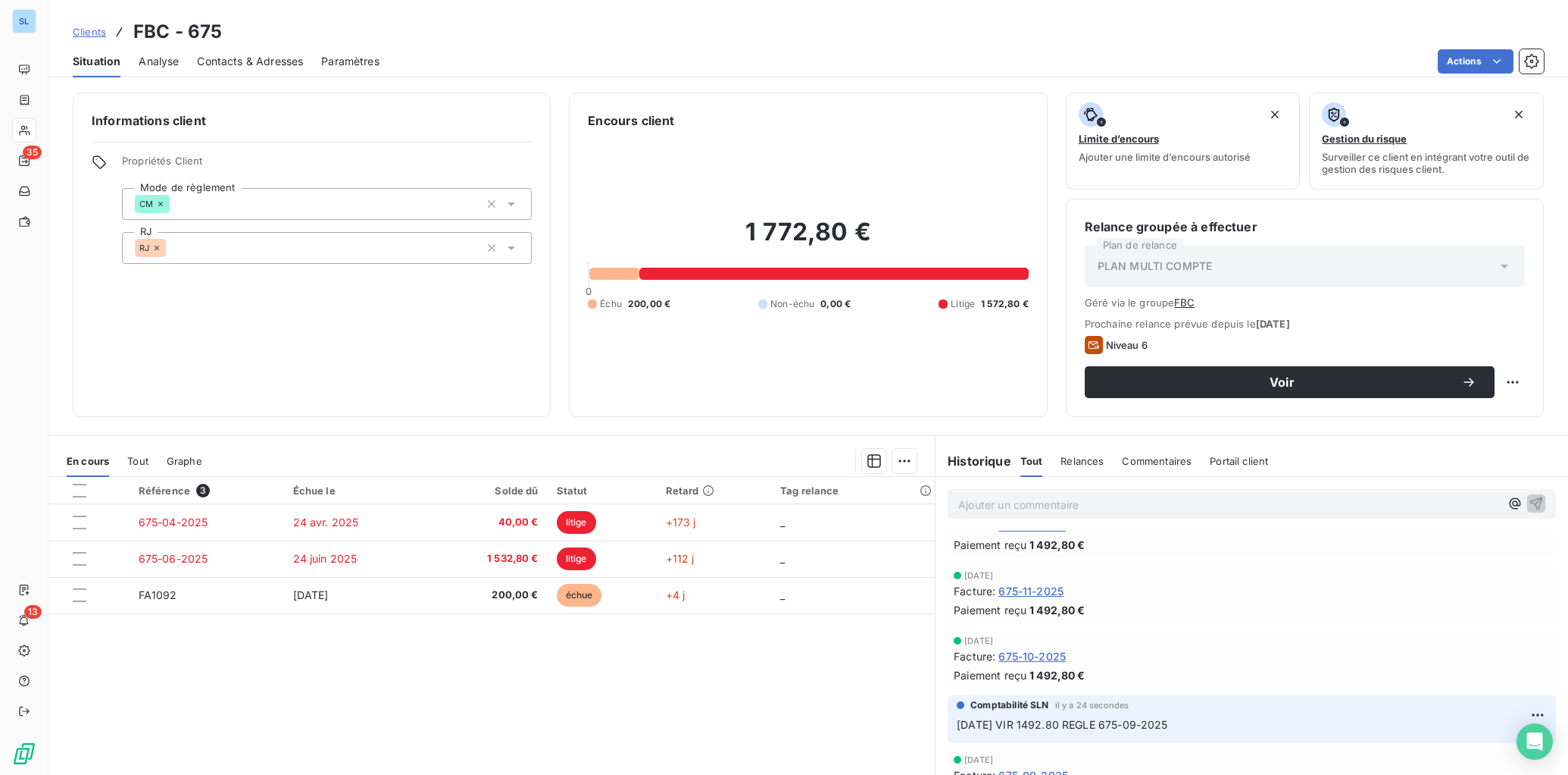
scroll to position [1025, 0]
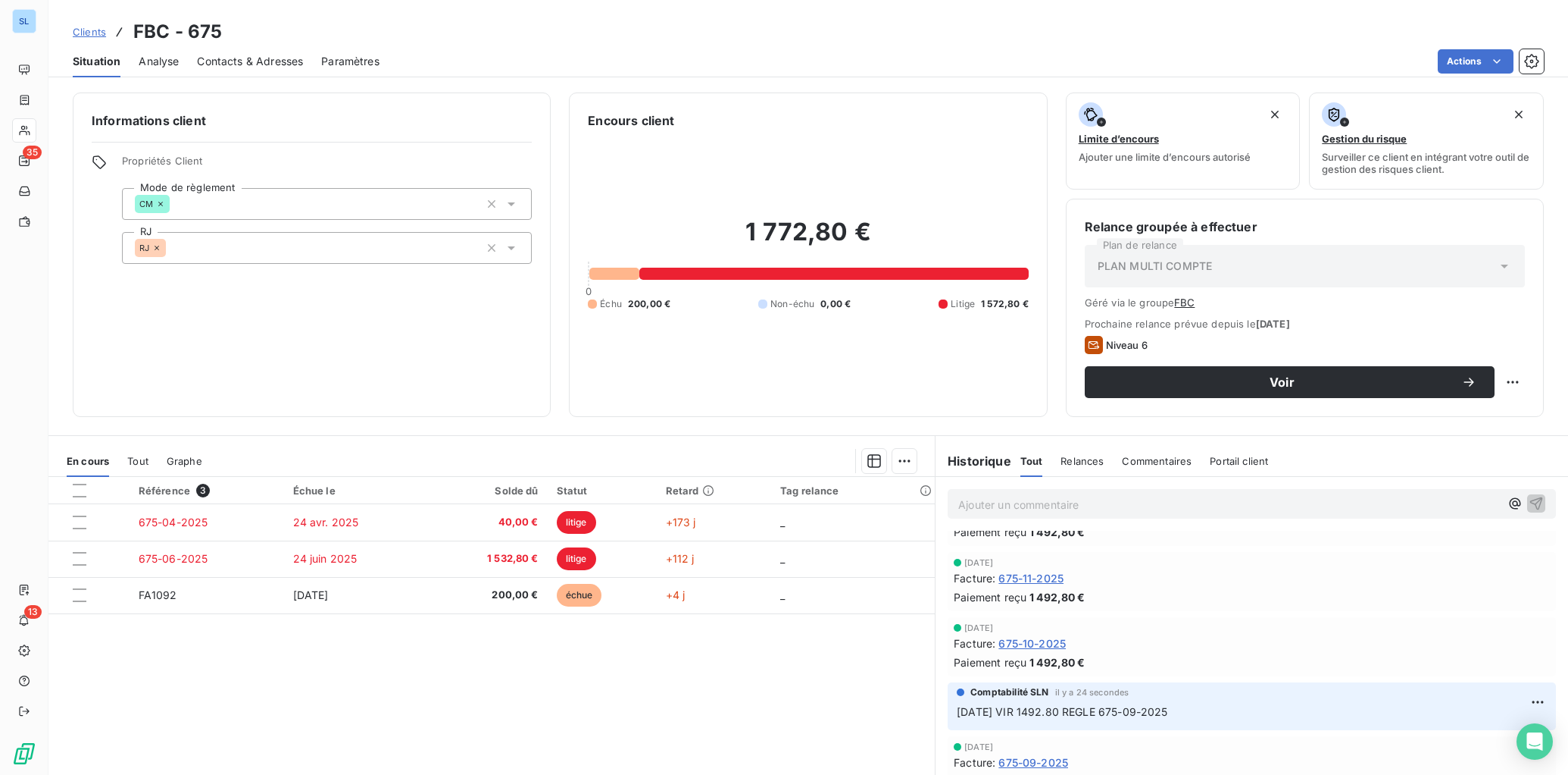
click at [1029, 645] on span "675-10-2025" at bounding box center [1032, 643] width 68 height 16
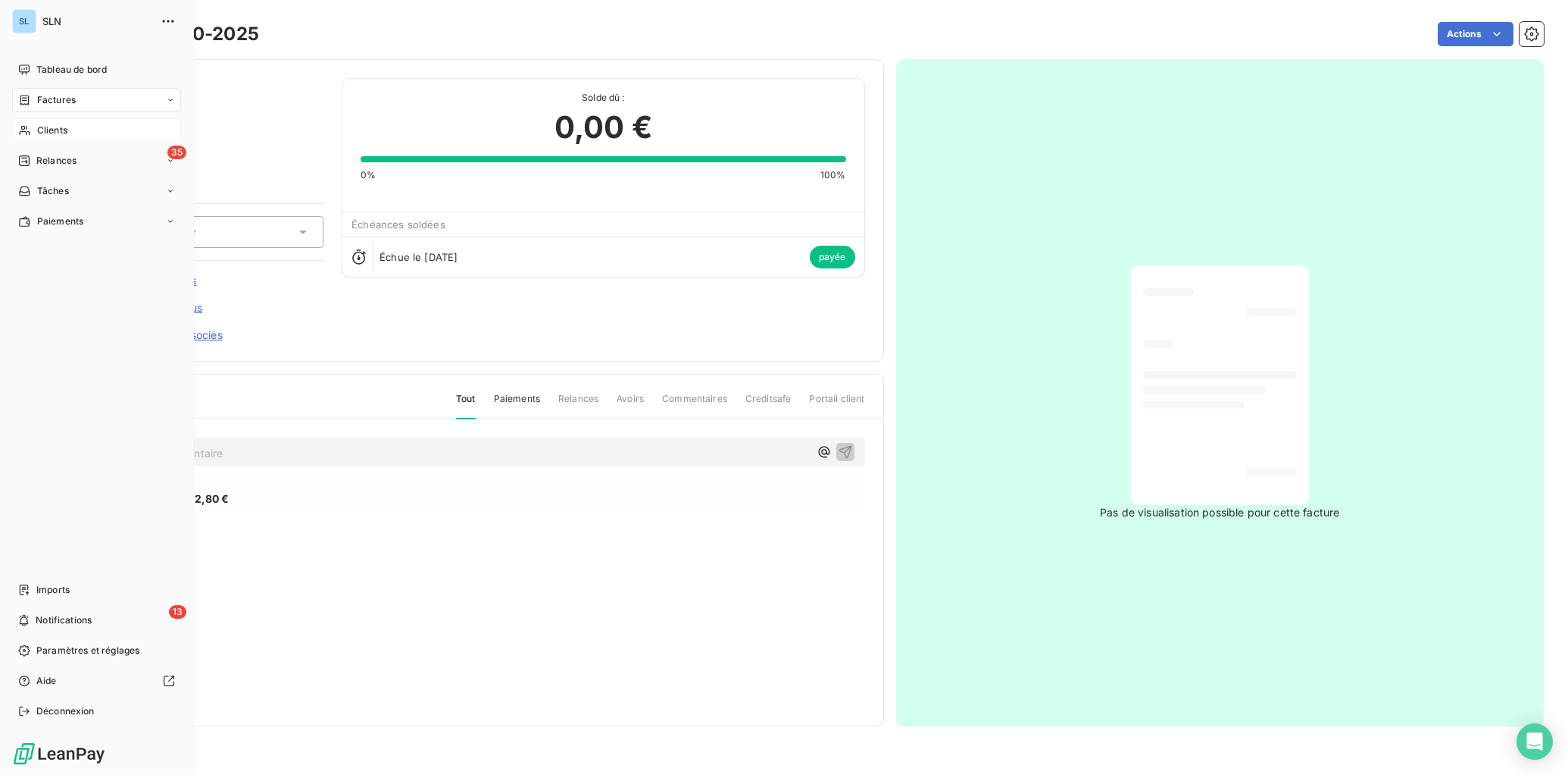
drag, startPoint x: 55, startPoint y: 133, endPoint x: 65, endPoint y: 137, distance: 10.8
click at [55, 133] on span "Clients" at bounding box center [52, 130] width 30 height 13
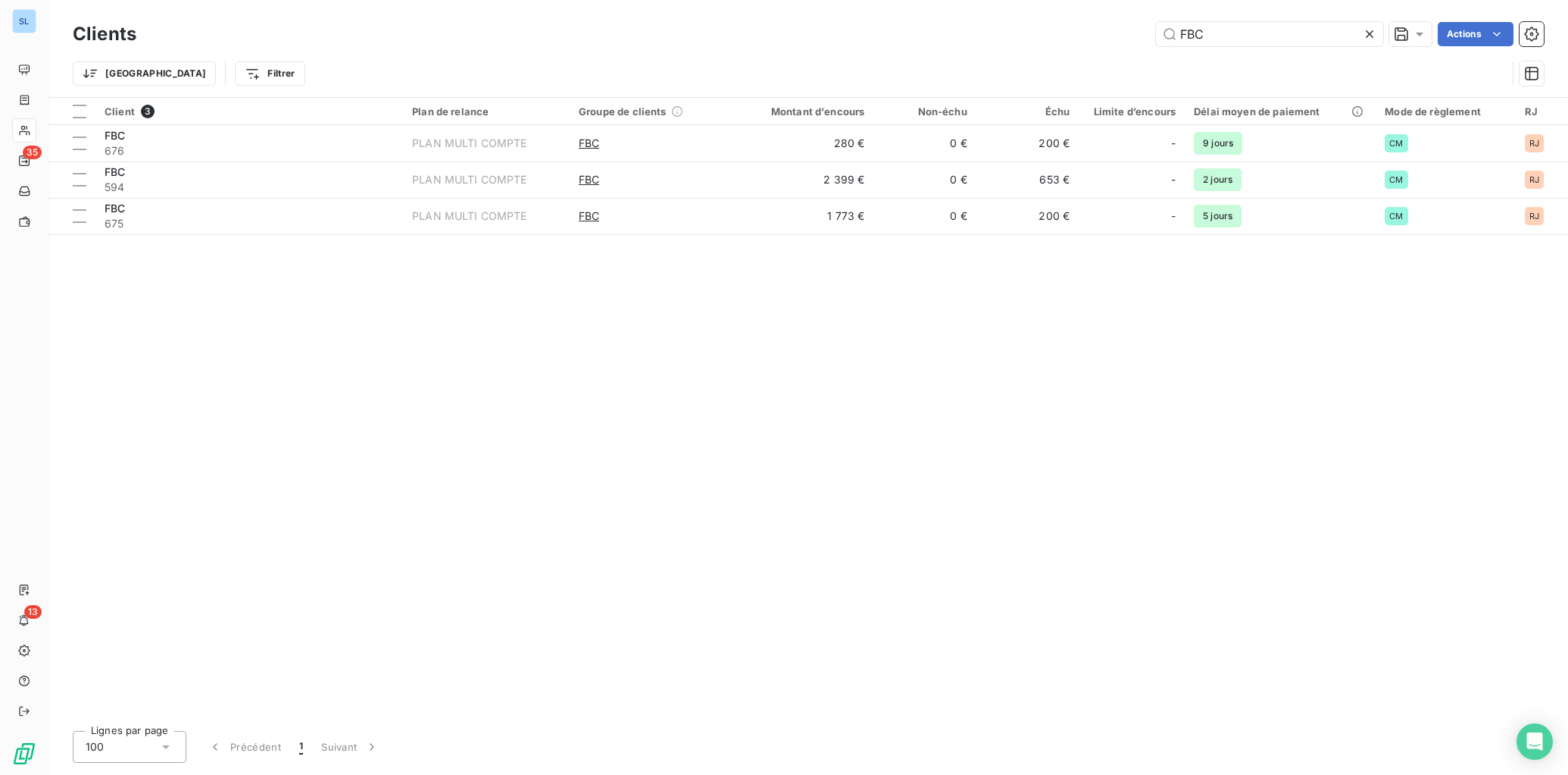
drag, startPoint x: 1219, startPoint y: 37, endPoint x: 1075, endPoint y: 37, distance: 144.0
click at [1075, 37] on div "FBC Actions" at bounding box center [849, 34] width 1389 height 24
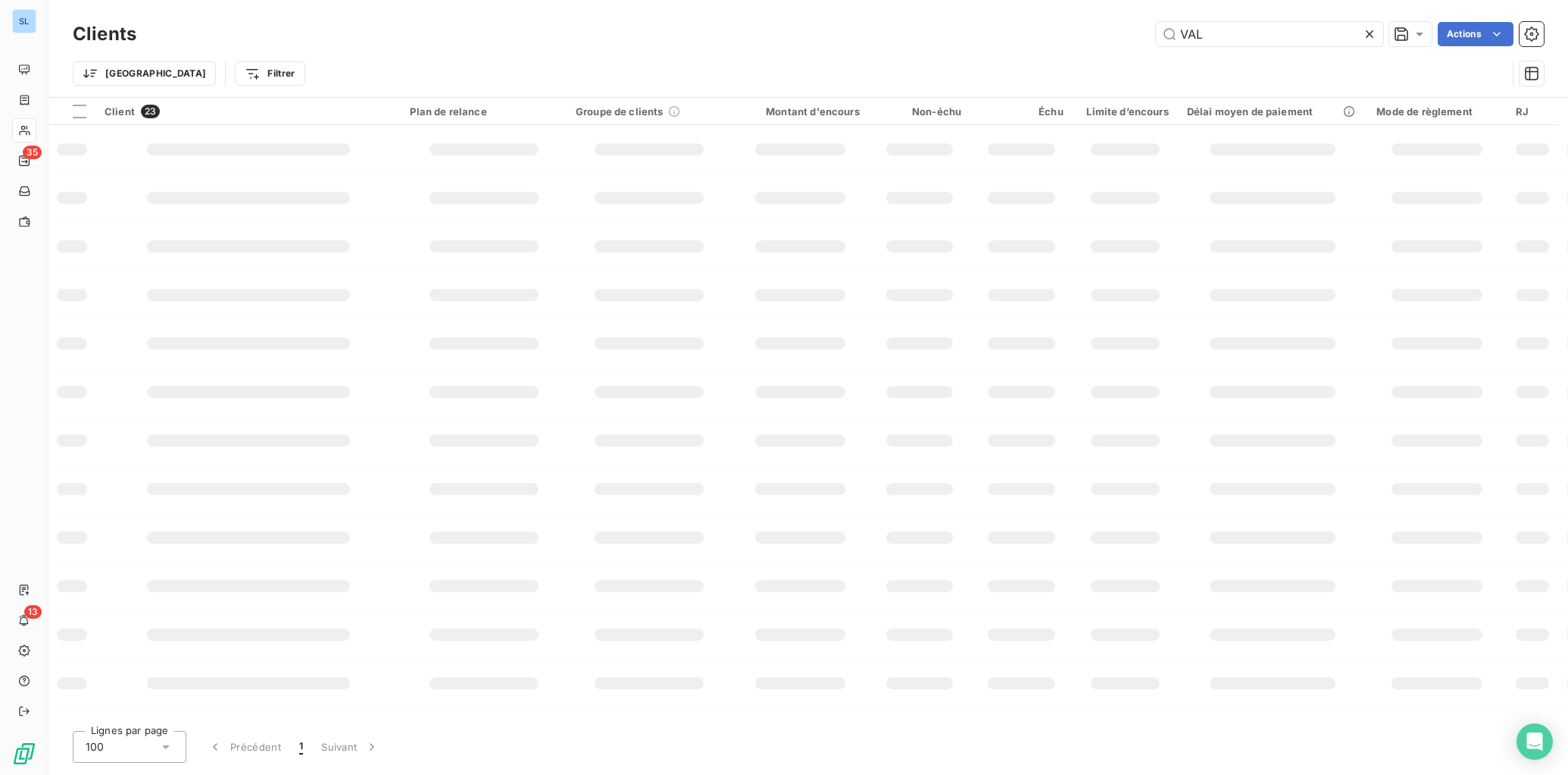
type input "VAL"
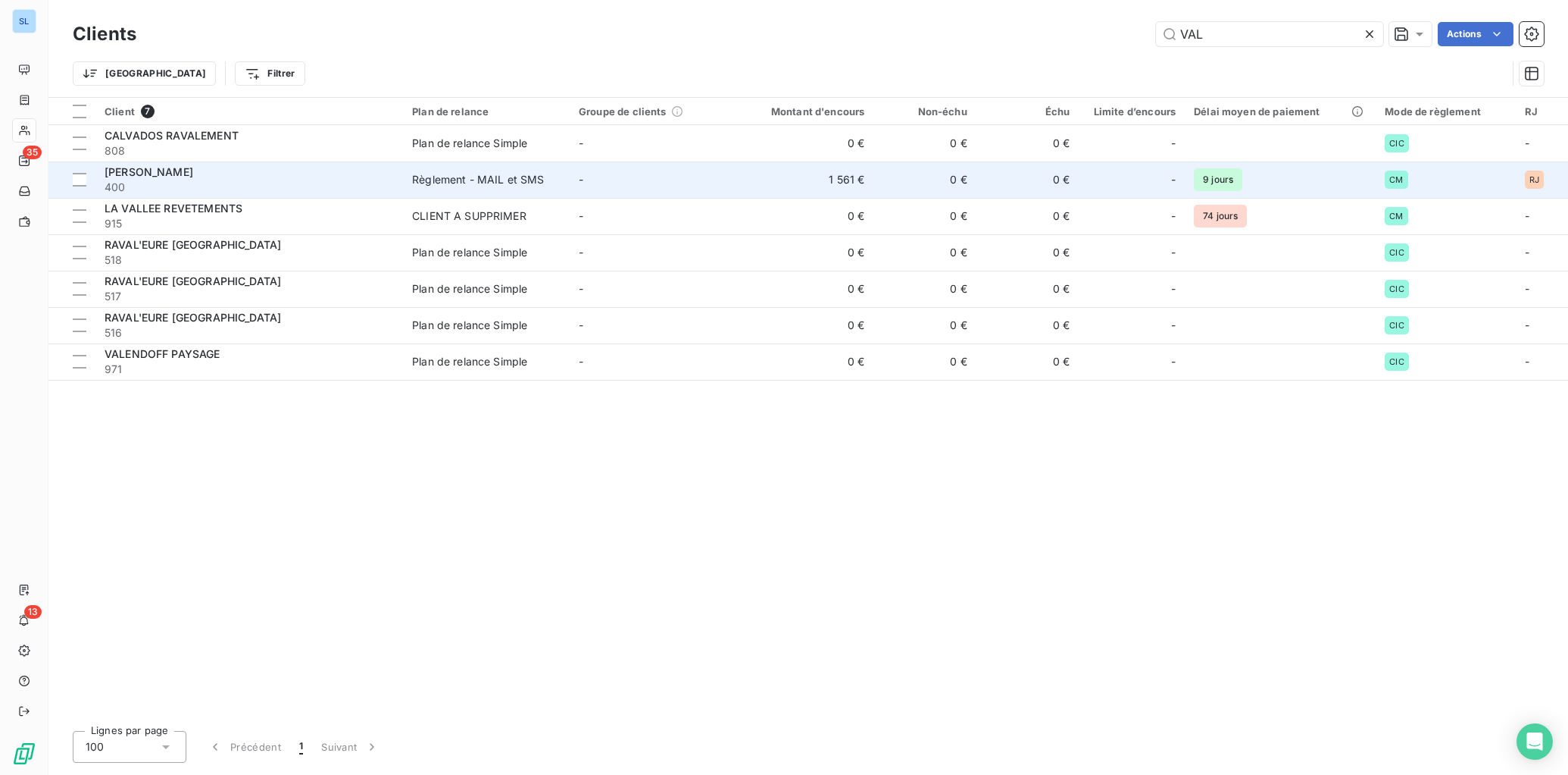
click at [193, 170] on span "[PERSON_NAME]" at bounding box center [149, 172] width 88 height 13
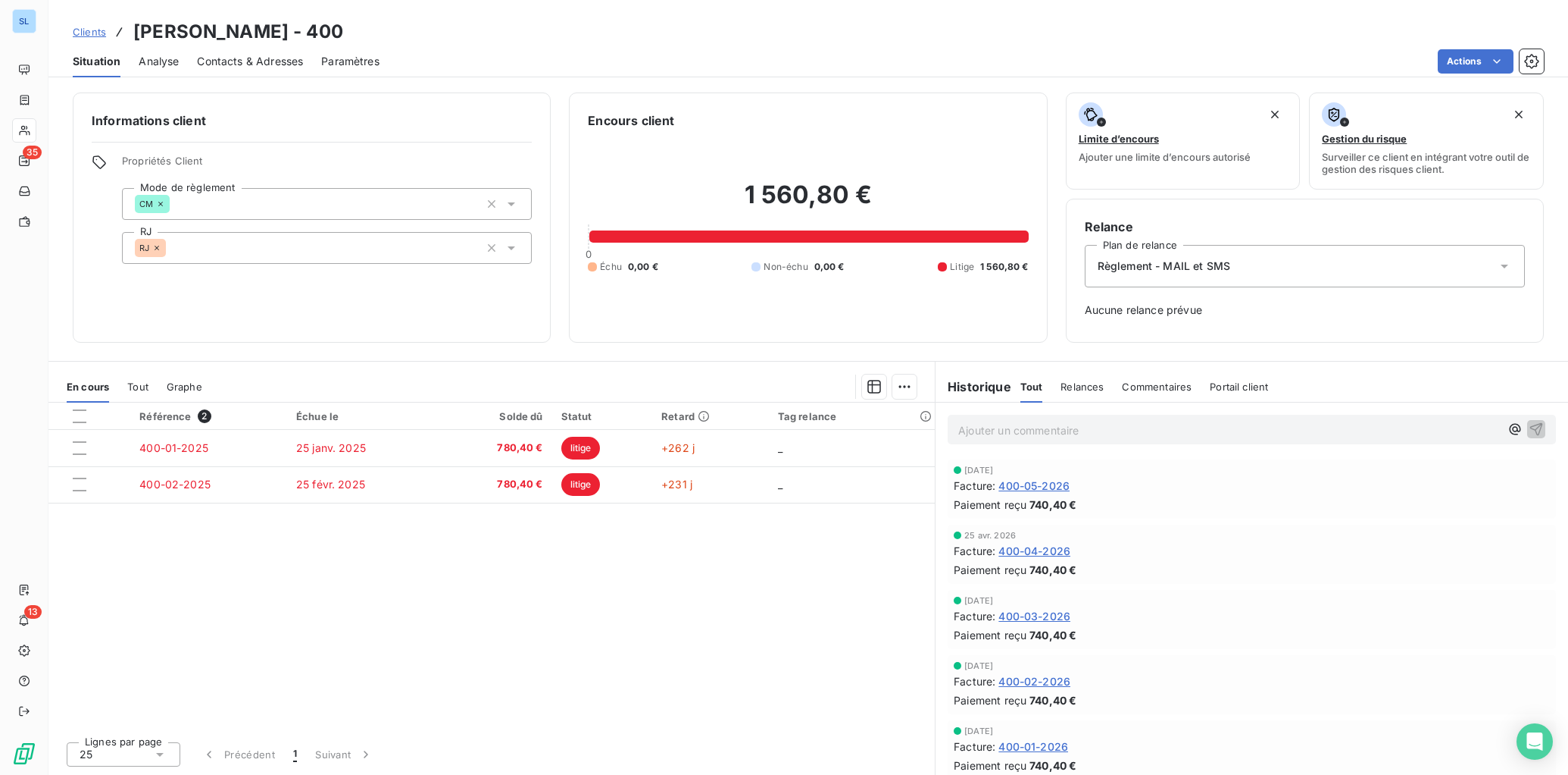
click at [985, 431] on p "Ajouter un commentaire ﻿" at bounding box center [1229, 430] width 542 height 19
drag, startPoint x: 1537, startPoint y: 433, endPoint x: 1498, endPoint y: 643, distance: 213.6
click at [1537, 433] on icon "button" at bounding box center [1537, 428] width 13 height 13
click at [1172, 391] on span "Commentaires" at bounding box center [1157, 386] width 70 height 12
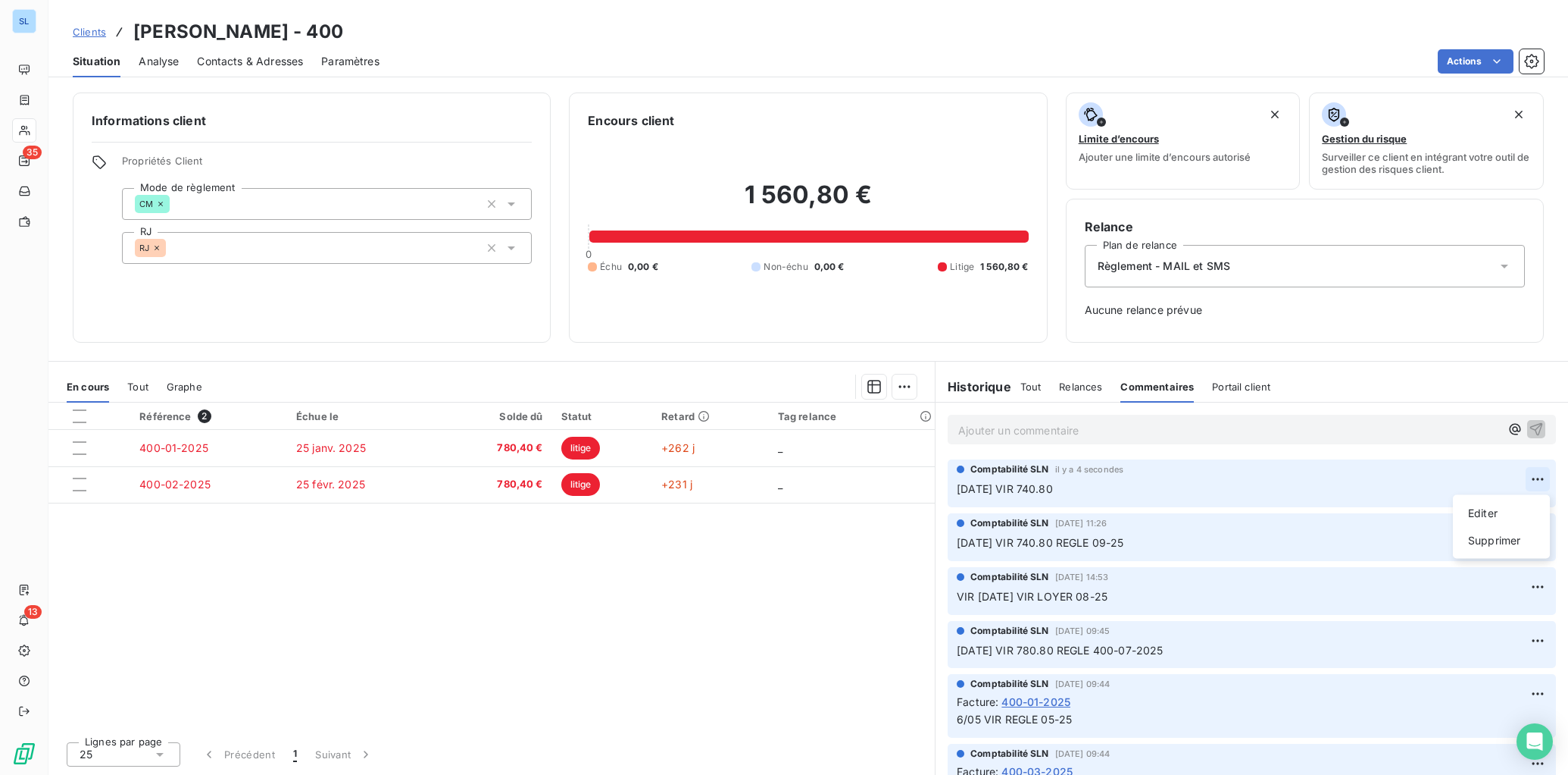
click at [1541, 476] on html "SL 35 13 Clients [PERSON_NAME] - 400 Situation Analyse Contacts & Adresses Para…" at bounding box center [784, 387] width 1568 height 775
drag, startPoint x: 1497, startPoint y: 509, endPoint x: 1481, endPoint y: 509, distance: 16.0
click at [1497, 509] on div "Editer" at bounding box center [1502, 513] width 85 height 24
click at [1539, 484] on icon "button" at bounding box center [1538, 488] width 15 height 15
